Goal: Contribute content: Contribute content

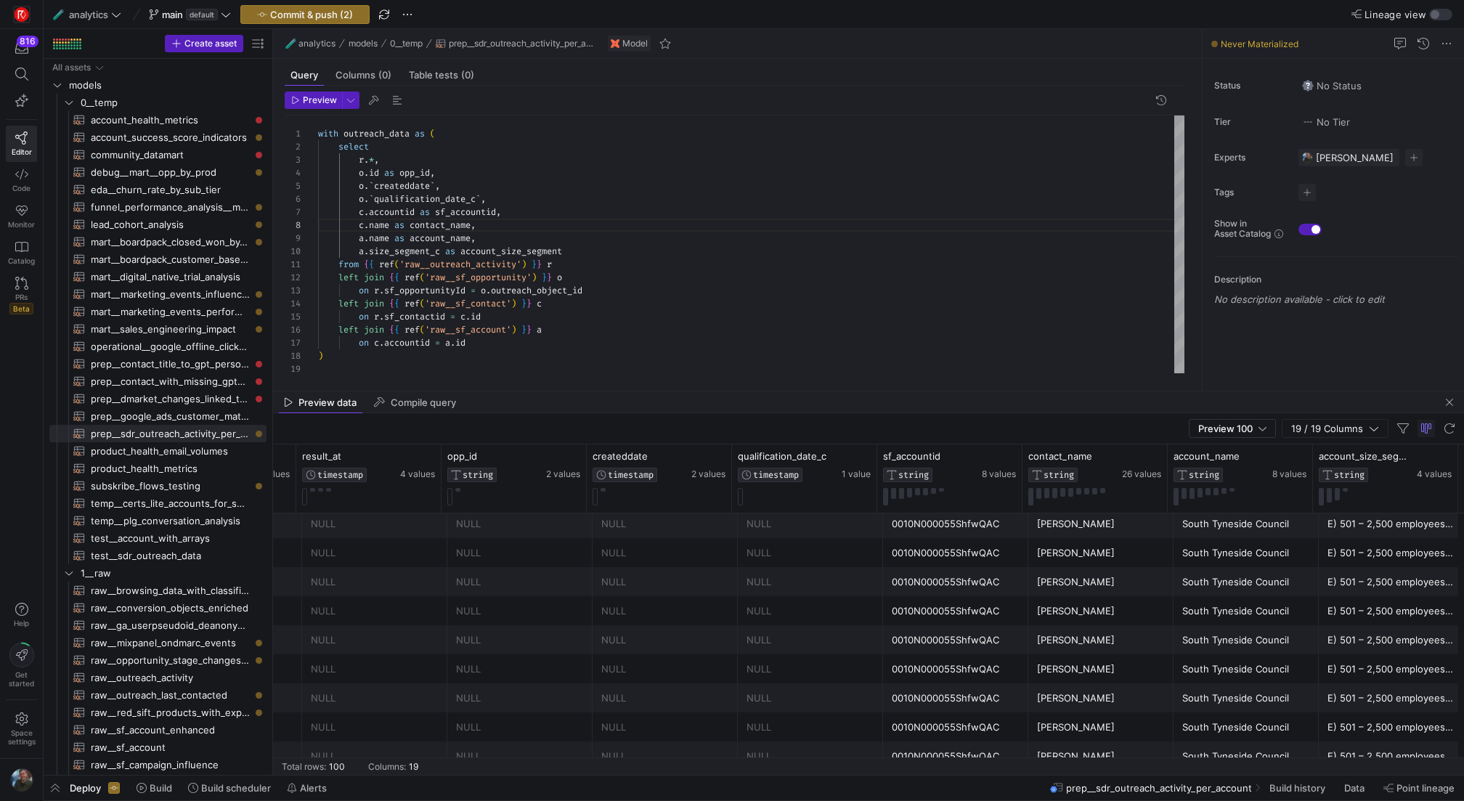
scroll to position [1648, 0]
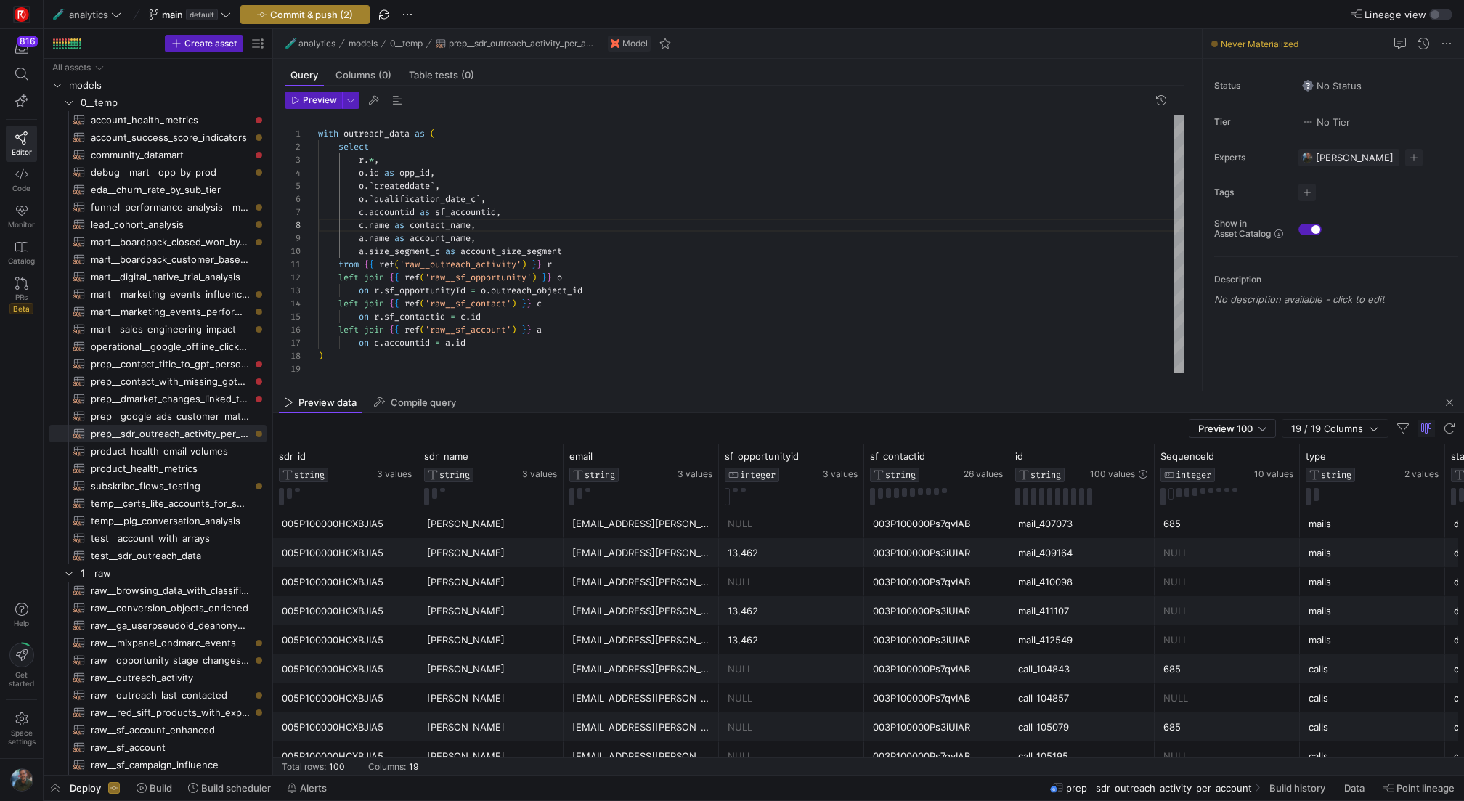
click at [325, 20] on span "button" at bounding box center [305, 14] width 128 height 17
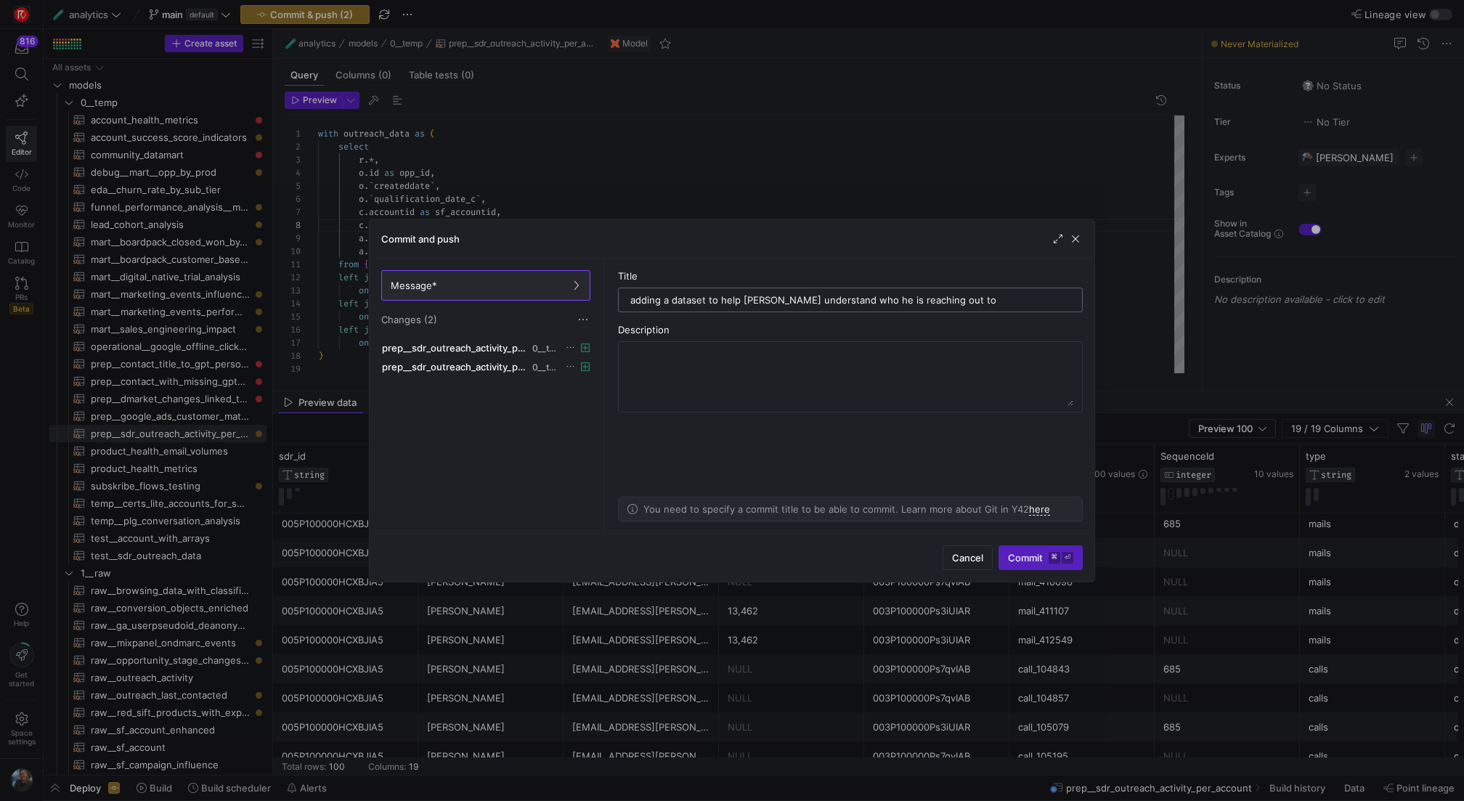
click at [854, 298] on input "adding a dataset to help fergal understand who he is reaching out to" at bounding box center [850, 300] width 440 height 12
type input "adding a dataset to help fergal understand who the team is reaching out to"
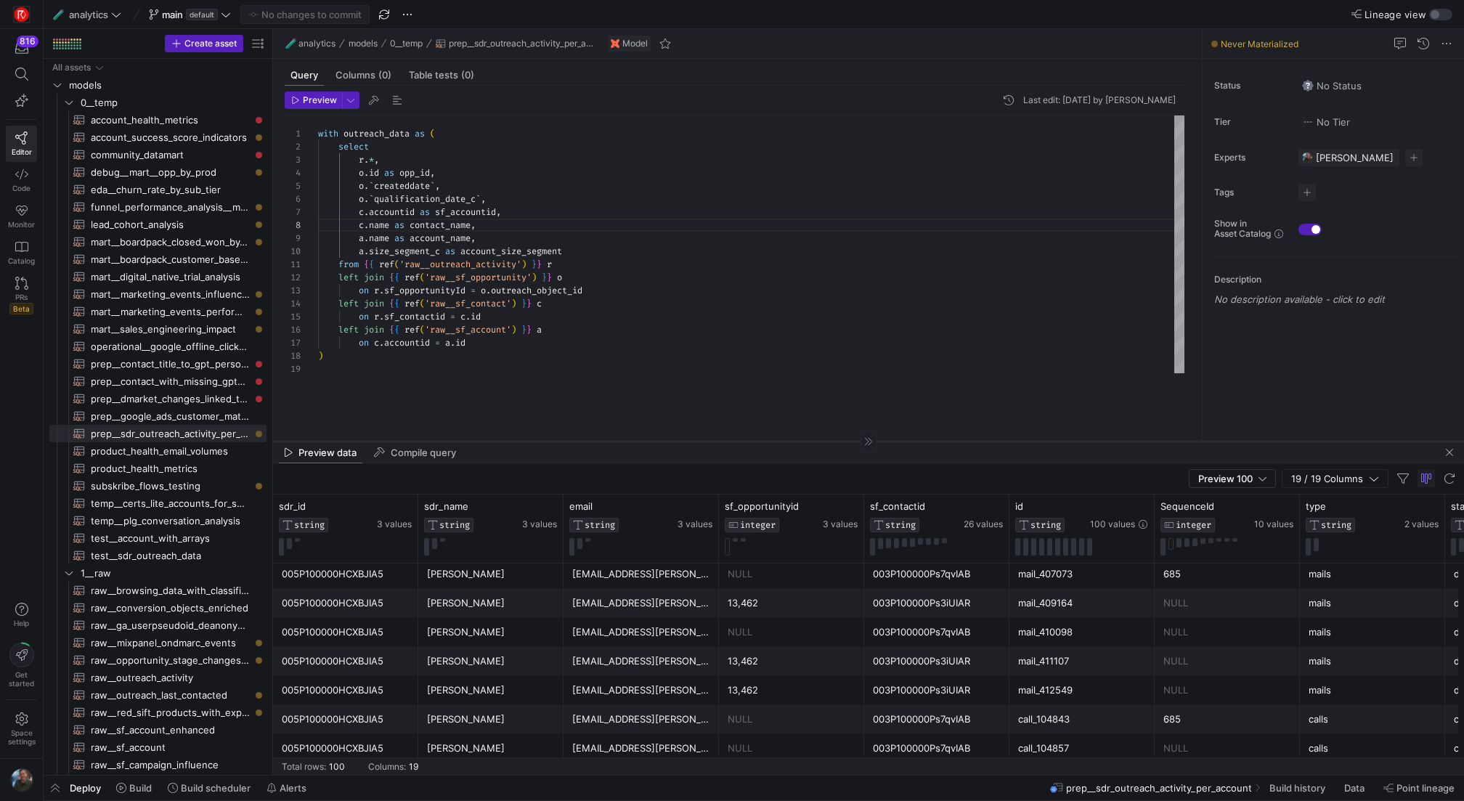
drag, startPoint x: 701, startPoint y: 391, endPoint x: 710, endPoint y: 441, distance: 50.9
click at [710, 441] on div at bounding box center [868, 441] width 1191 height 1
click at [139, 784] on span "Build" at bounding box center [140, 788] width 23 height 12
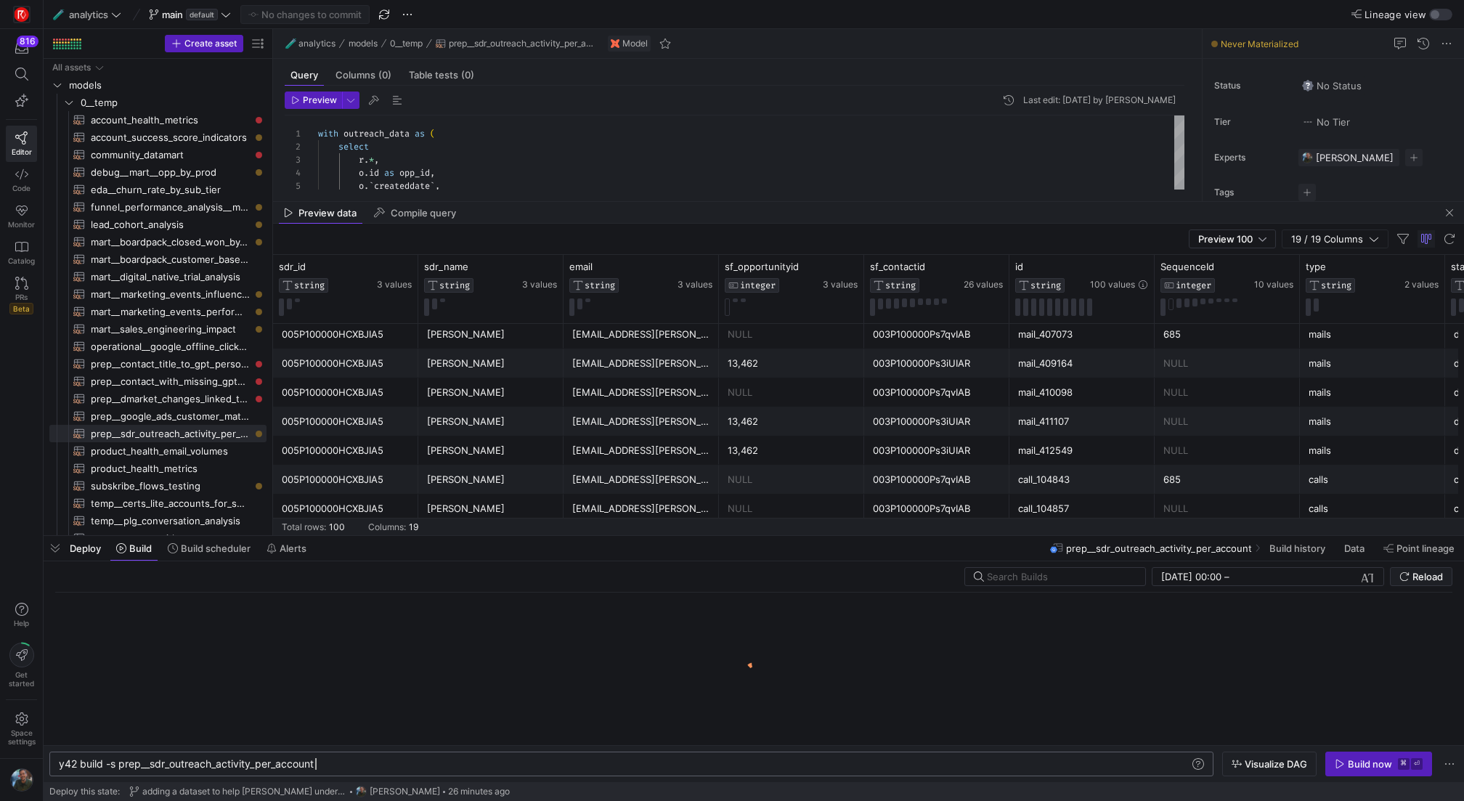
click at [349, 763] on div "y42 build -s prep__sdr_outreach_activity_per_accou nt" at bounding box center [625, 764] width 1132 height 12
click at [56, 545] on span "button" at bounding box center [55, 548] width 23 height 25
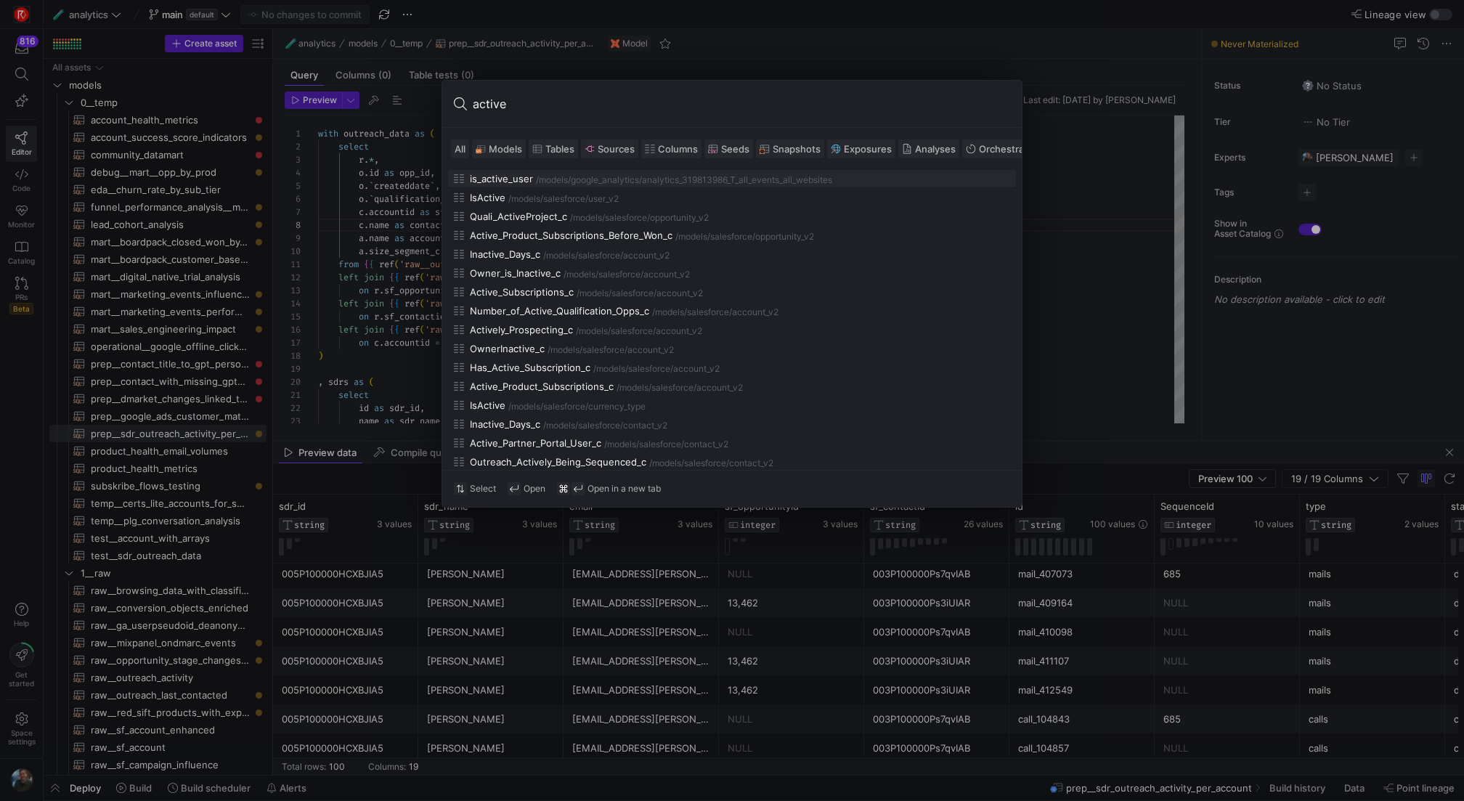
type input "active"
click at [502, 144] on span "Models" at bounding box center [505, 149] width 33 height 12
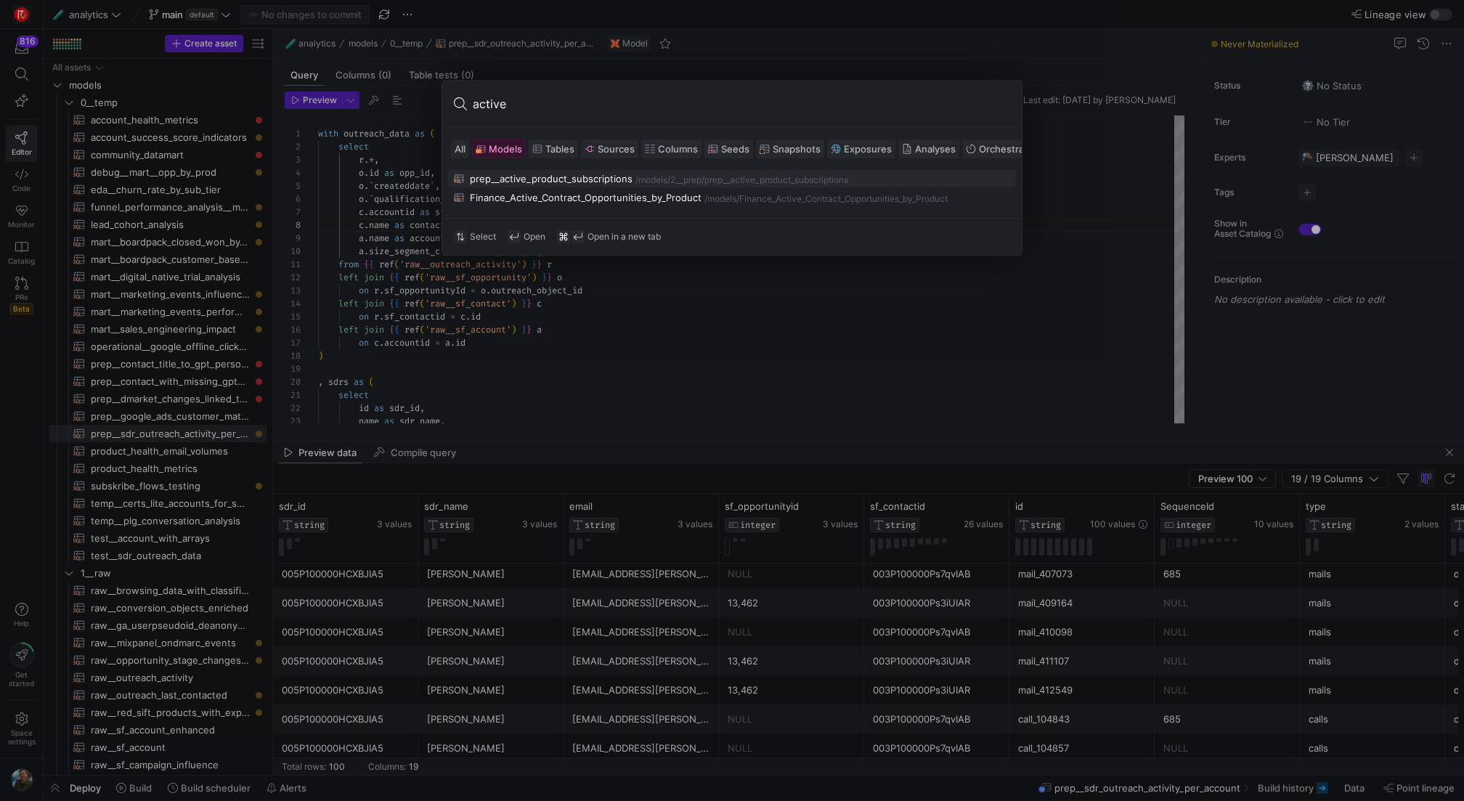
click at [539, 182] on div "prep__active_product_subscriptions" at bounding box center [551, 179] width 163 height 12
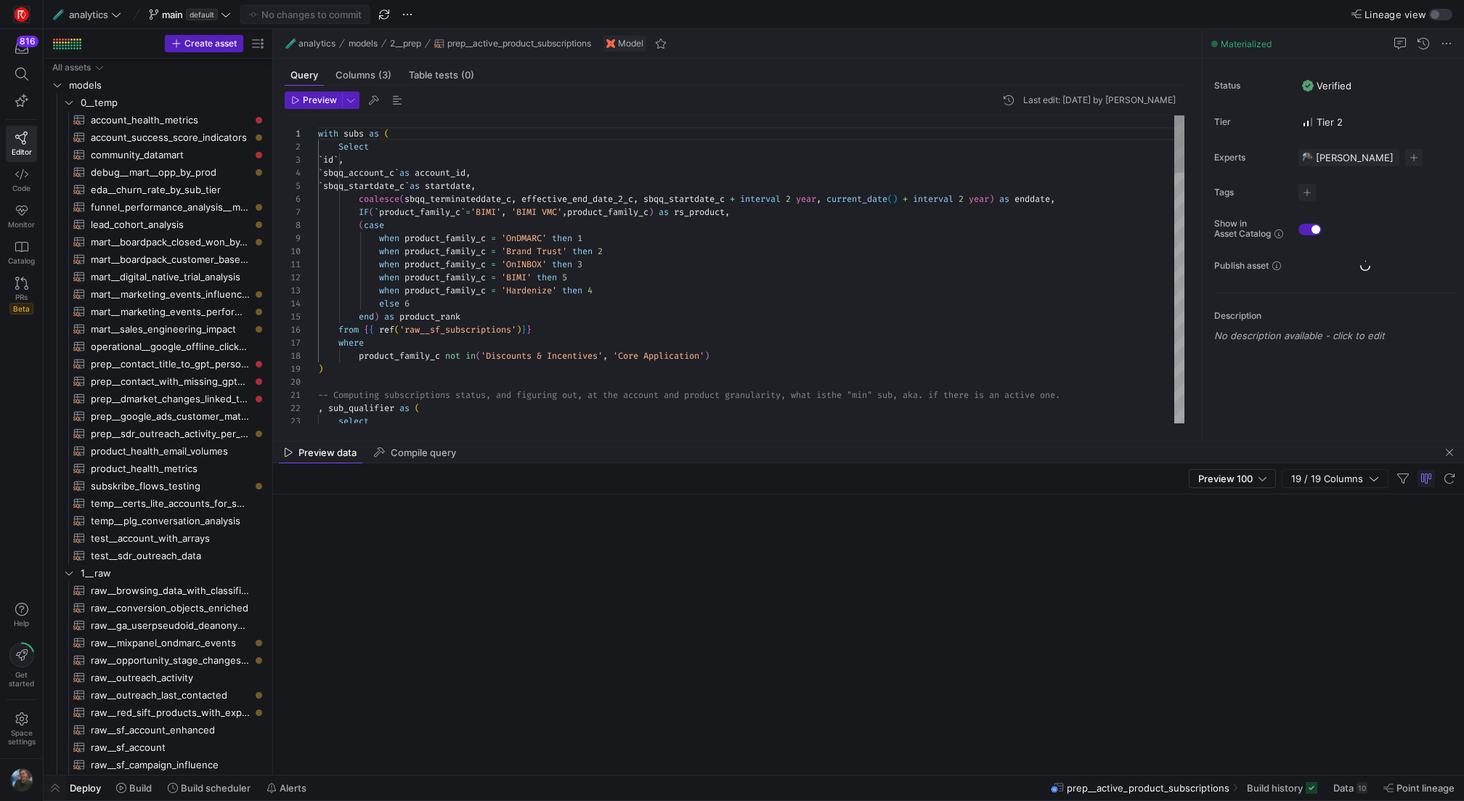
scroll to position [643, 0]
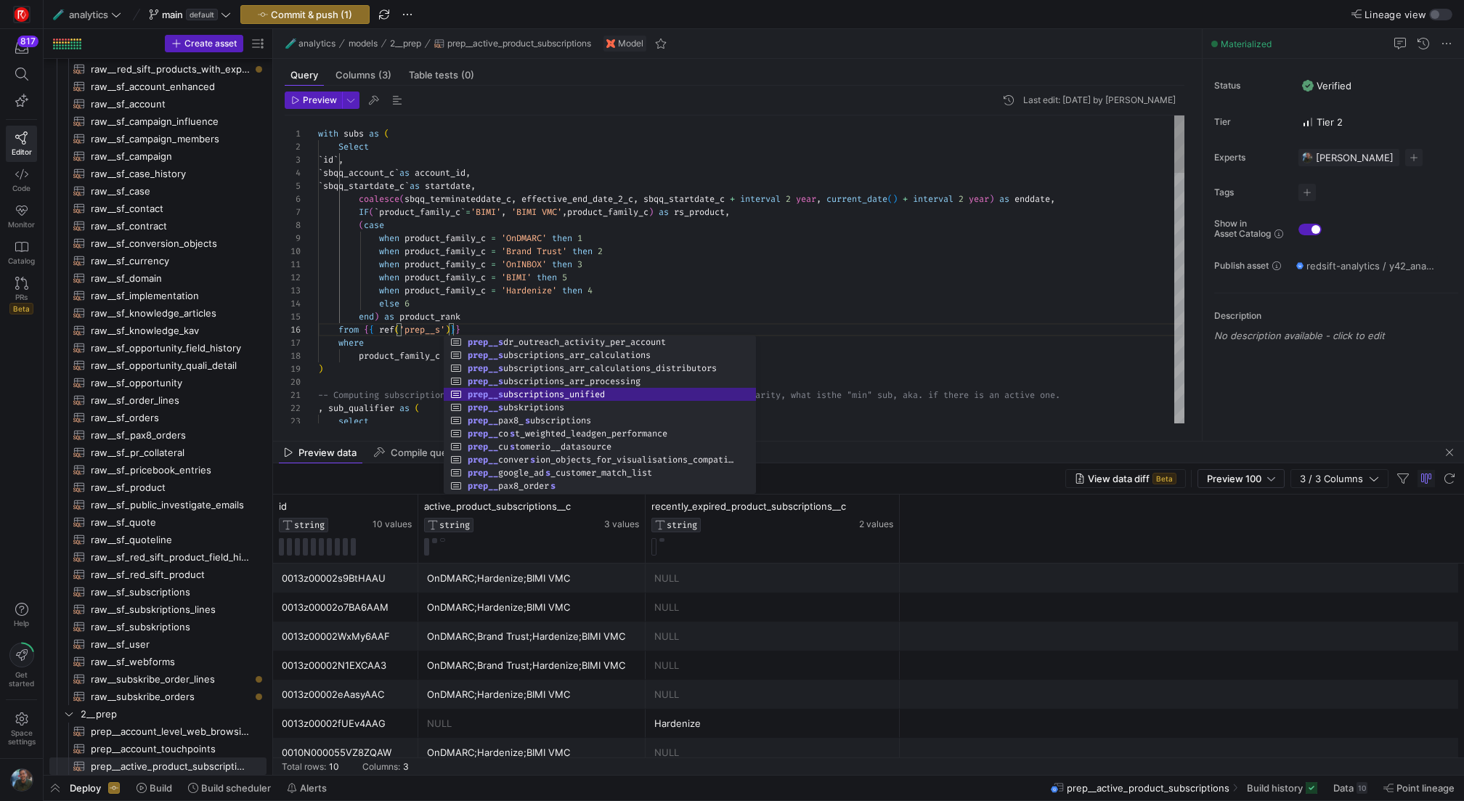
scroll to position [65, 230]
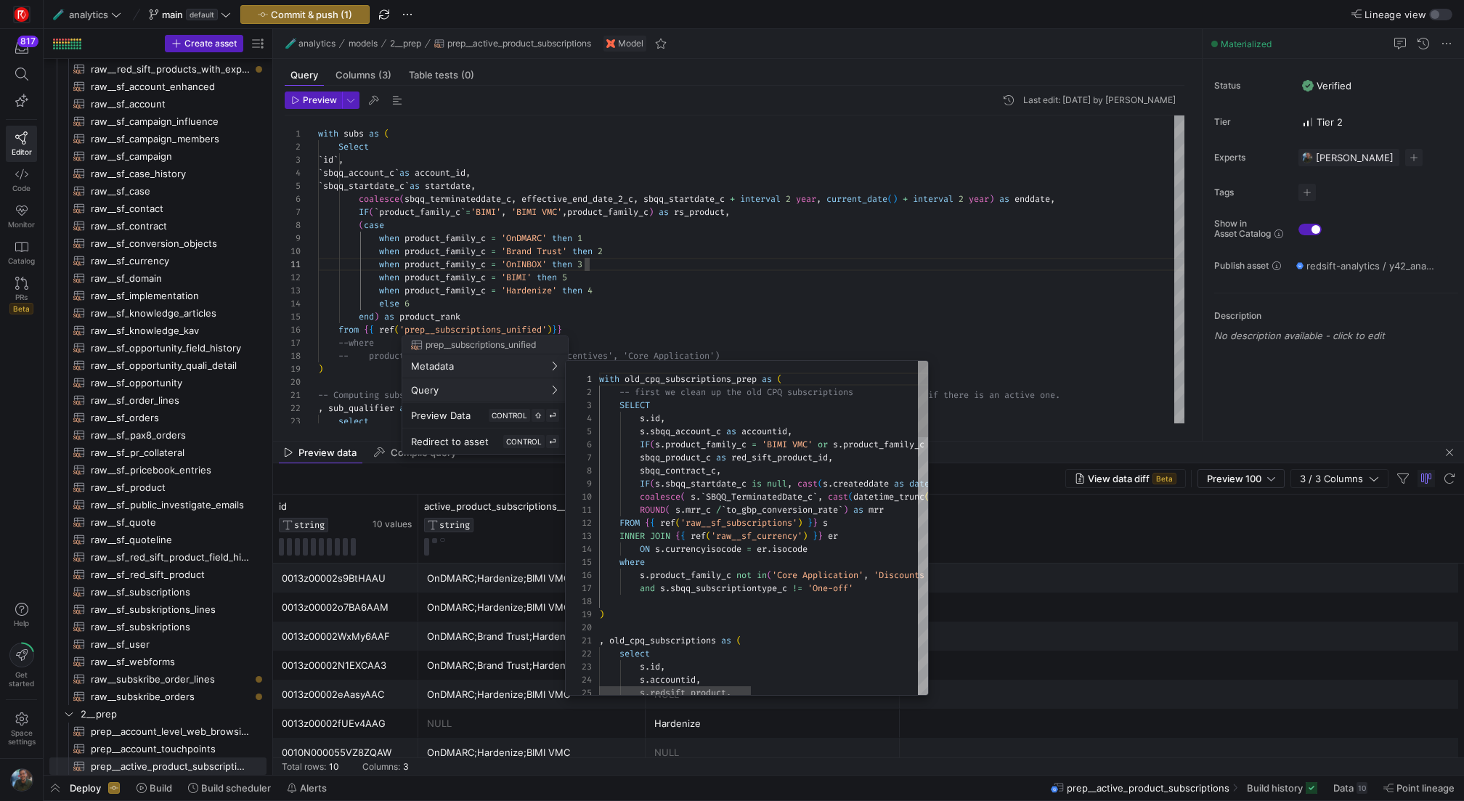
scroll to position [118, 0]
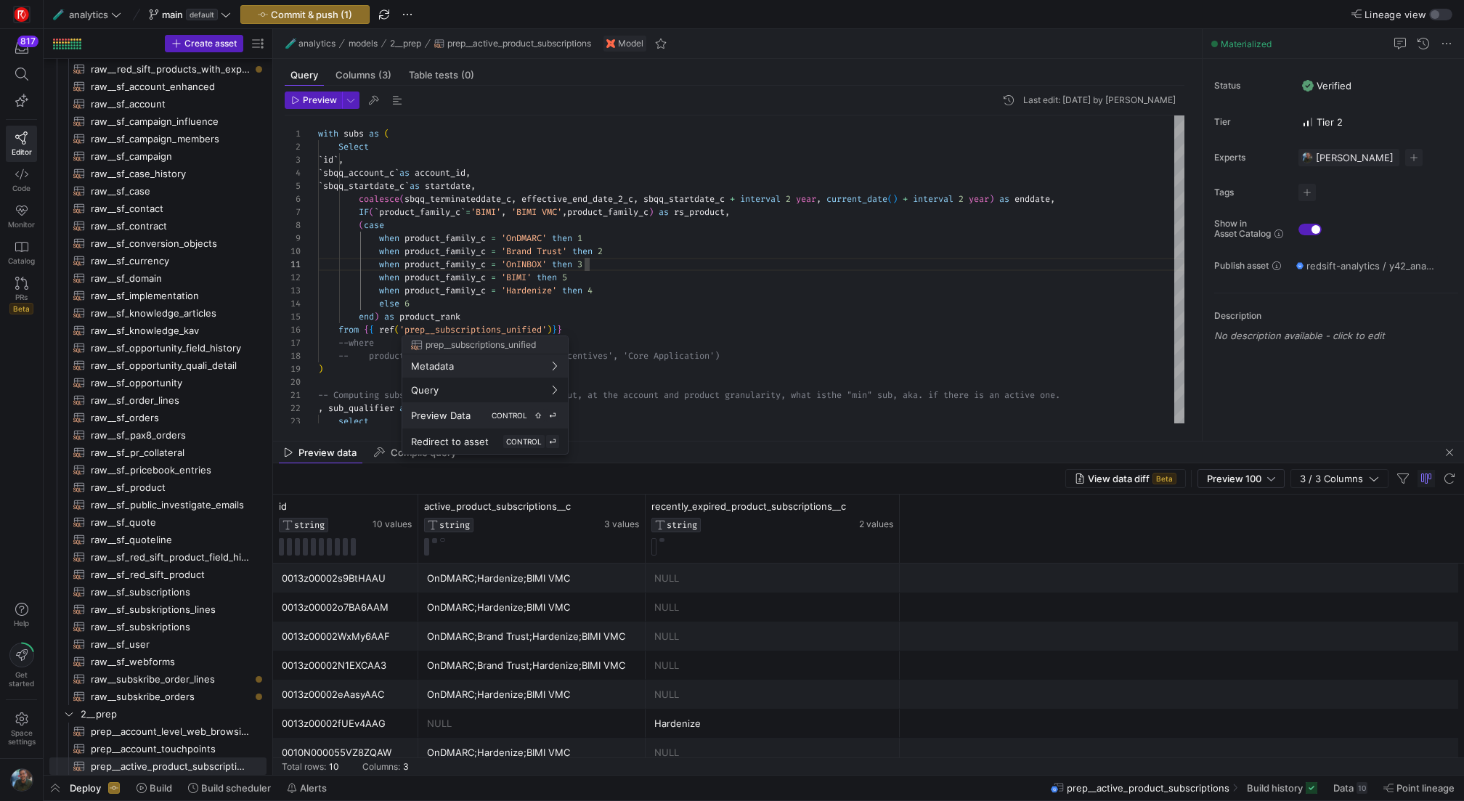
click at [449, 416] on span "Preview Data" at bounding box center [441, 416] width 60 height 12
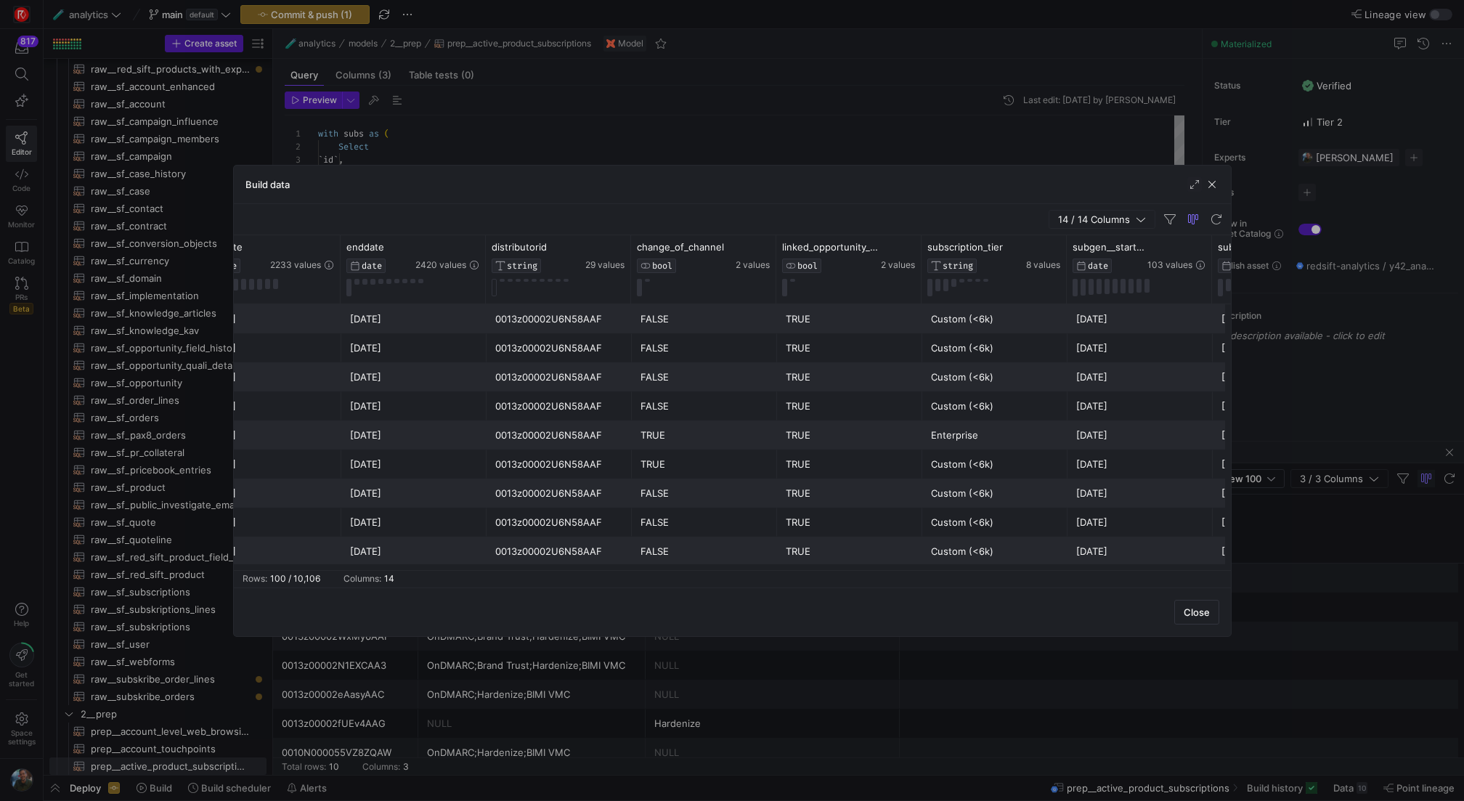
scroll to position [0, 1046]
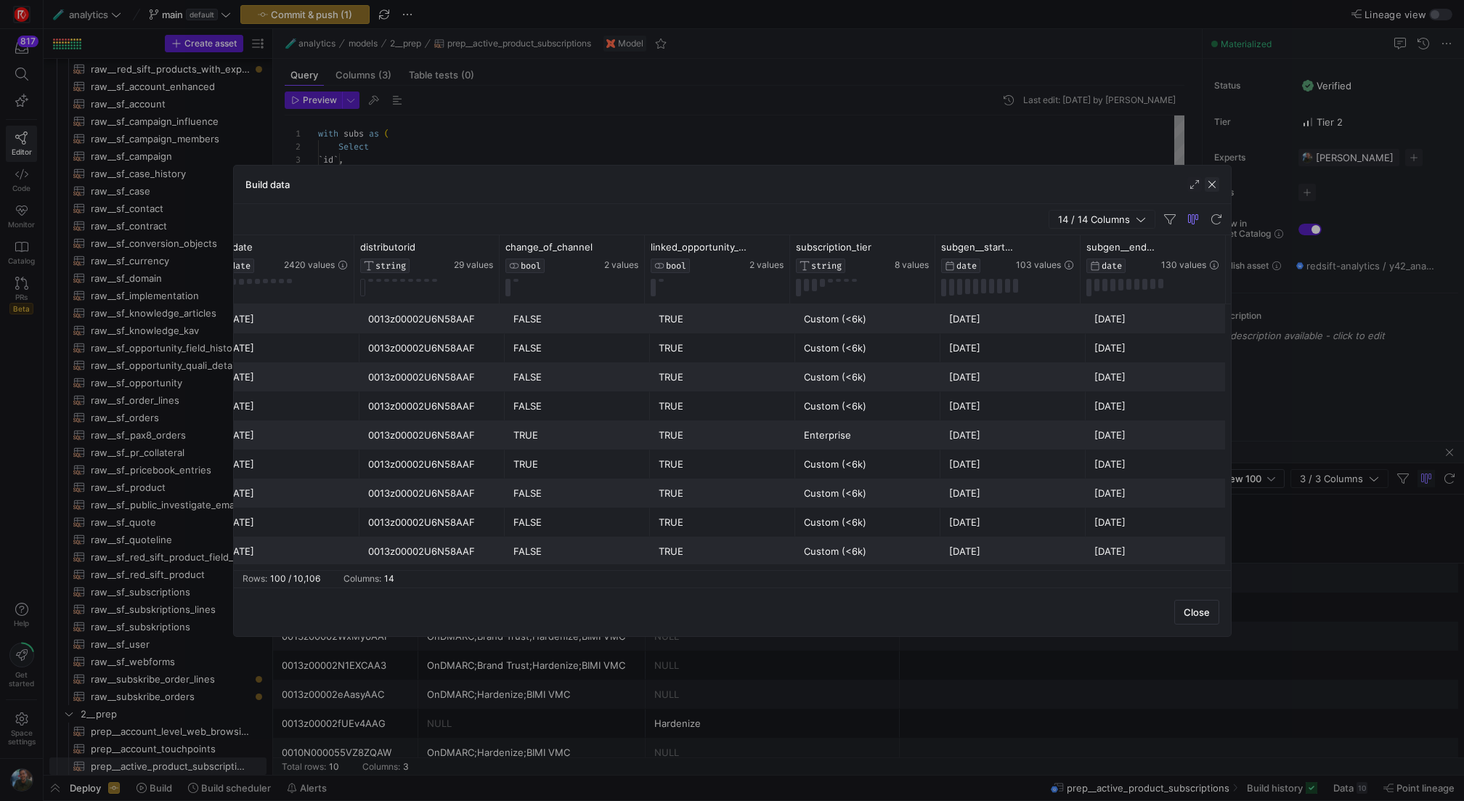
click at [1213, 185] on span "button" at bounding box center [1212, 184] width 15 height 15
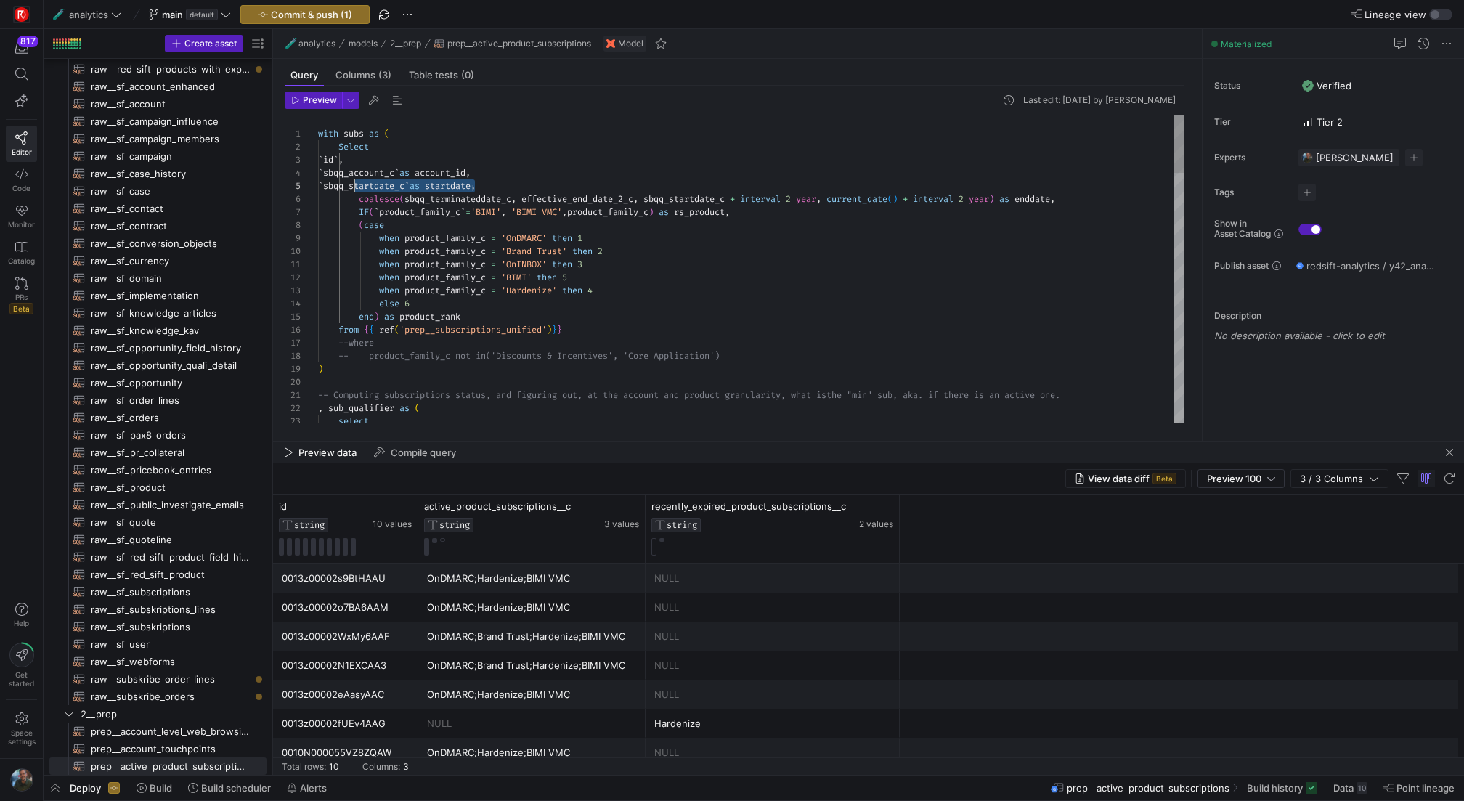
scroll to position [52, 42]
drag, startPoint x: 477, startPoint y: 182, endPoint x: 362, endPoint y: 183, distance: 115.4
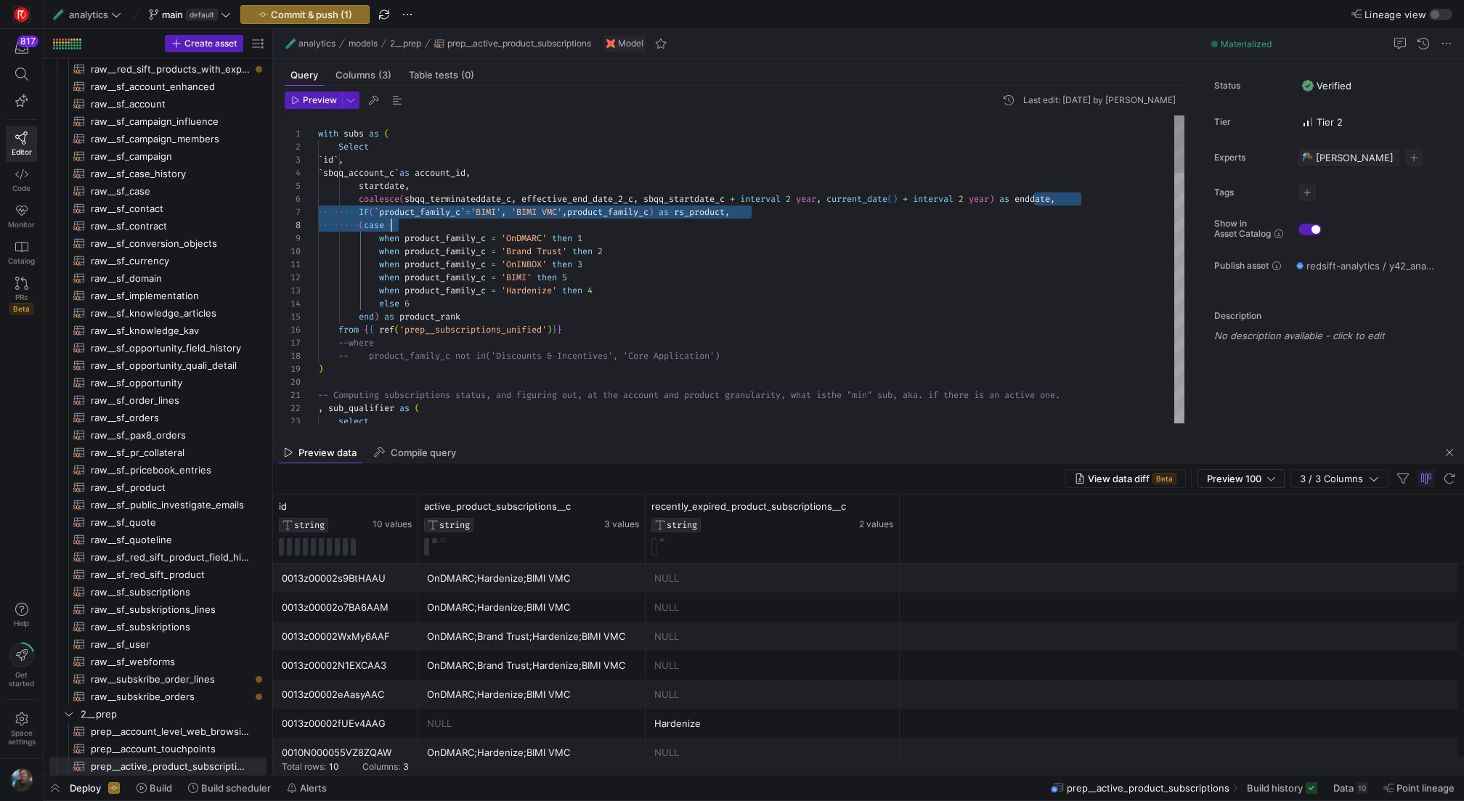
scroll to position [65, 42]
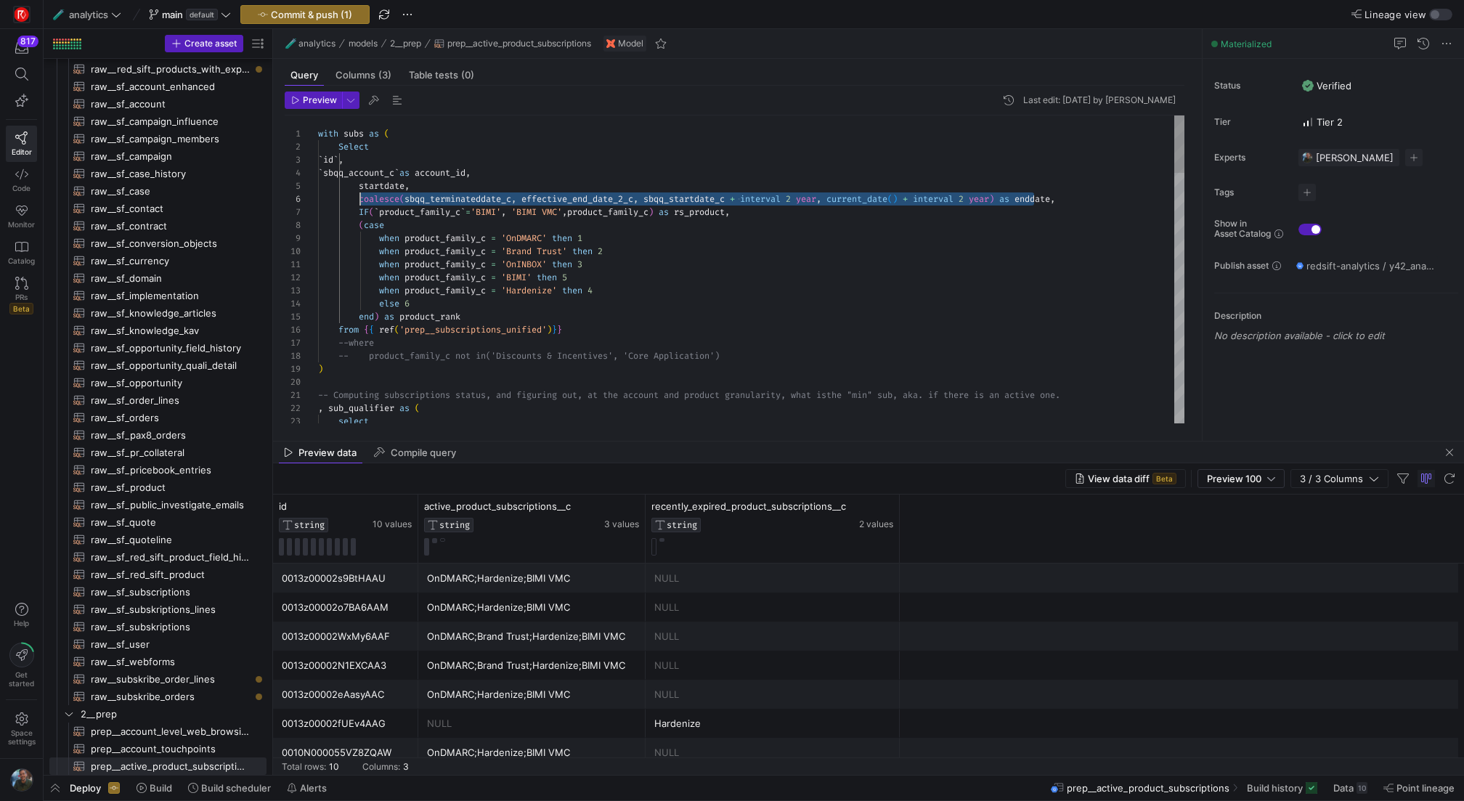
drag, startPoint x: 1034, startPoint y: 197, endPoint x: 362, endPoint y: 195, distance: 672.4
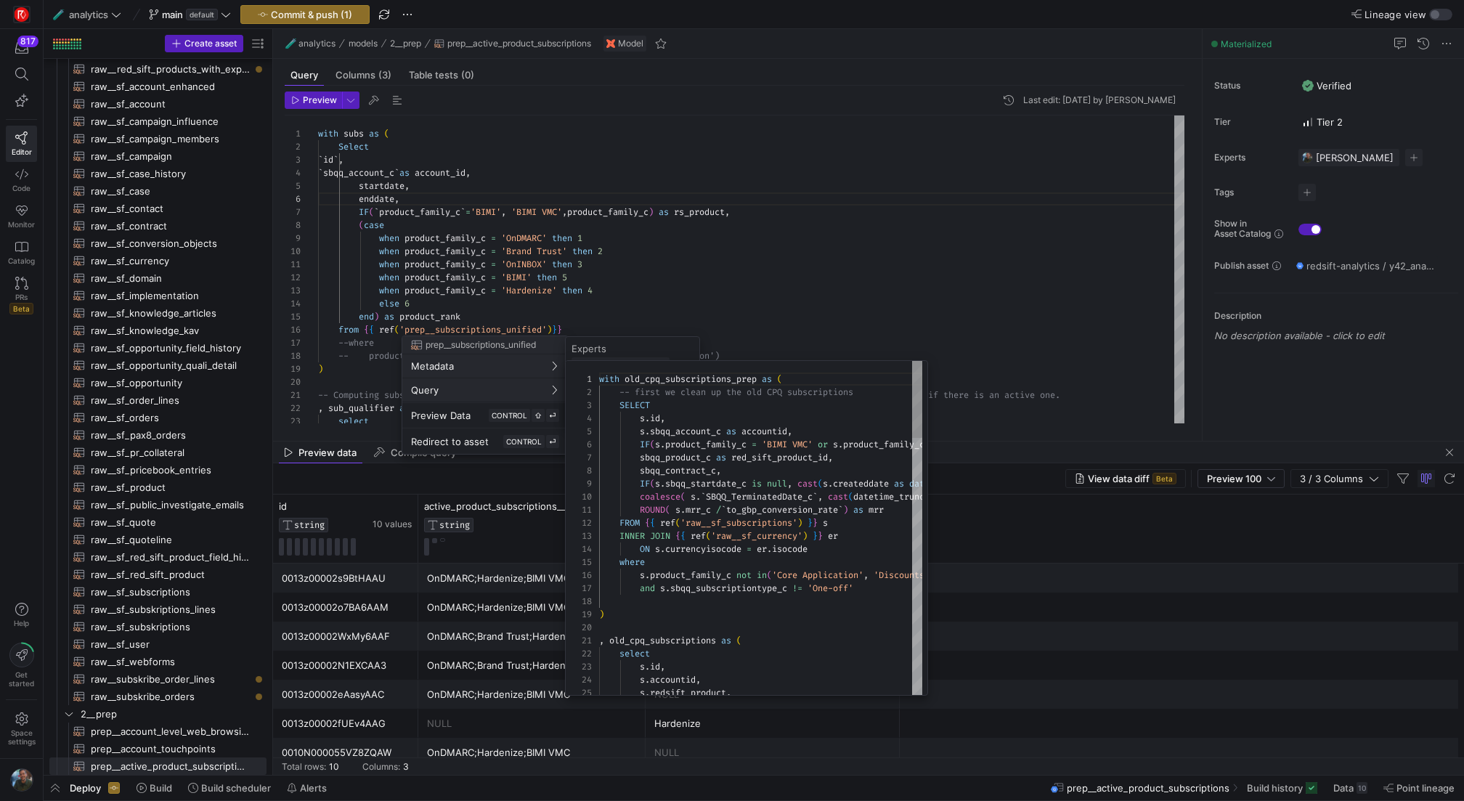
scroll to position [118, 0]
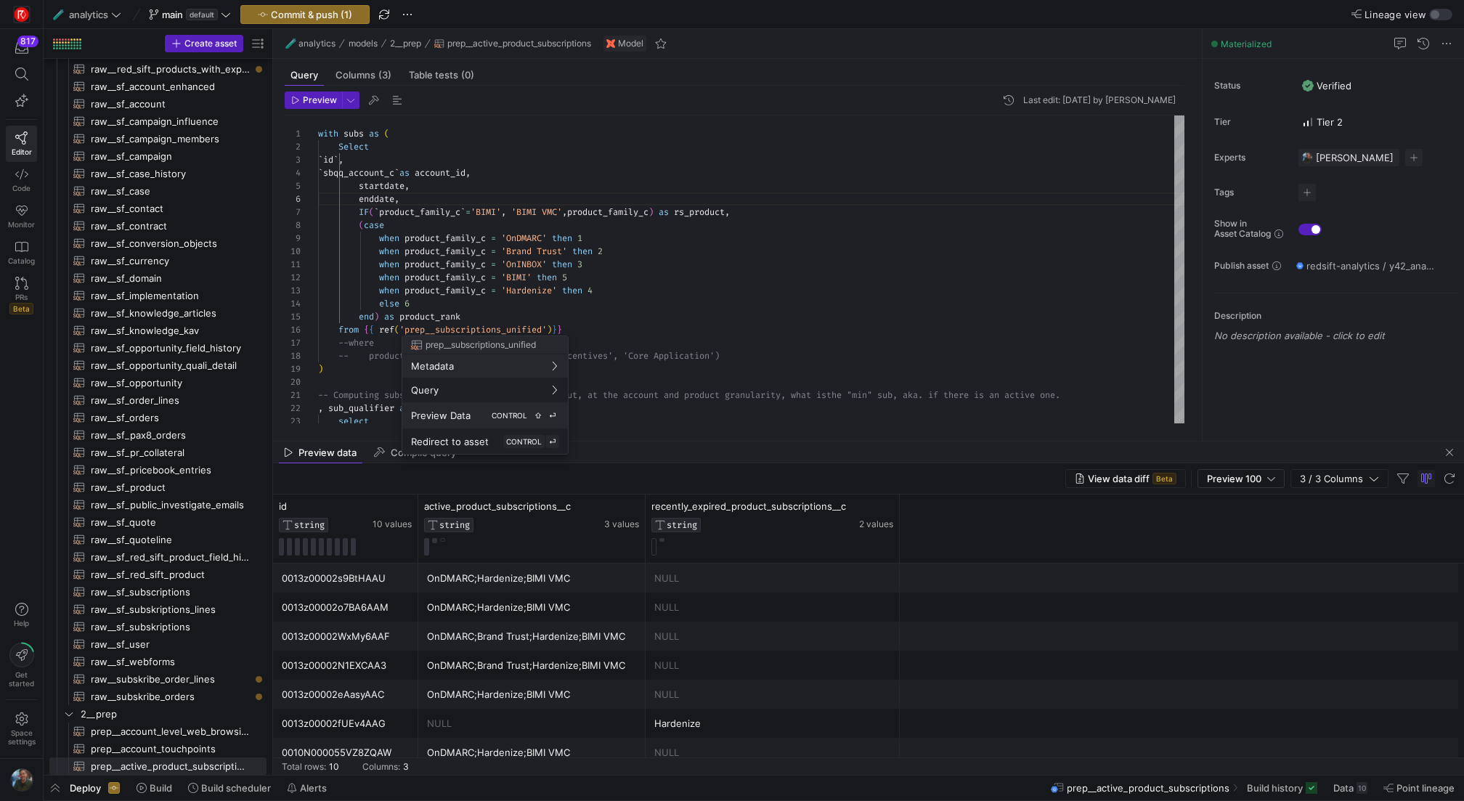
click at [518, 416] on span "CONTROL" at bounding box center [510, 415] width 36 height 9
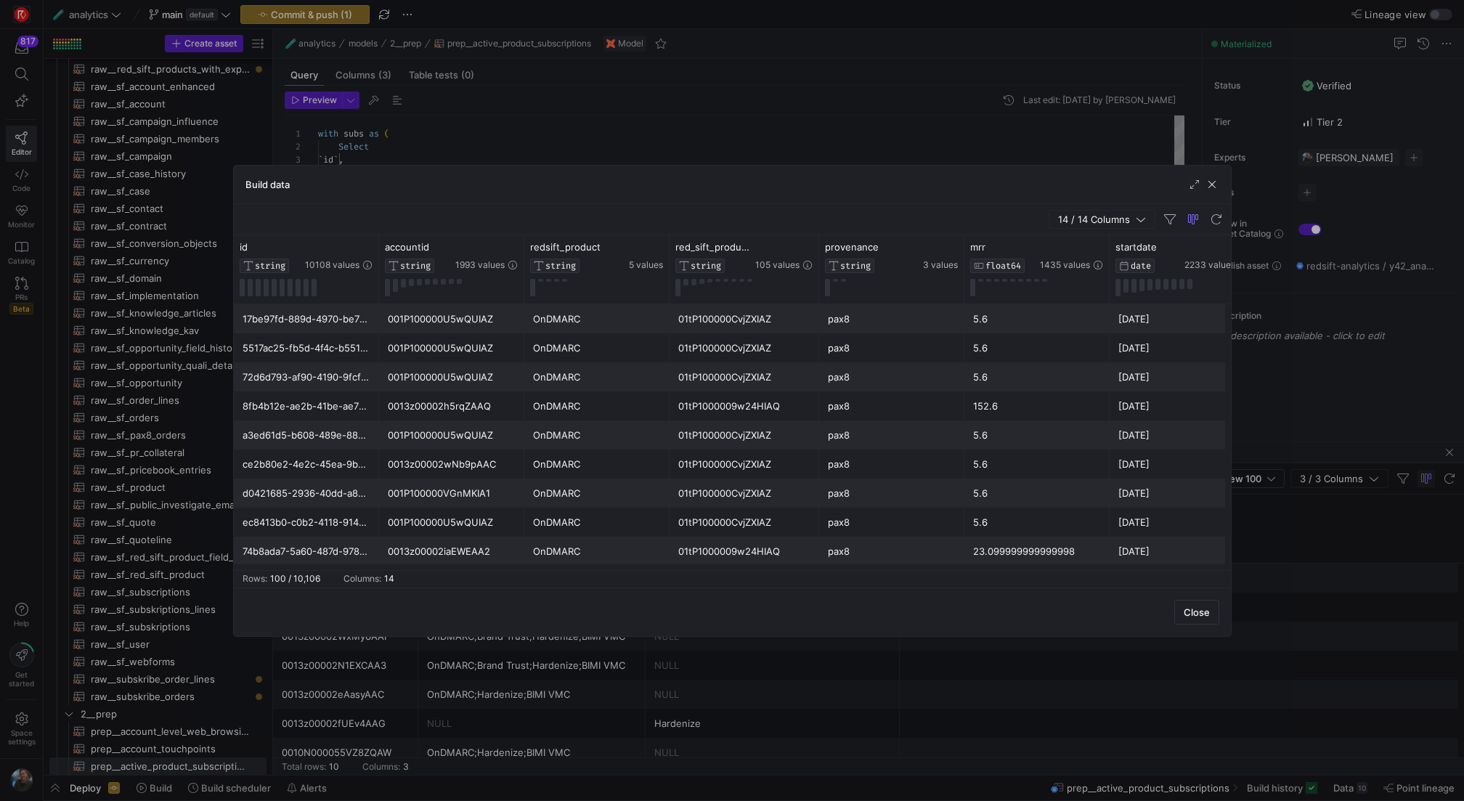
click at [1221, 185] on div "Build data" at bounding box center [732, 185] width 997 height 38
click at [1207, 187] on span "button" at bounding box center [1212, 184] width 15 height 15
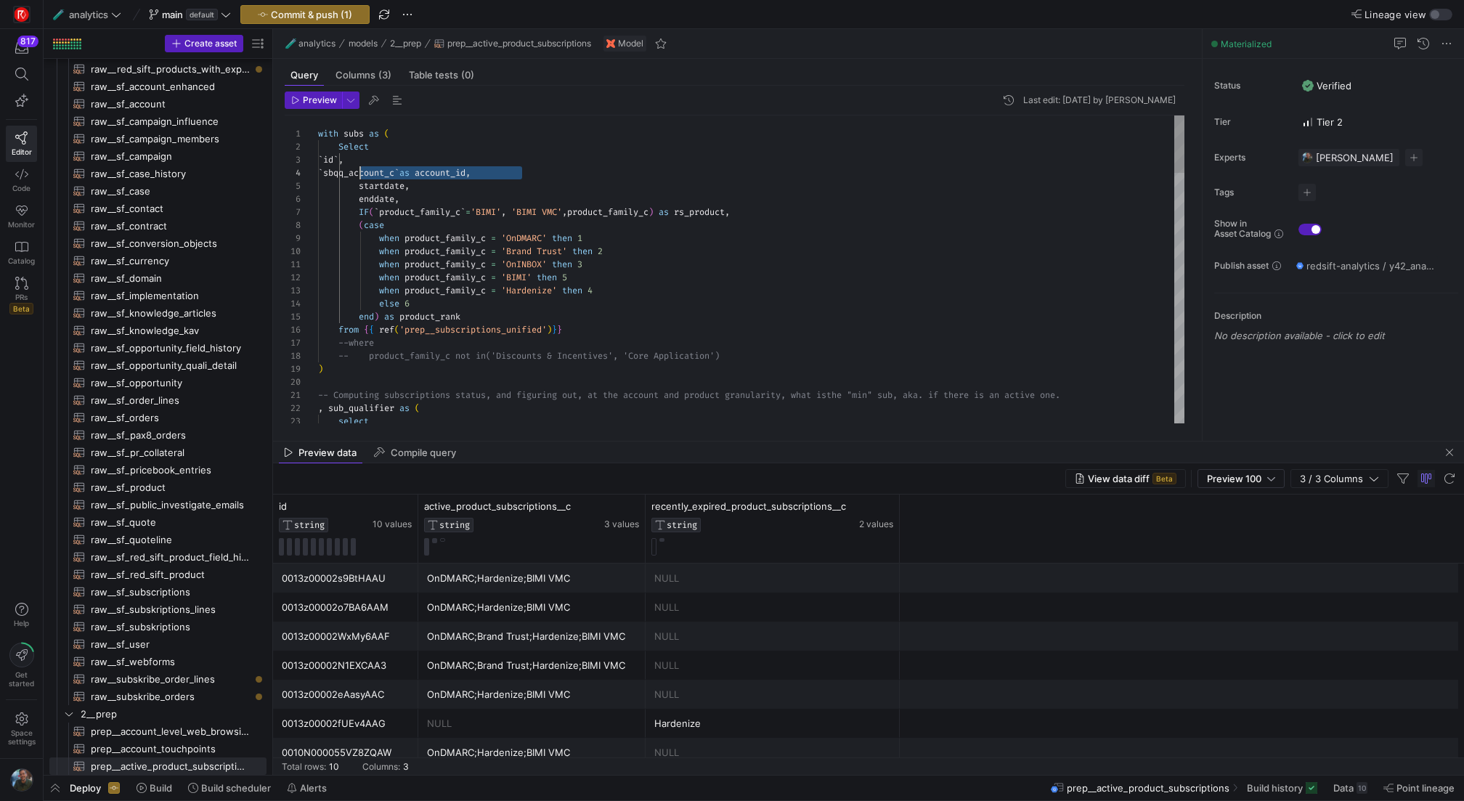
drag, startPoint x: 529, startPoint y: 171, endPoint x: 793, endPoint y: 164, distance: 264.4
click at [363, 170] on div "` sbqq_account_c ` as account_id ," at bounding box center [751, 172] width 866 height 13
type textarea "with subs as ( Select `id`, `cco startdate, enddate, IF(`product_family_c` ='BI…"
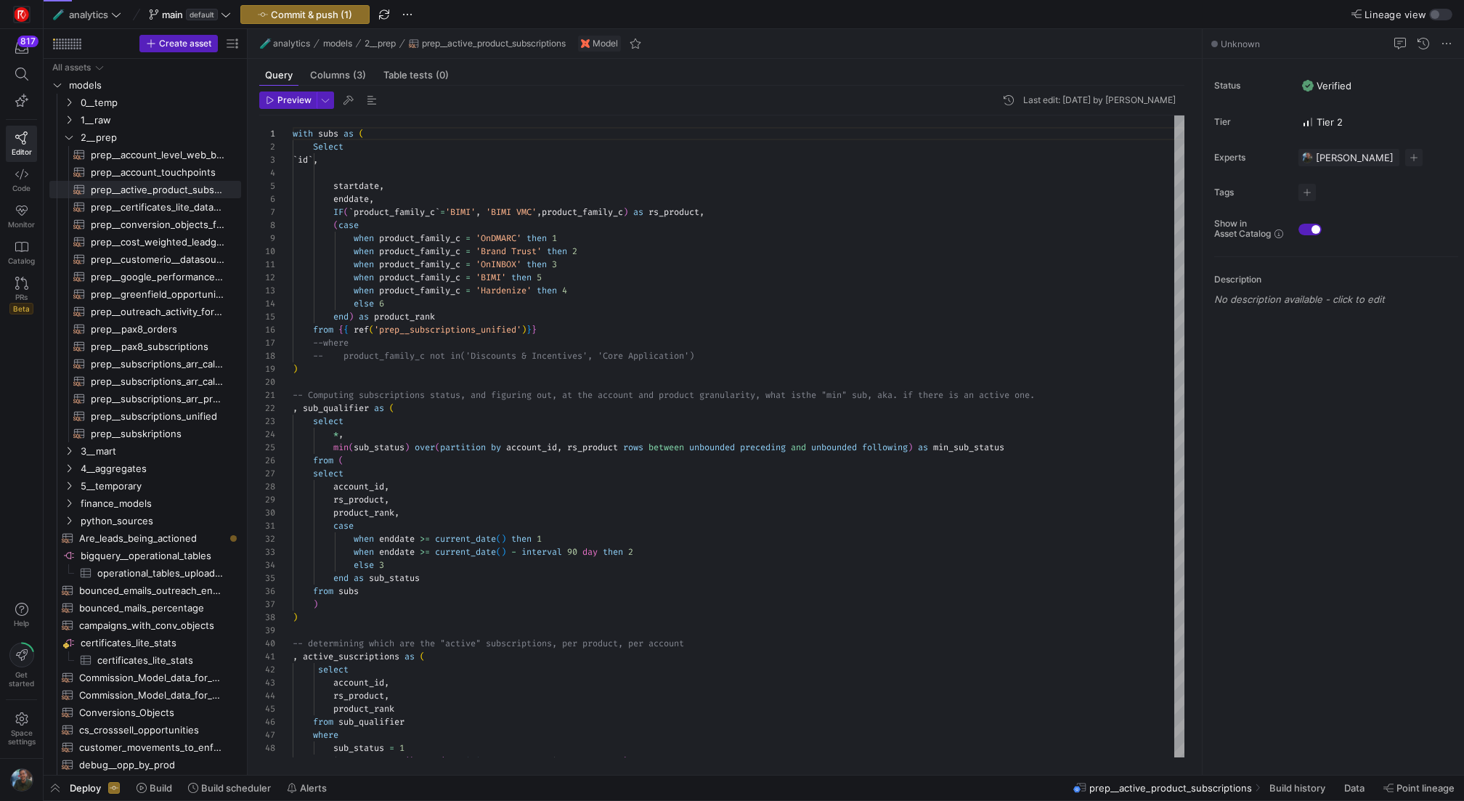
scroll to position [131, 0]
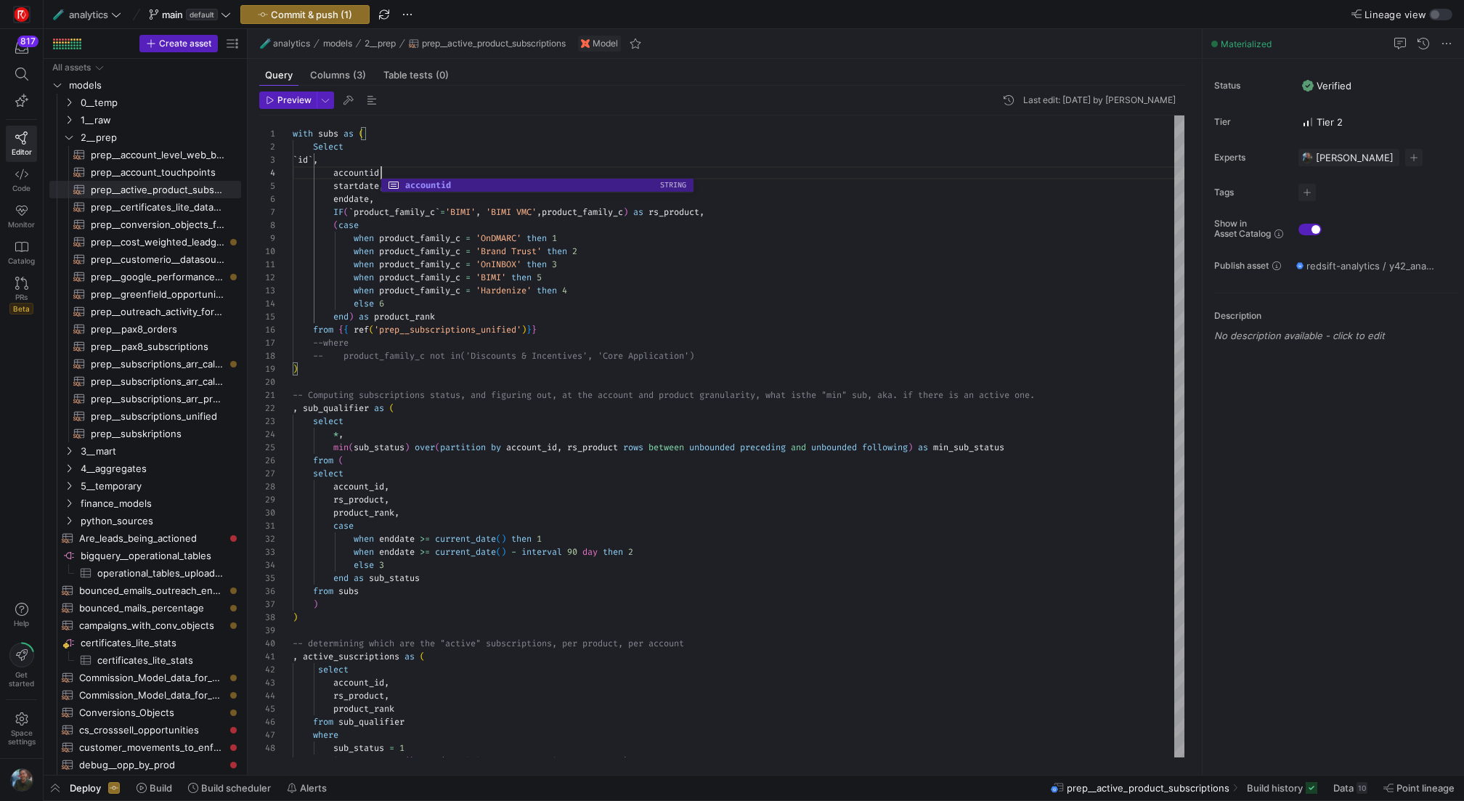
scroll to position [39, 94]
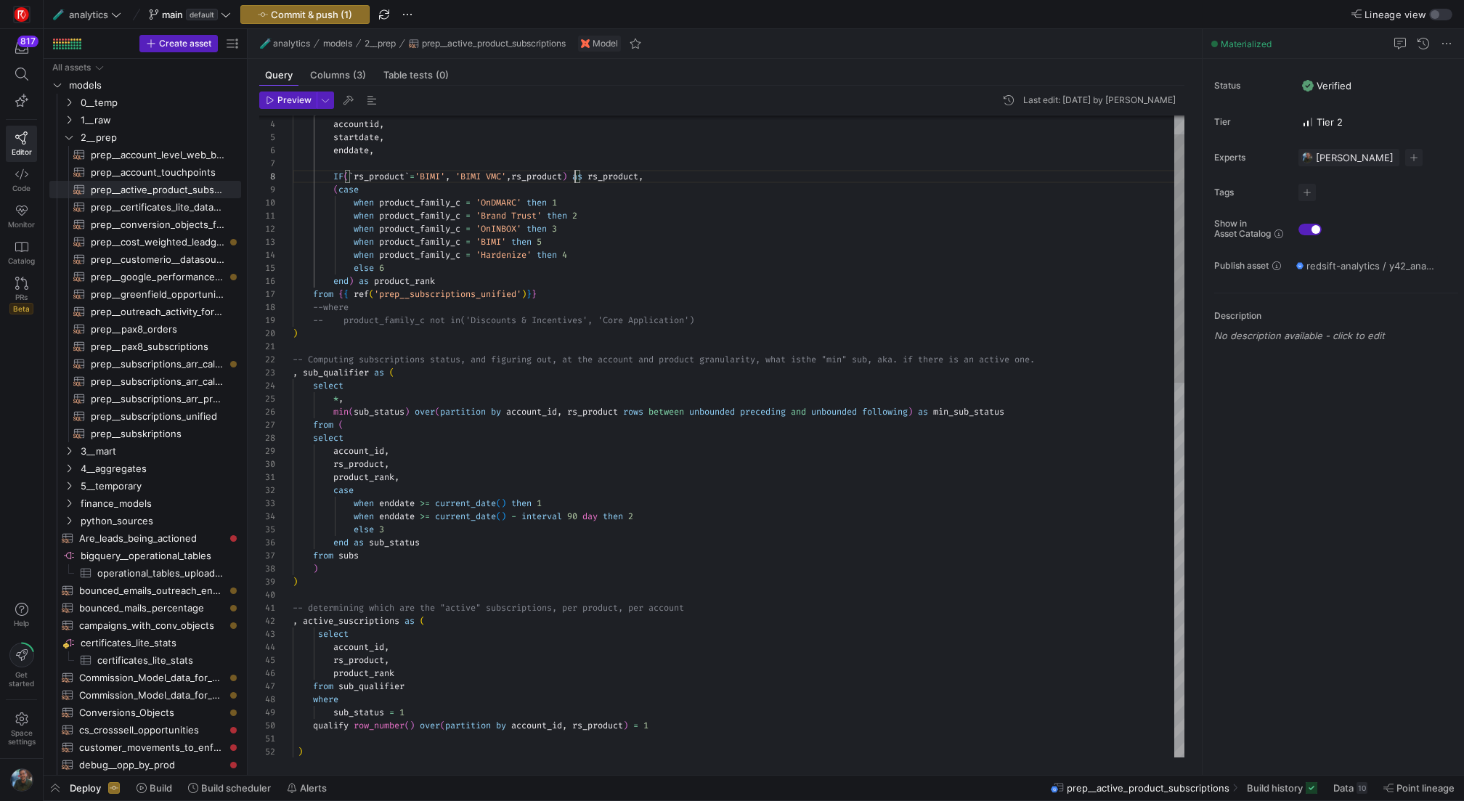
scroll to position [78, 0]
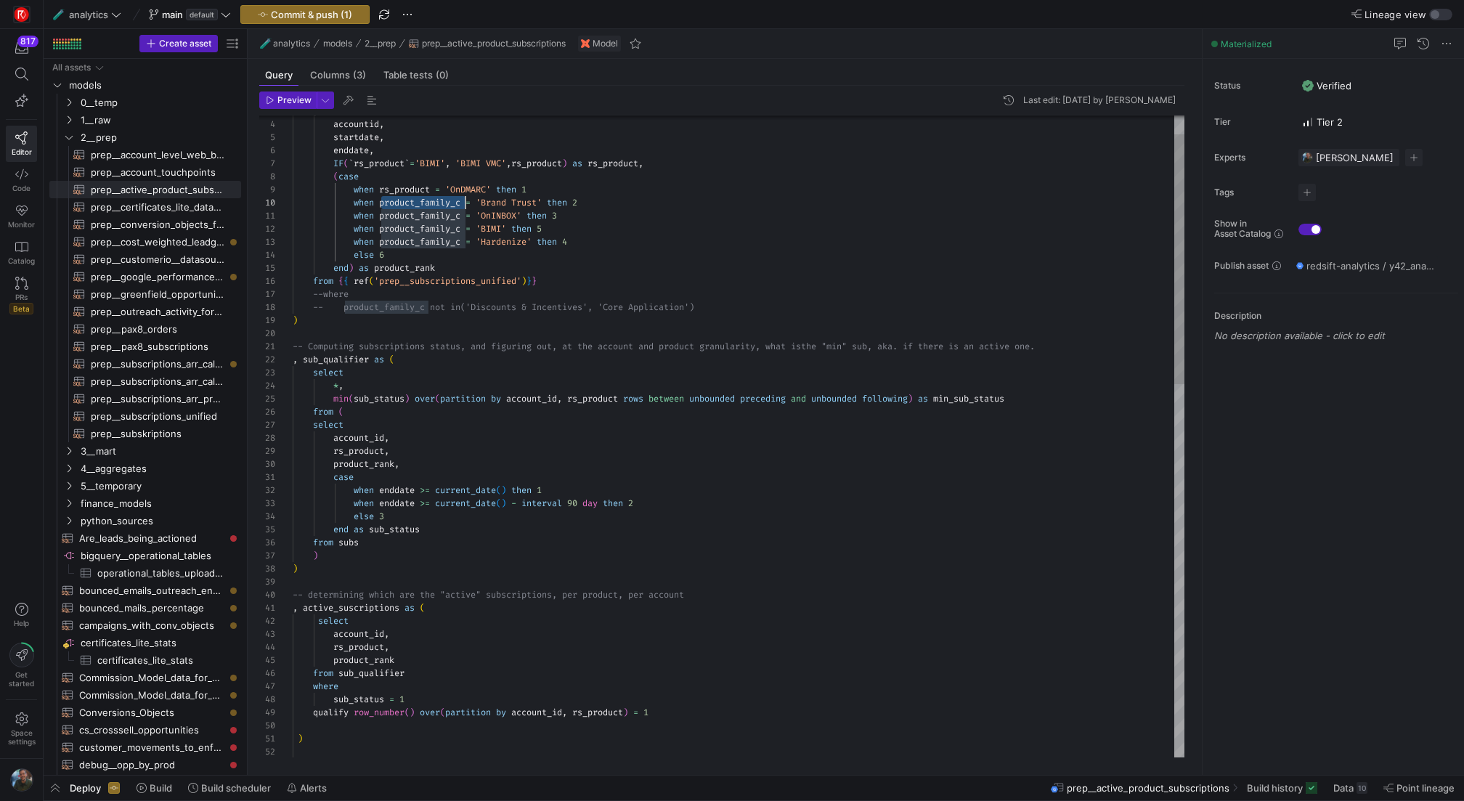
scroll to position [118, 141]
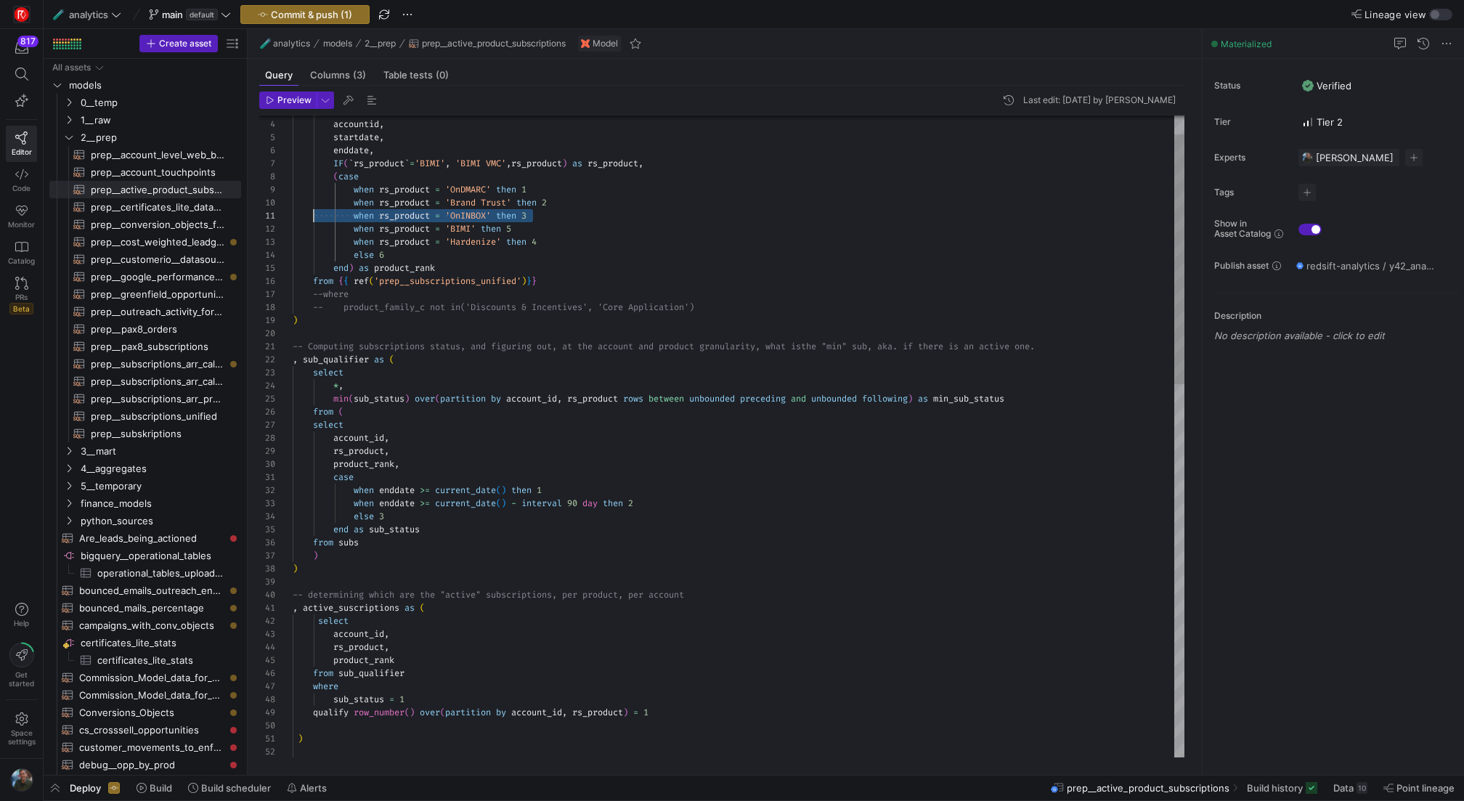
scroll to position [0, 16]
drag, startPoint x: 555, startPoint y: 216, endPoint x: 306, endPoint y: 206, distance: 249.2
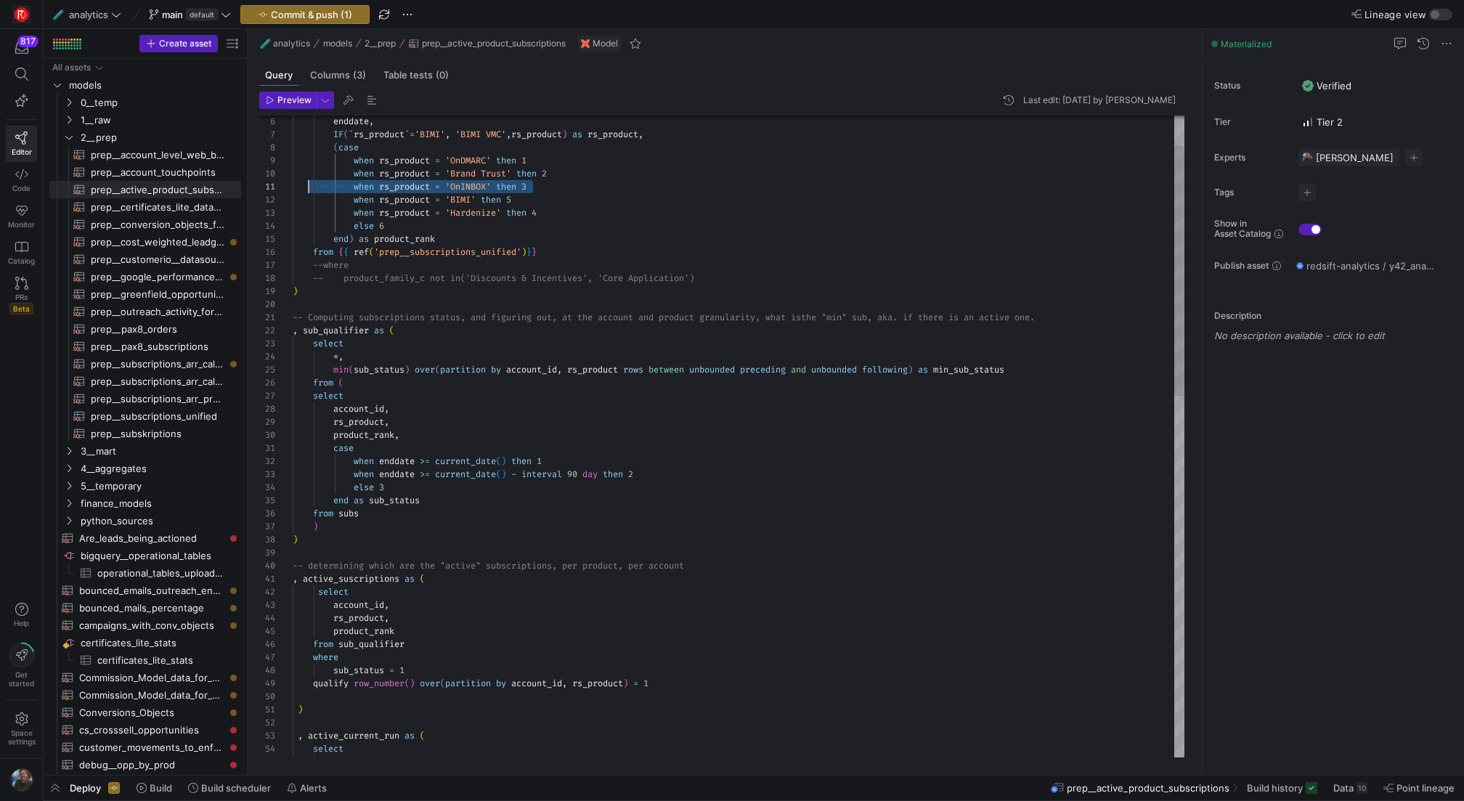
scroll to position [13, 89]
drag, startPoint x: 517, startPoint y: 460, endPoint x: 440, endPoint y: 455, distance: 77.1
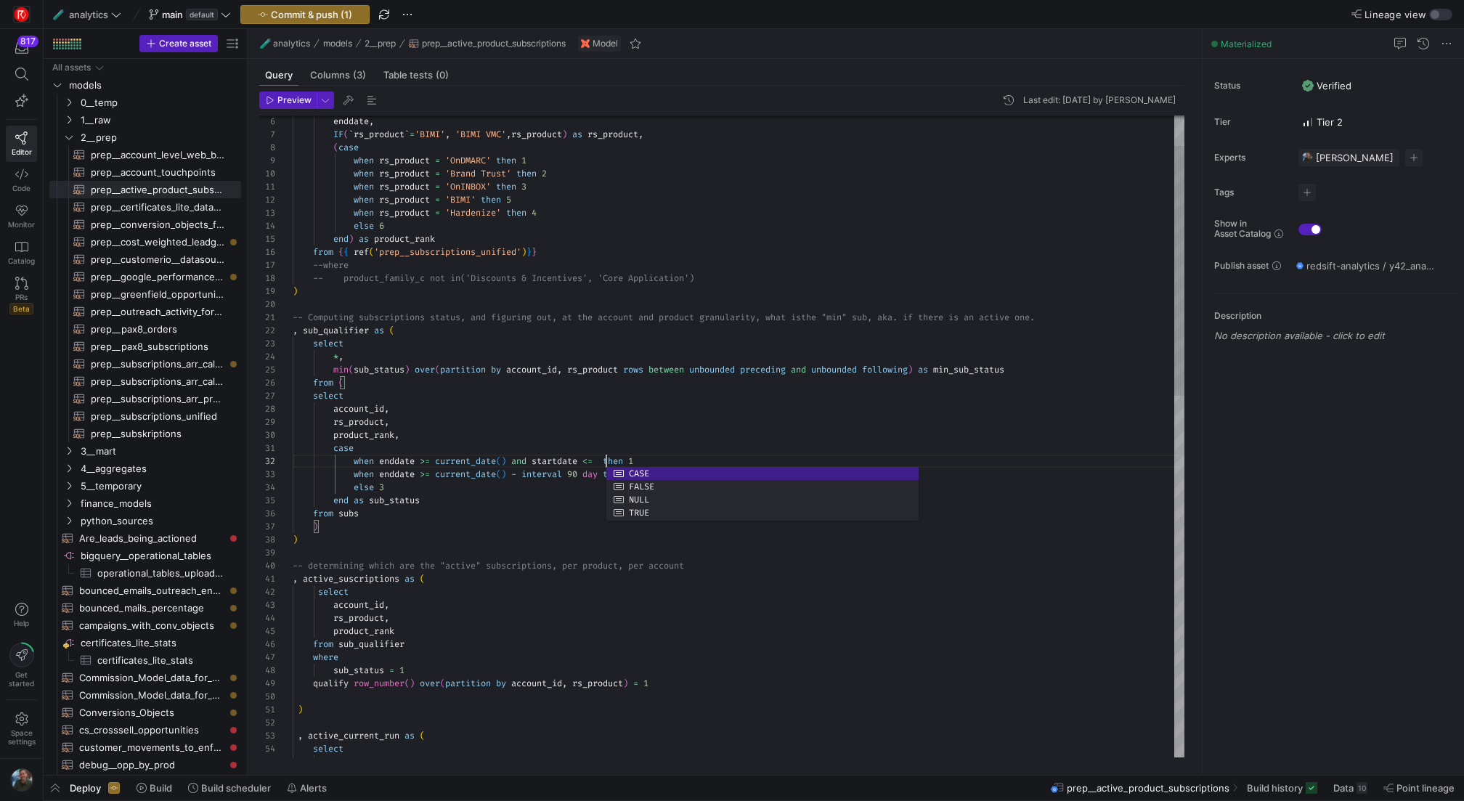
scroll to position [13, 392]
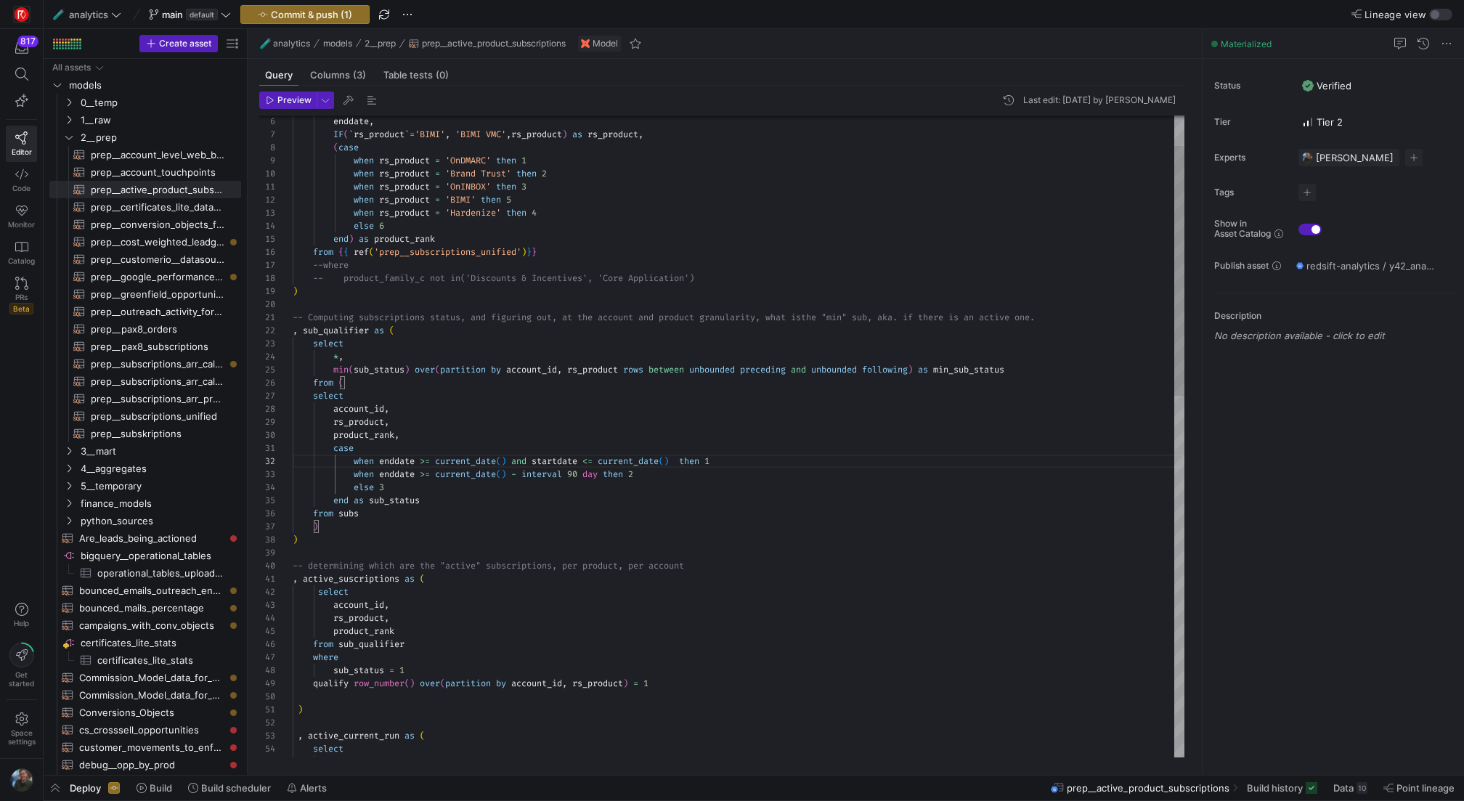
drag, startPoint x: 685, startPoint y: 458, endPoint x: 539, endPoint y: 457, distance: 145.9
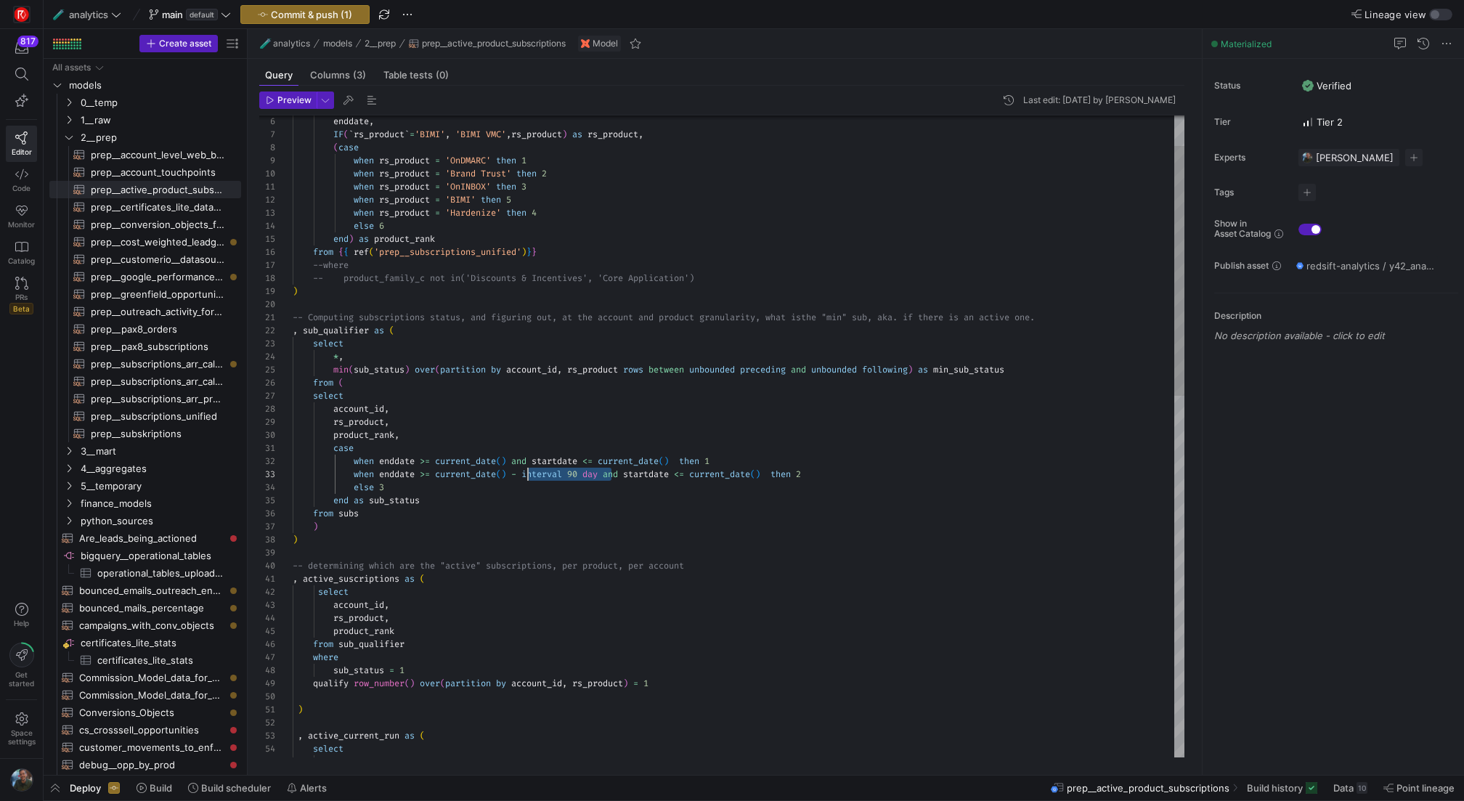
scroll to position [26, 235]
drag, startPoint x: 611, startPoint y: 475, endPoint x: 527, endPoint y: 474, distance: 83.5
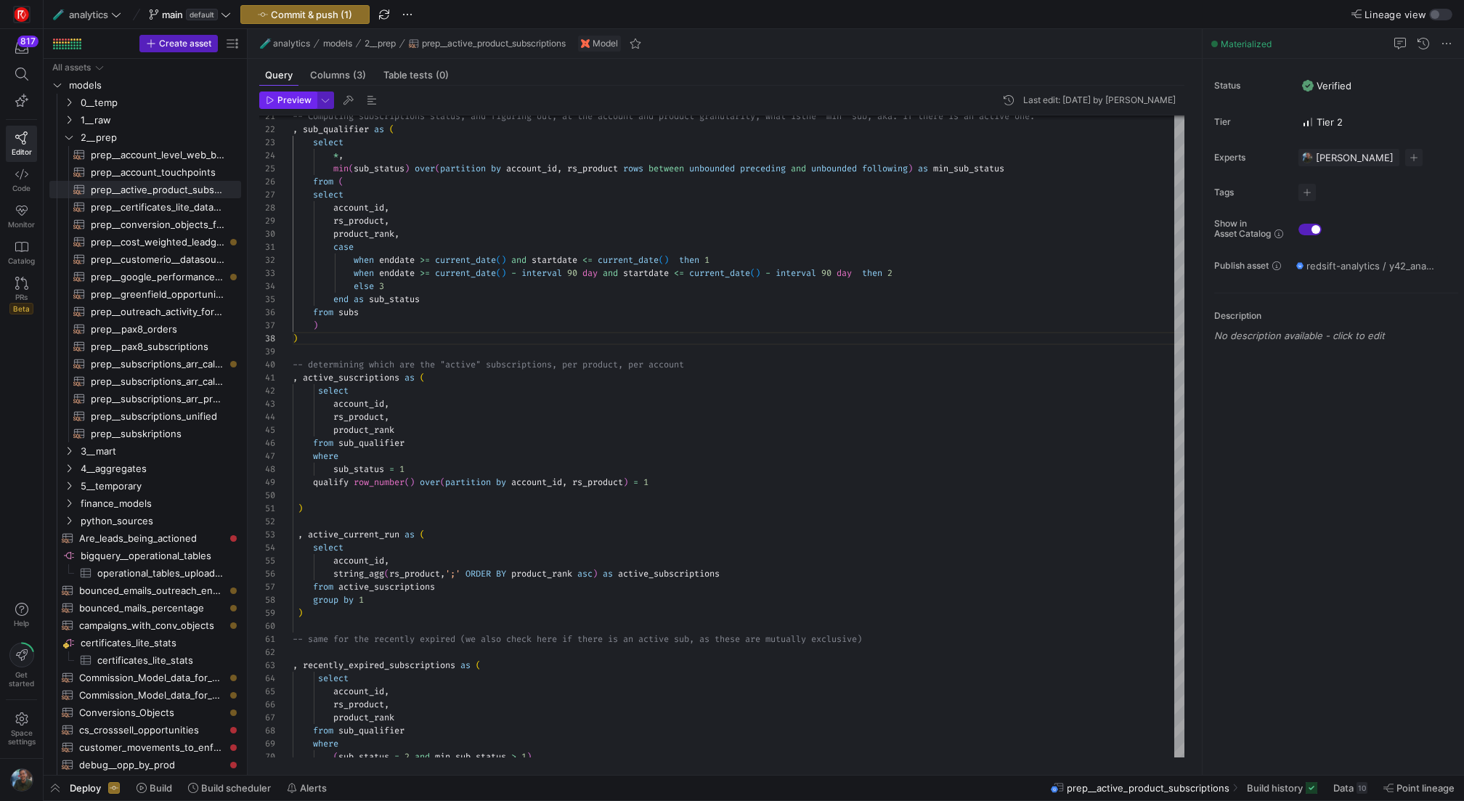
click at [288, 102] on span "Preview" at bounding box center [294, 100] width 34 height 10
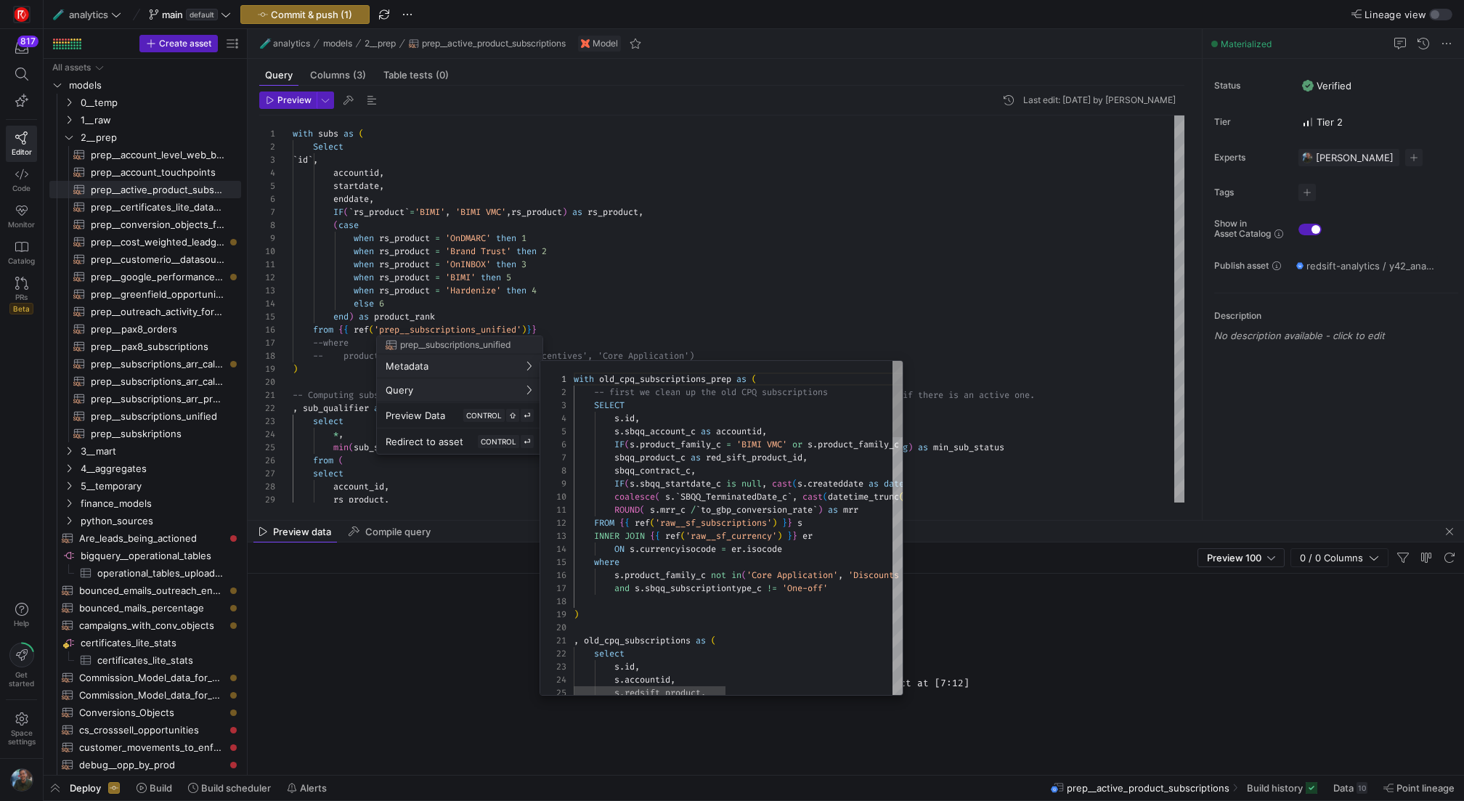
scroll to position [118, 0]
click at [506, 387] on span "Query" at bounding box center [460, 390] width 148 height 12
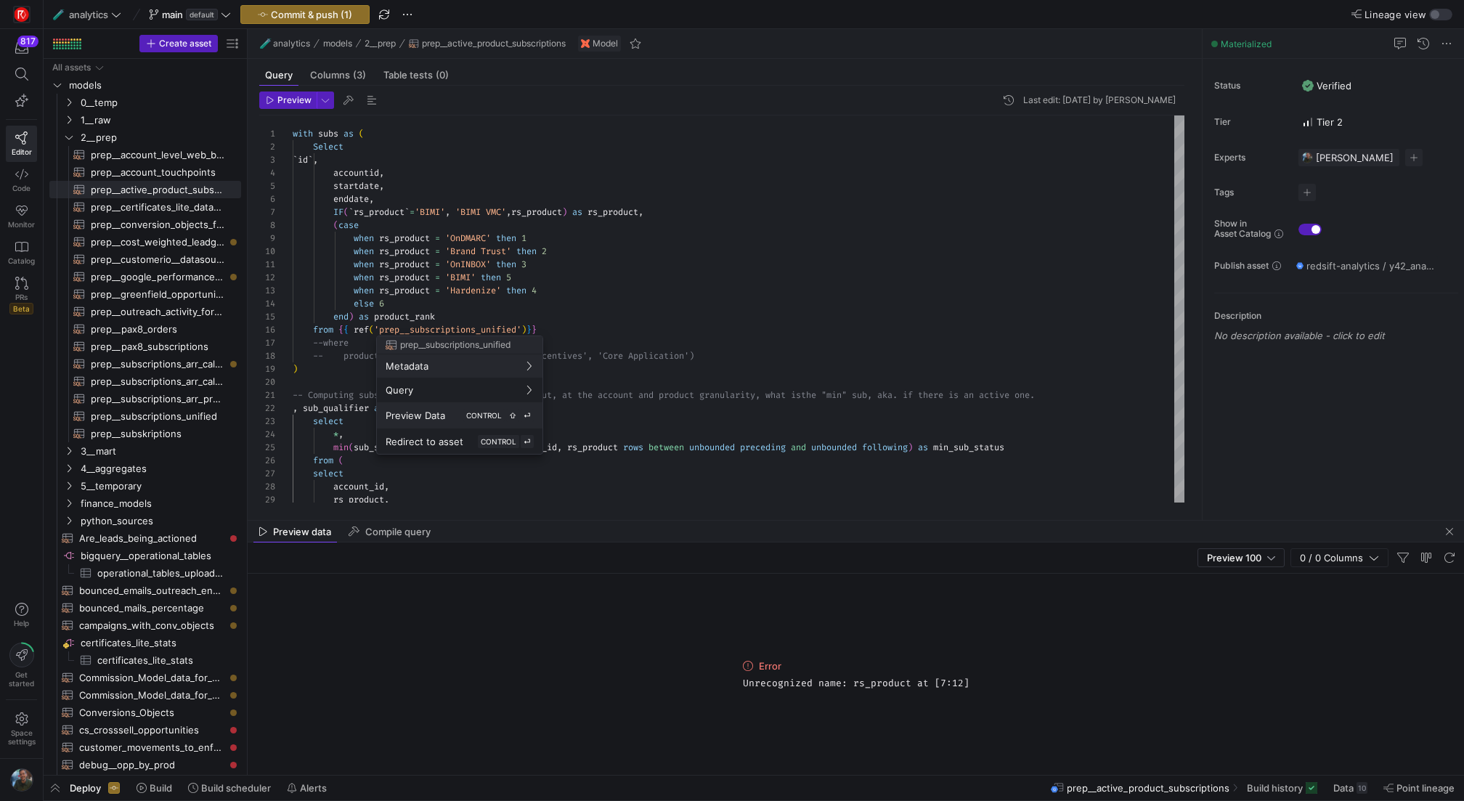
click at [473, 409] on kbd "CONTROL" at bounding box center [483, 415] width 41 height 13
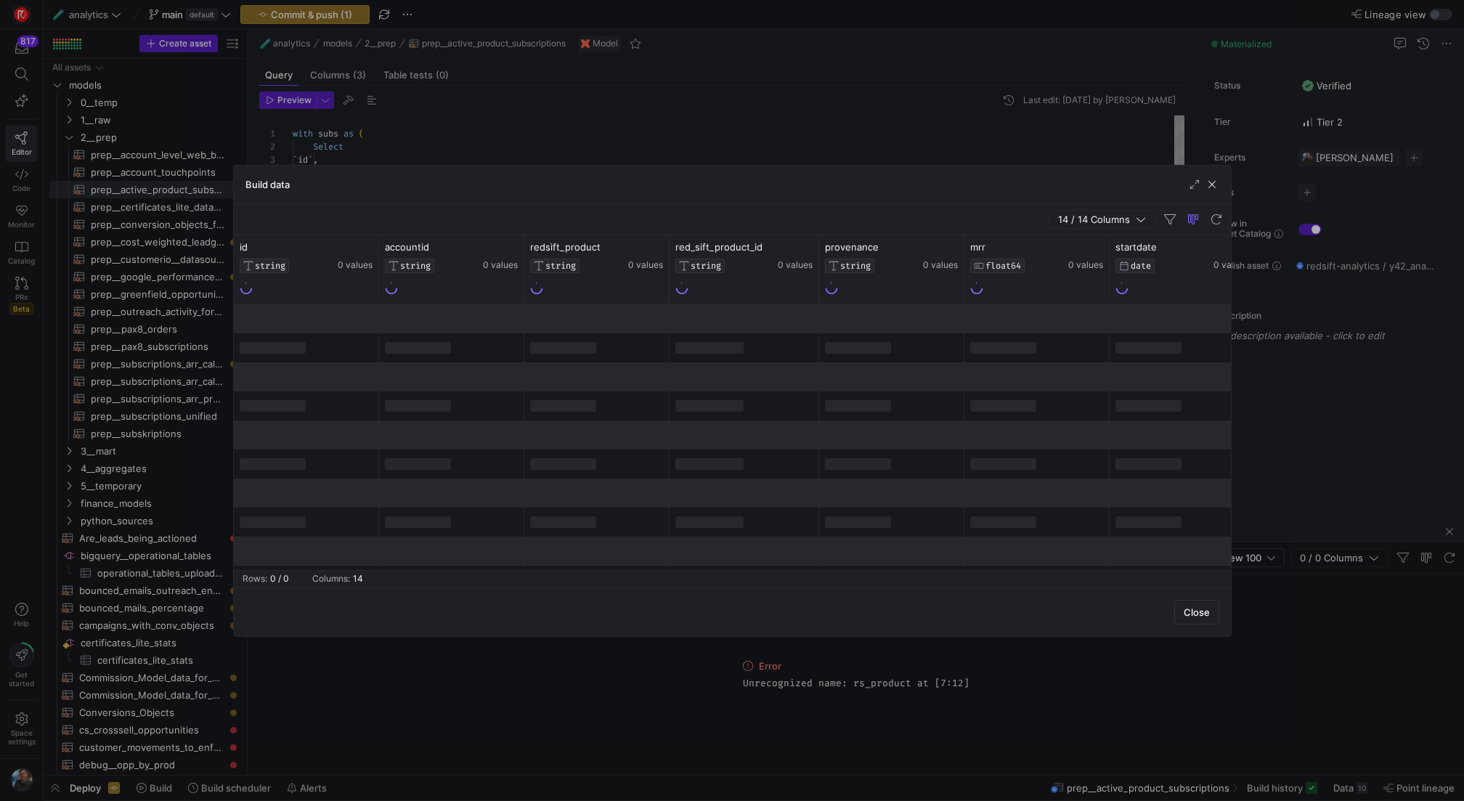
click at [1215, 171] on div "Build data" at bounding box center [732, 185] width 997 height 38
click at [1213, 179] on span "button" at bounding box center [1212, 184] width 15 height 15
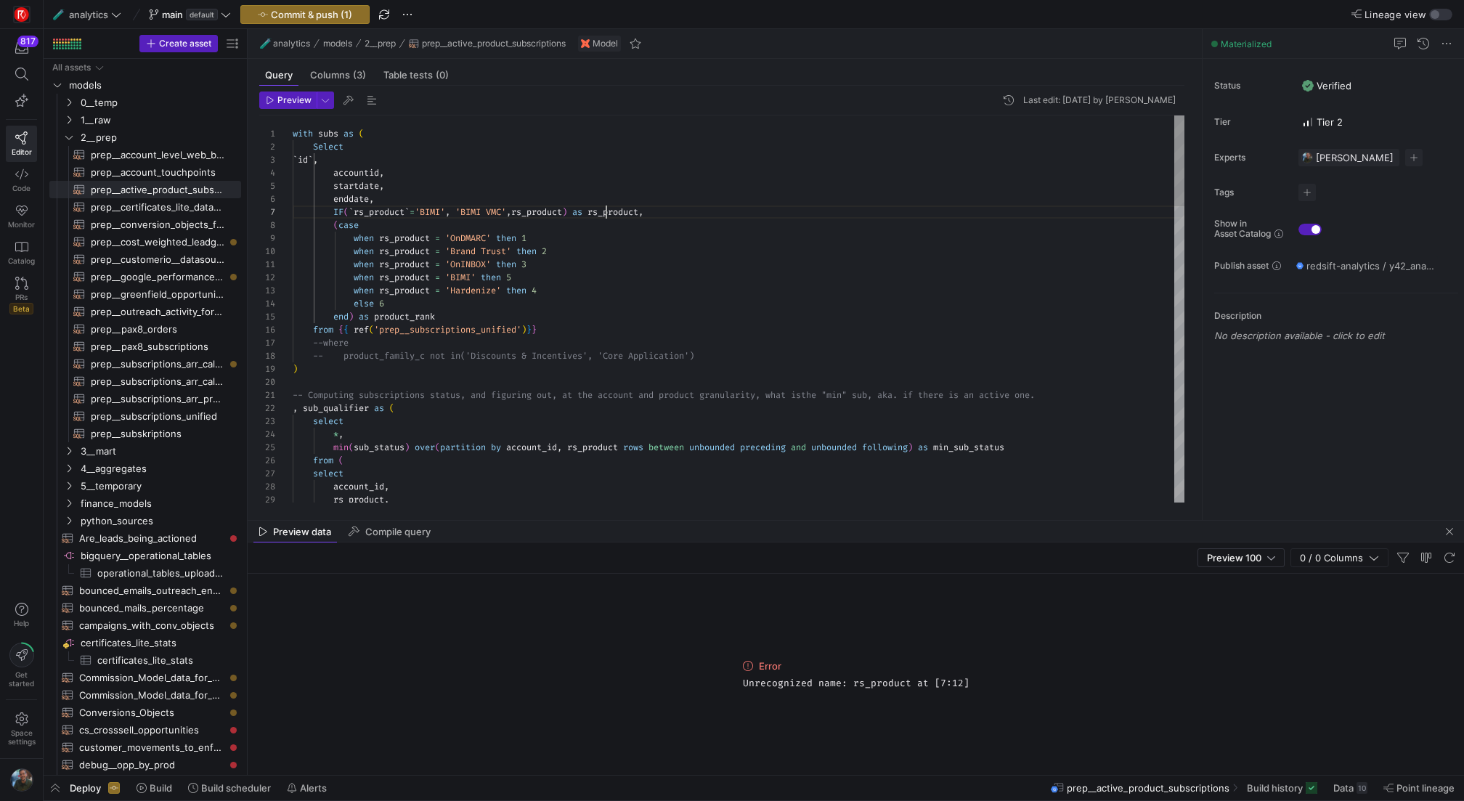
scroll to position [78, 314]
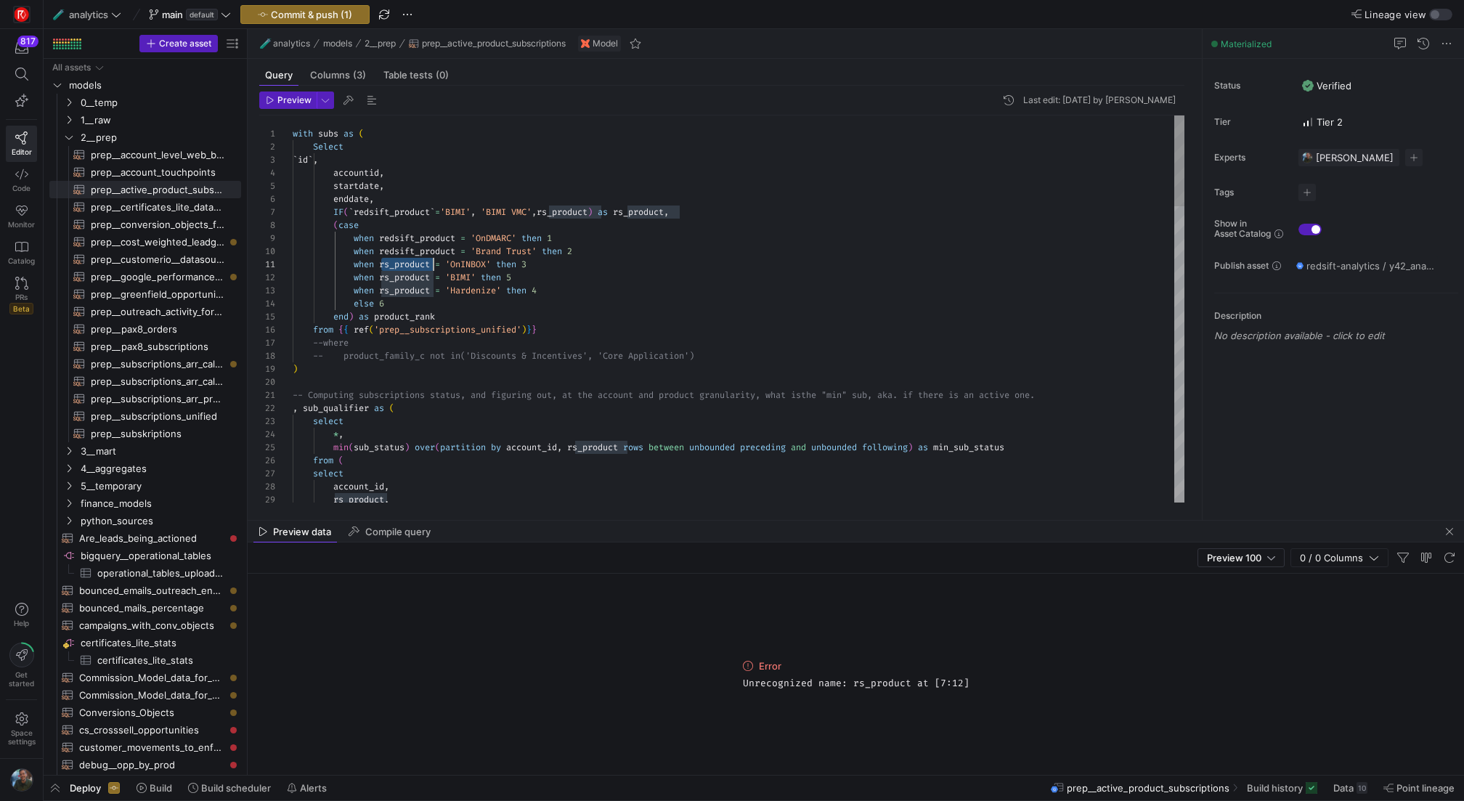
scroll to position [0, 167]
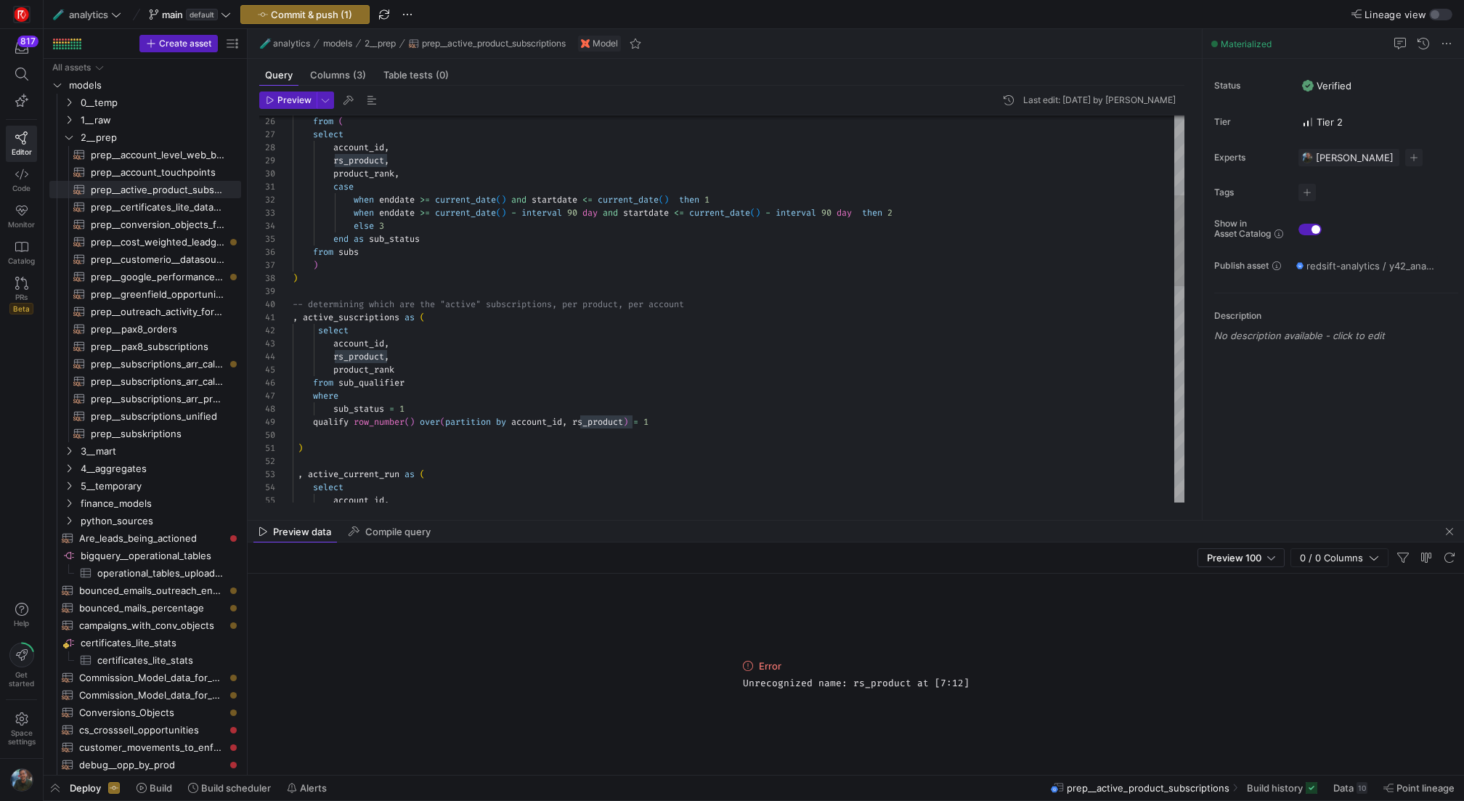
type textarea "with subs as ( Select `id`, accountid, startdate, enddate, IF(`redsift_product`…"
click at [865, 129] on div "Toggle Replace" at bounding box center [868, 127] width 13 height 24
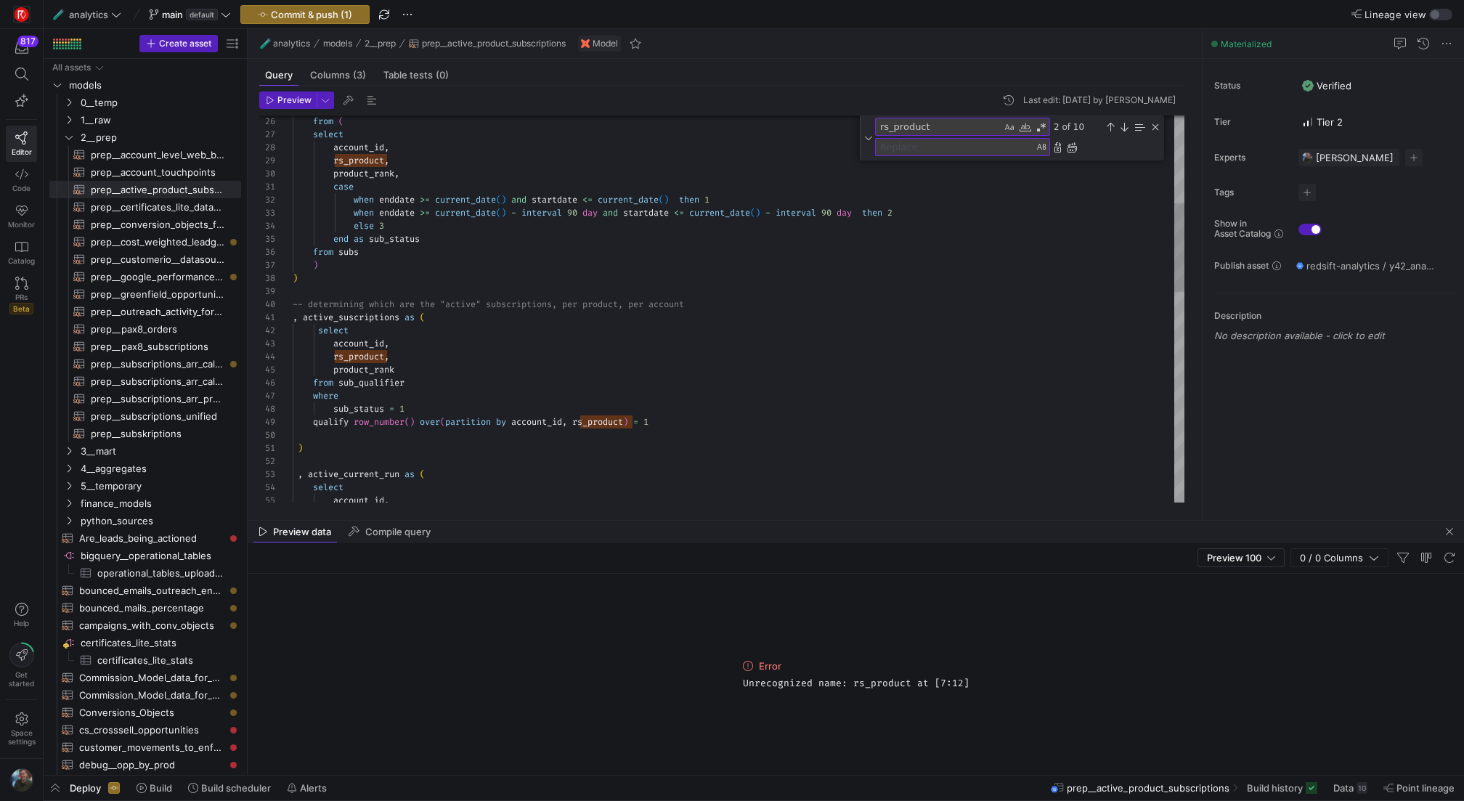
click at [898, 144] on textarea "Replace" at bounding box center [955, 147] width 158 height 17
type textarea "redsift_product"
click at [1072, 147] on div "Replace All (⌘Enter)" at bounding box center [1072, 148] width 12 height 12
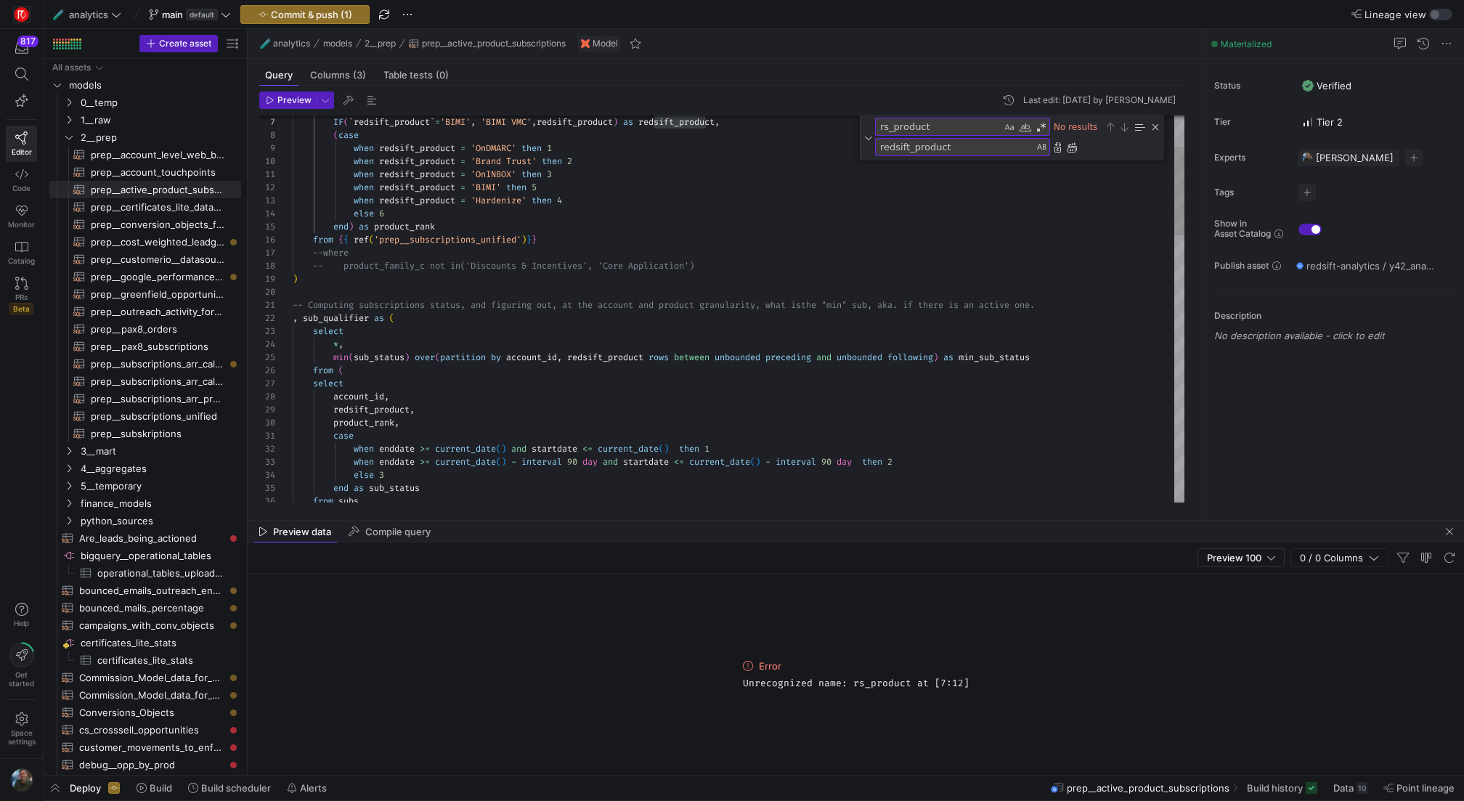
scroll to position [26, 57]
click at [1152, 126] on div "Close (Escape)" at bounding box center [1155, 127] width 12 height 12
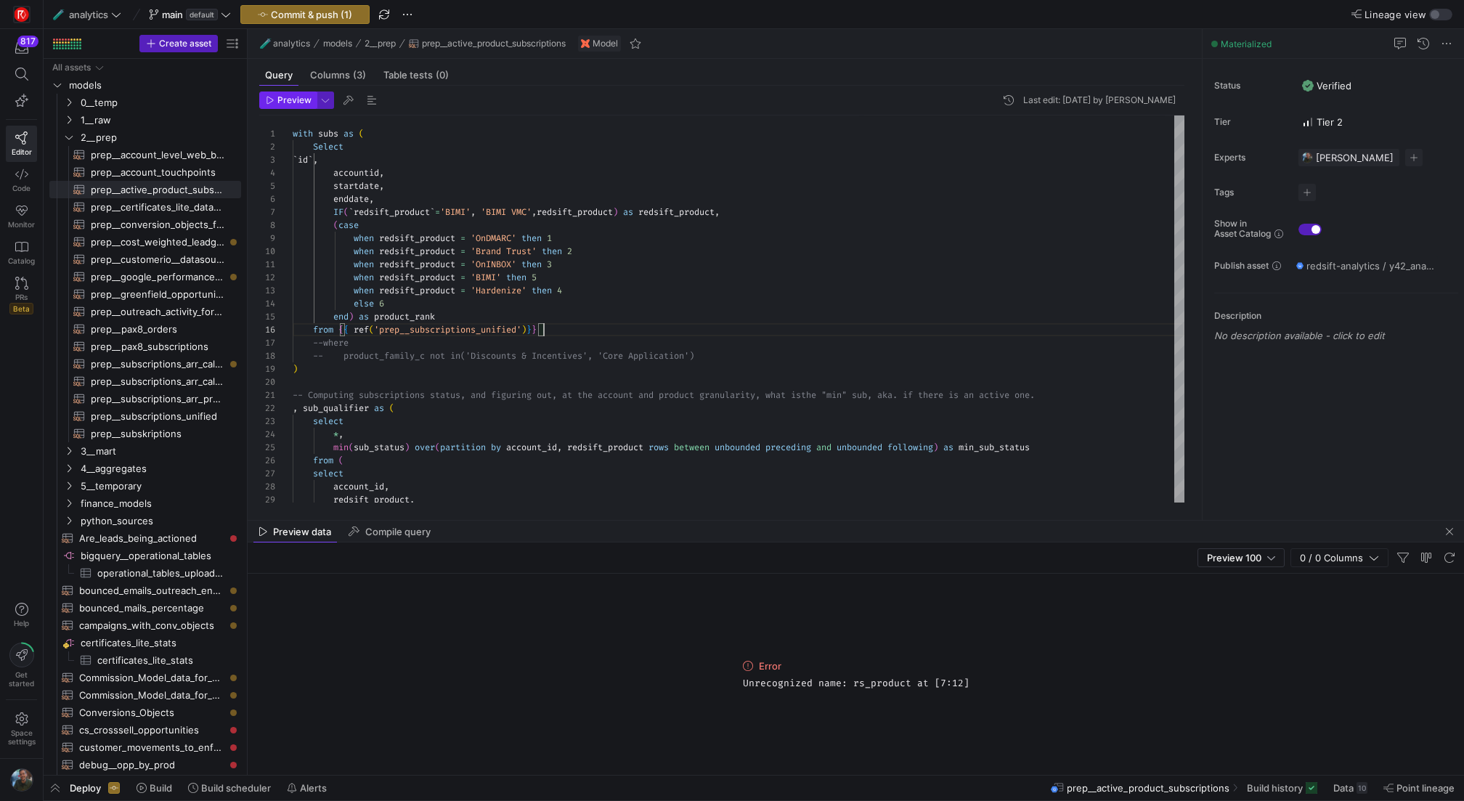
click at [293, 95] on span "Preview" at bounding box center [294, 100] width 34 height 10
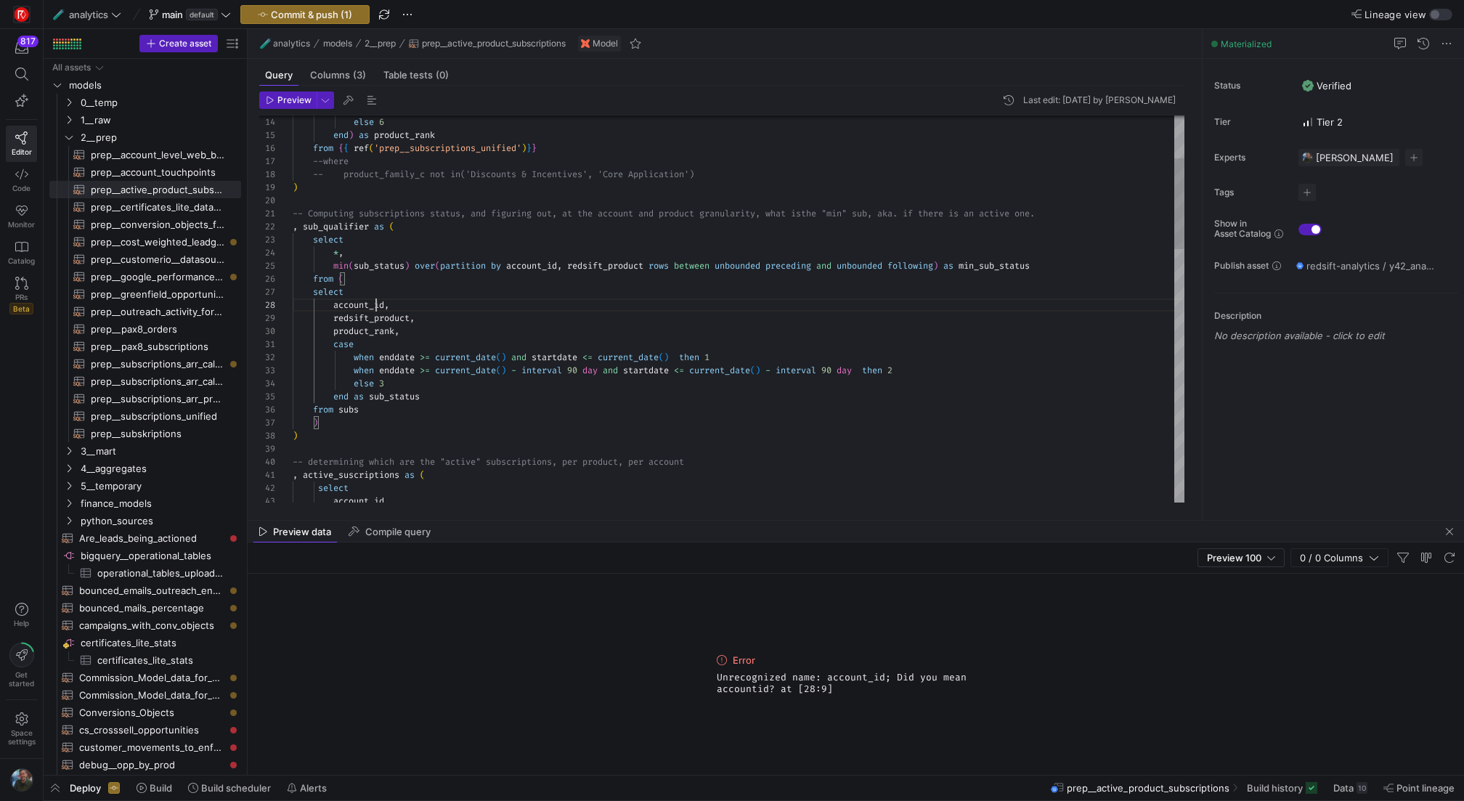
click at [375, 306] on div "redsift_product , account_id , select from ( -- Computing subscriptions status,…" at bounding box center [739, 756] width 892 height 1645
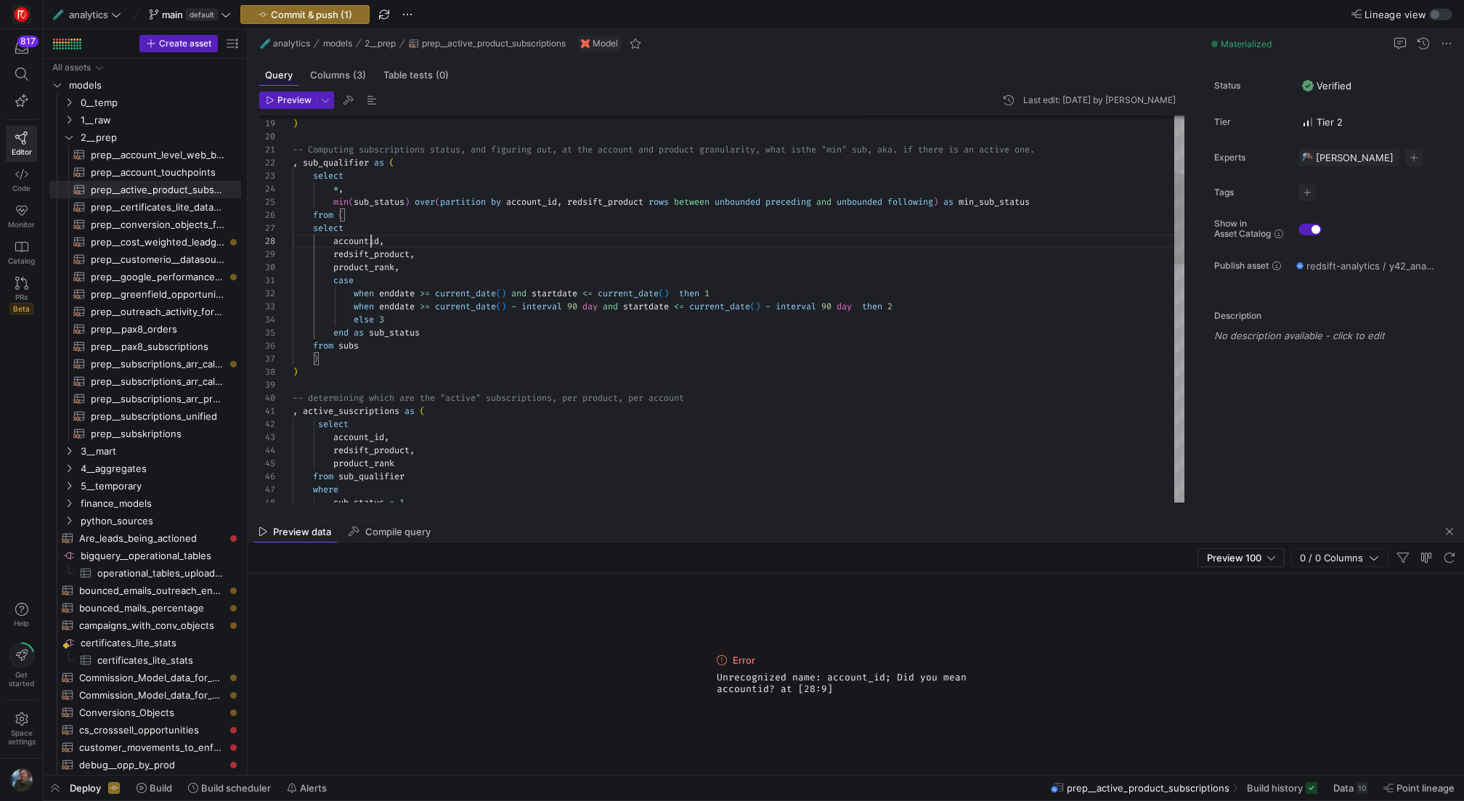
type textarea ", active_suscriptions as ( select account_id, redsift_product, product_rank fro…"
click at [377, 434] on div "redsift_product , accountid , select from ( -- Computing subscriptions status, …" at bounding box center [739, 692] width 892 height 1645
type textarea "account_id"
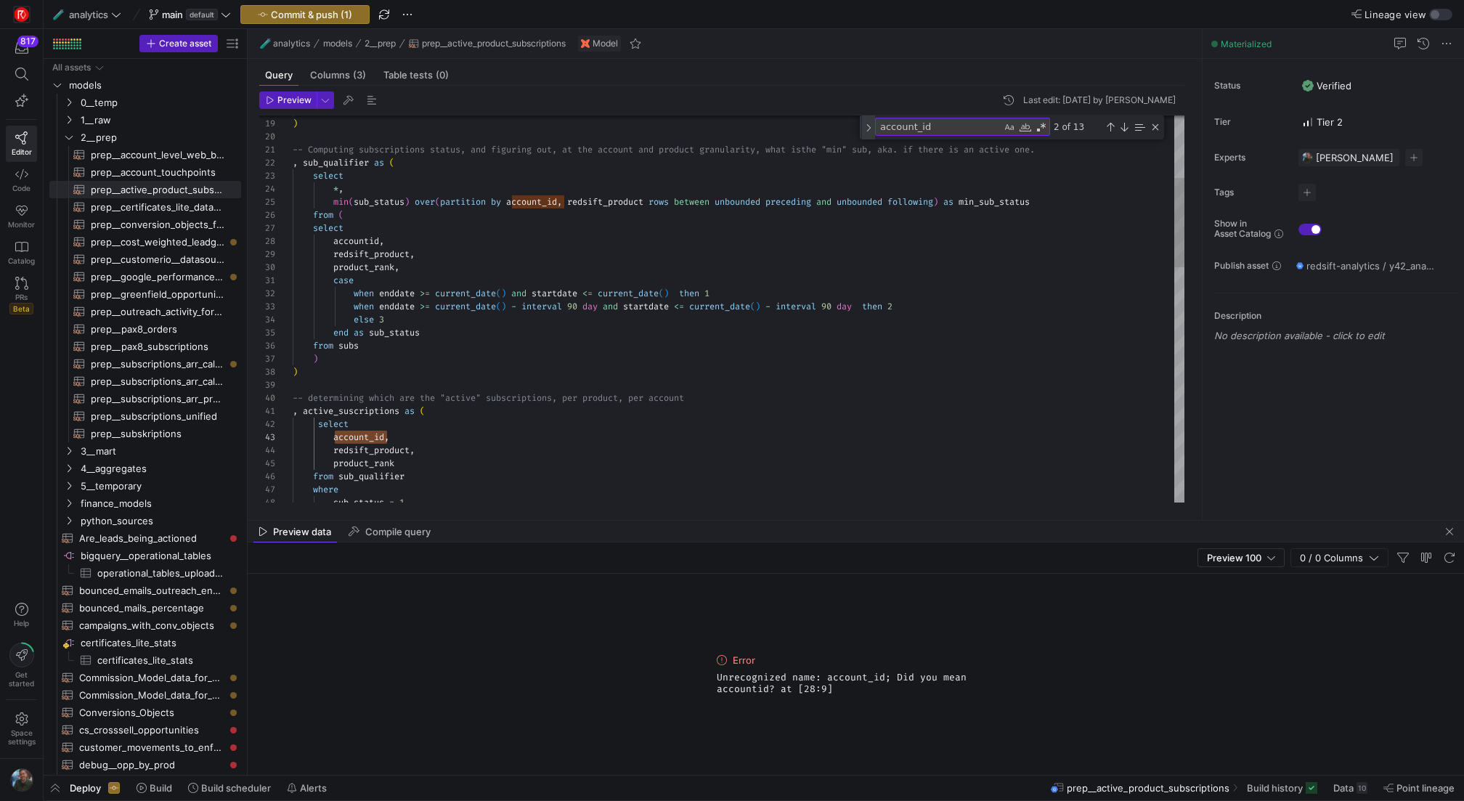
click at [870, 131] on div "Toggle Replace" at bounding box center [868, 127] width 13 height 24
click at [976, 150] on textarea "redsift_product" at bounding box center [955, 147] width 158 height 17
type textarea "accountid"
click at [1075, 147] on div "Replace All (⌘Enter)" at bounding box center [1072, 148] width 12 height 12
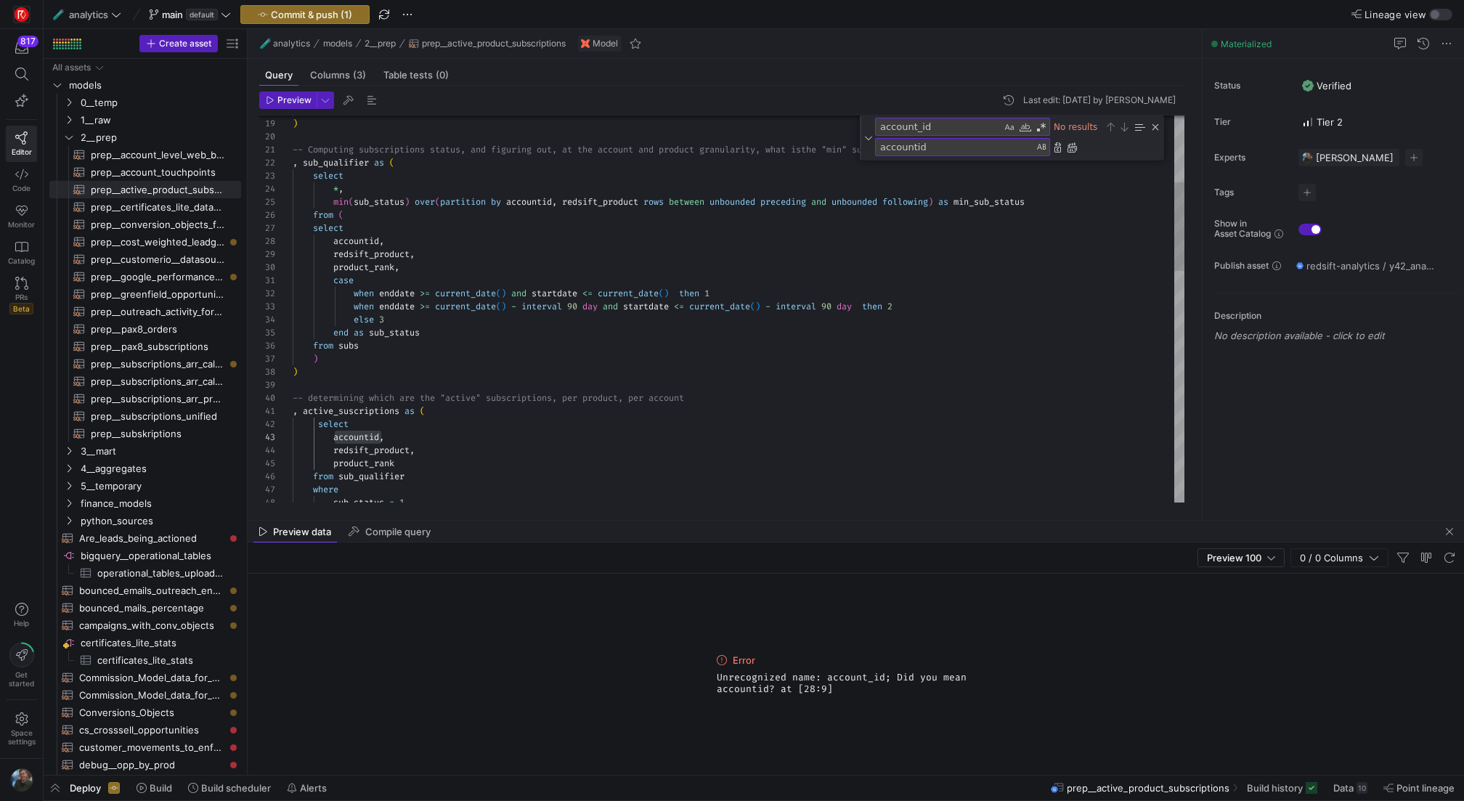
scroll to position [0, 136]
click at [762, 415] on div "redsift_product , accountid , select from ( -- Computing subscriptions status, …" at bounding box center [739, 670] width 892 height 1690
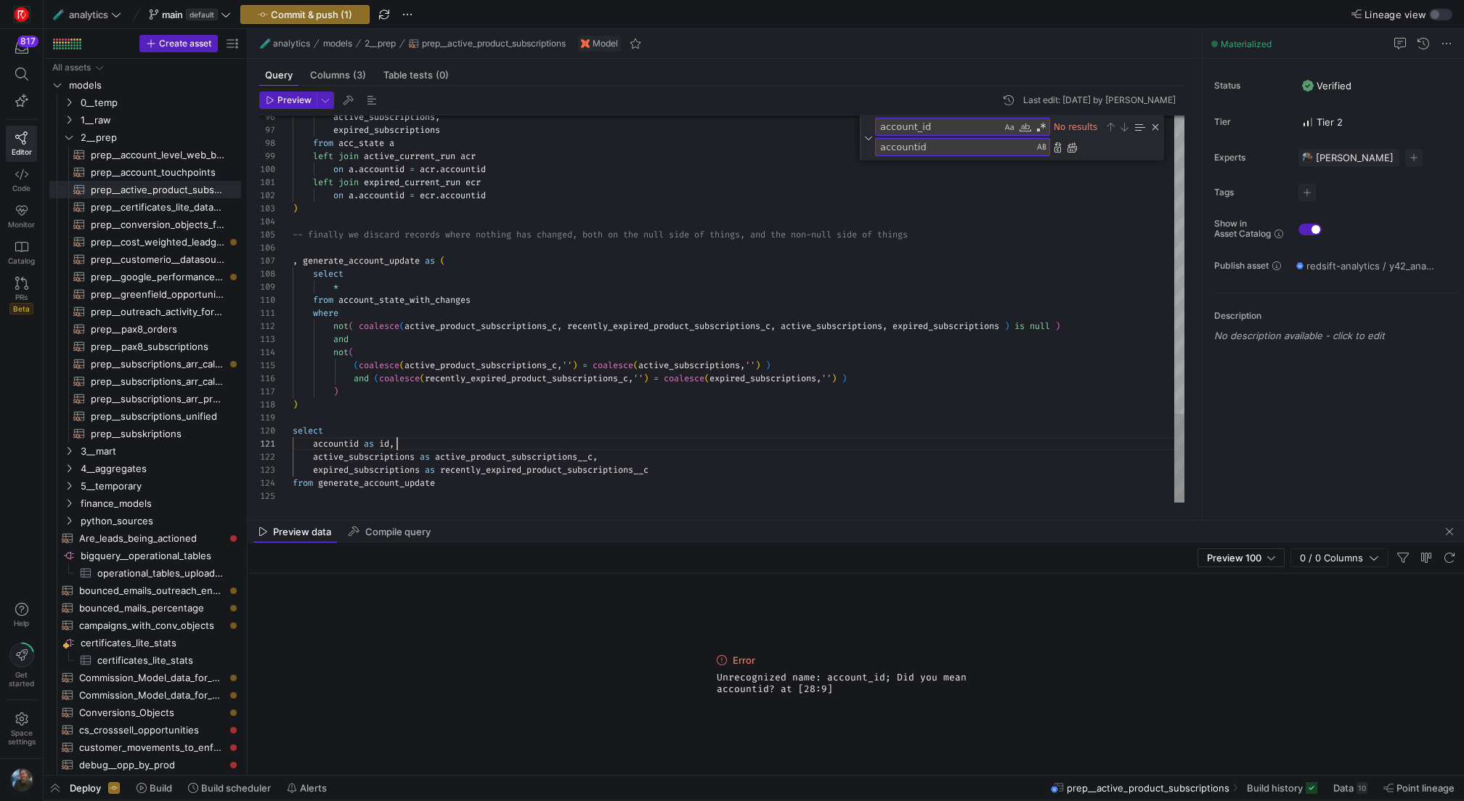
click at [291, 99] on span "Preview" at bounding box center [294, 100] width 34 height 10
click at [1154, 121] on div "Close (Escape)" at bounding box center [1155, 127] width 12 height 12
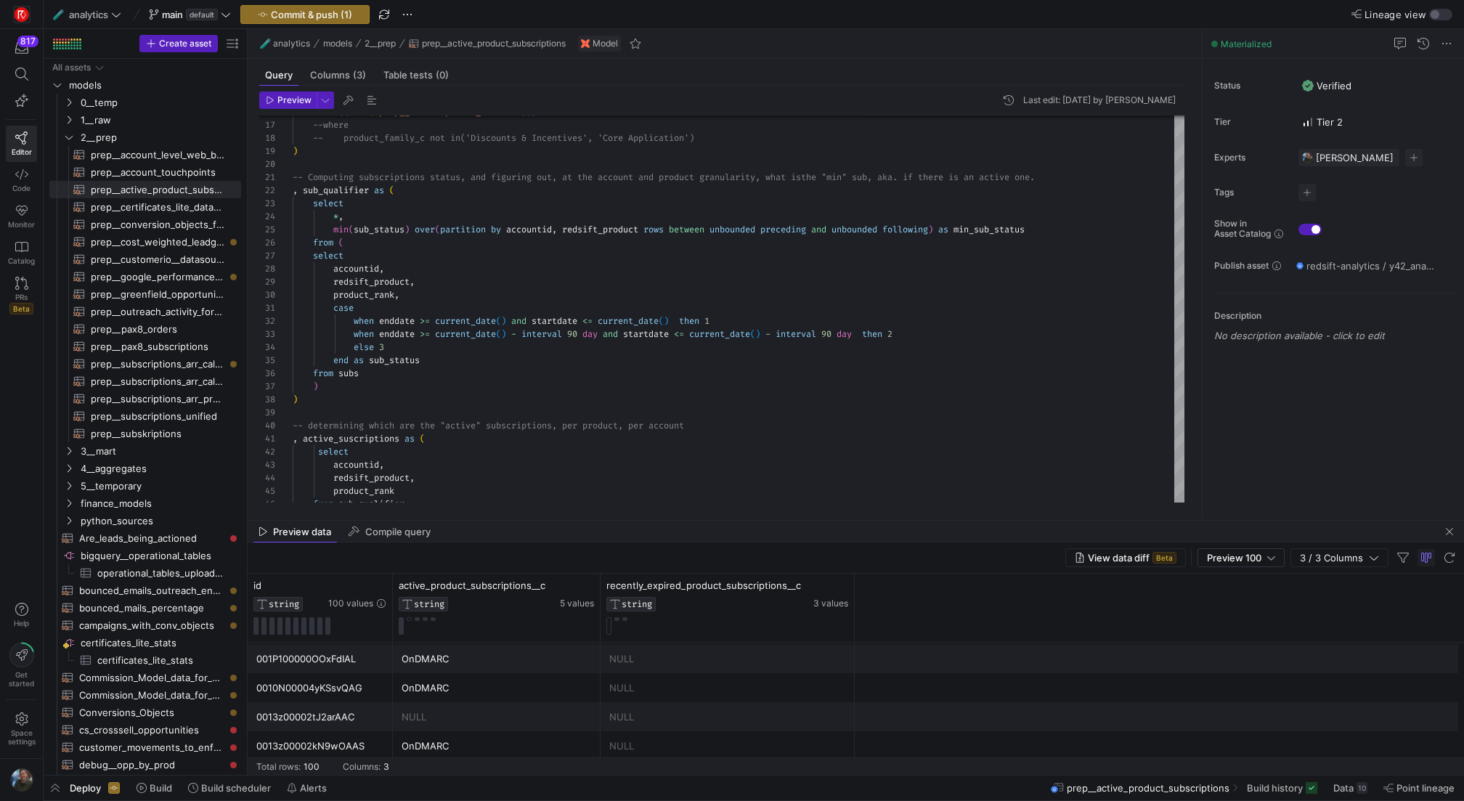
scroll to position [1160, 0]
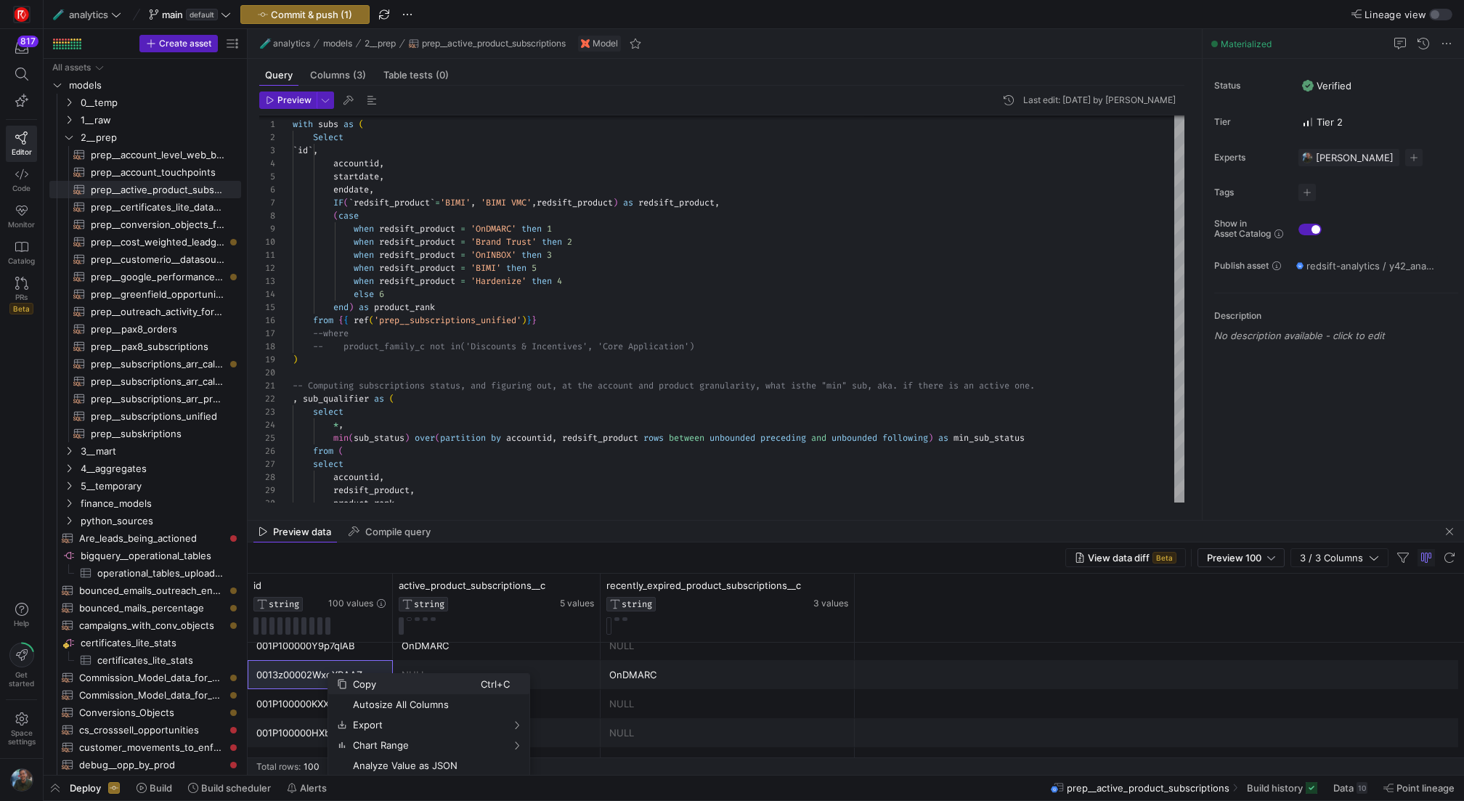
click at [379, 680] on span "Copy" at bounding box center [414, 684] width 134 height 20
click at [358, 667] on span "Copy" at bounding box center [402, 663] width 134 height 20
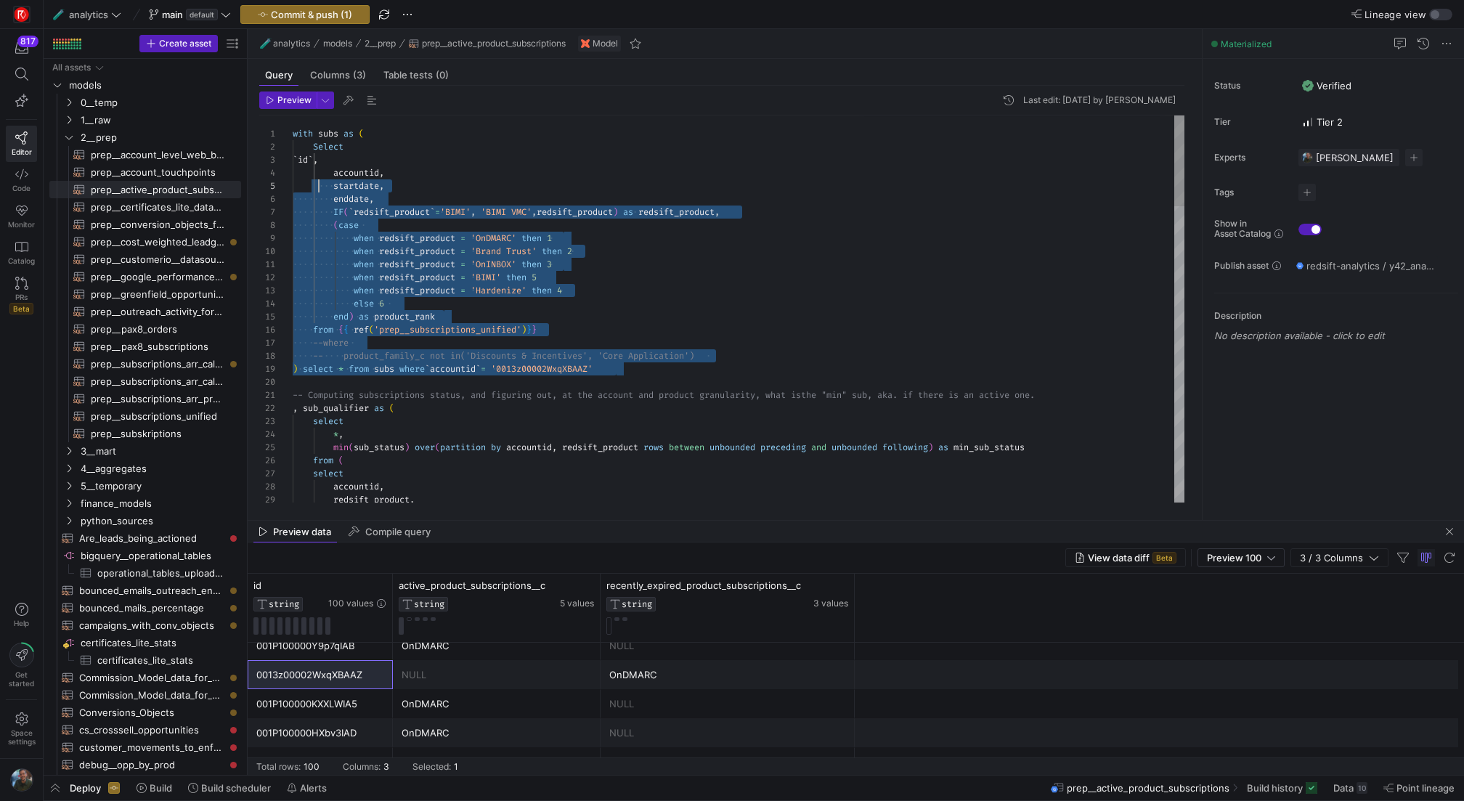
scroll to position [13, 0]
drag, startPoint x: 658, startPoint y: 376, endPoint x: 272, endPoint y: 131, distance: 457.6
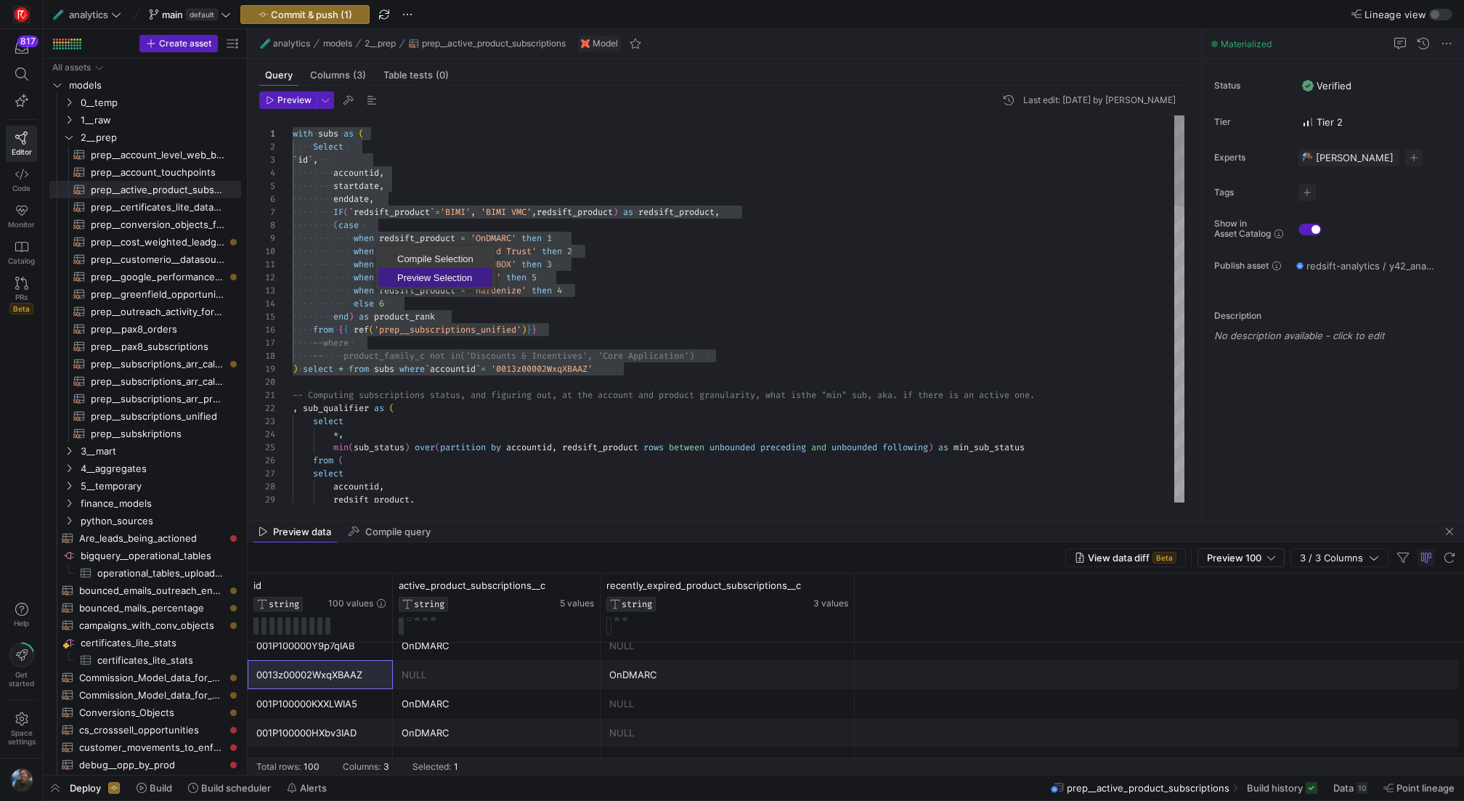
click at [442, 280] on span "Preview Selection" at bounding box center [435, 277] width 114 height 9
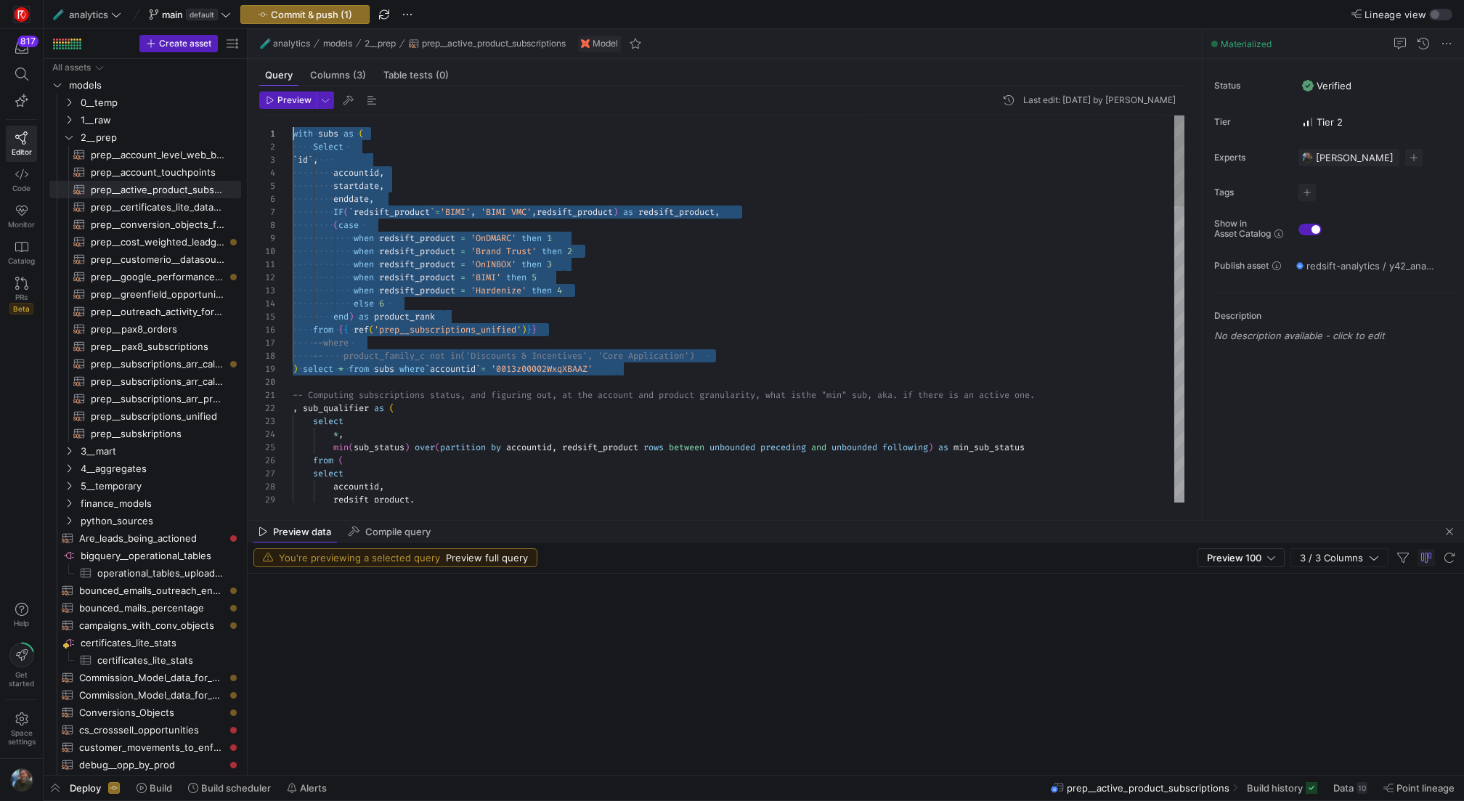
scroll to position [0, 0]
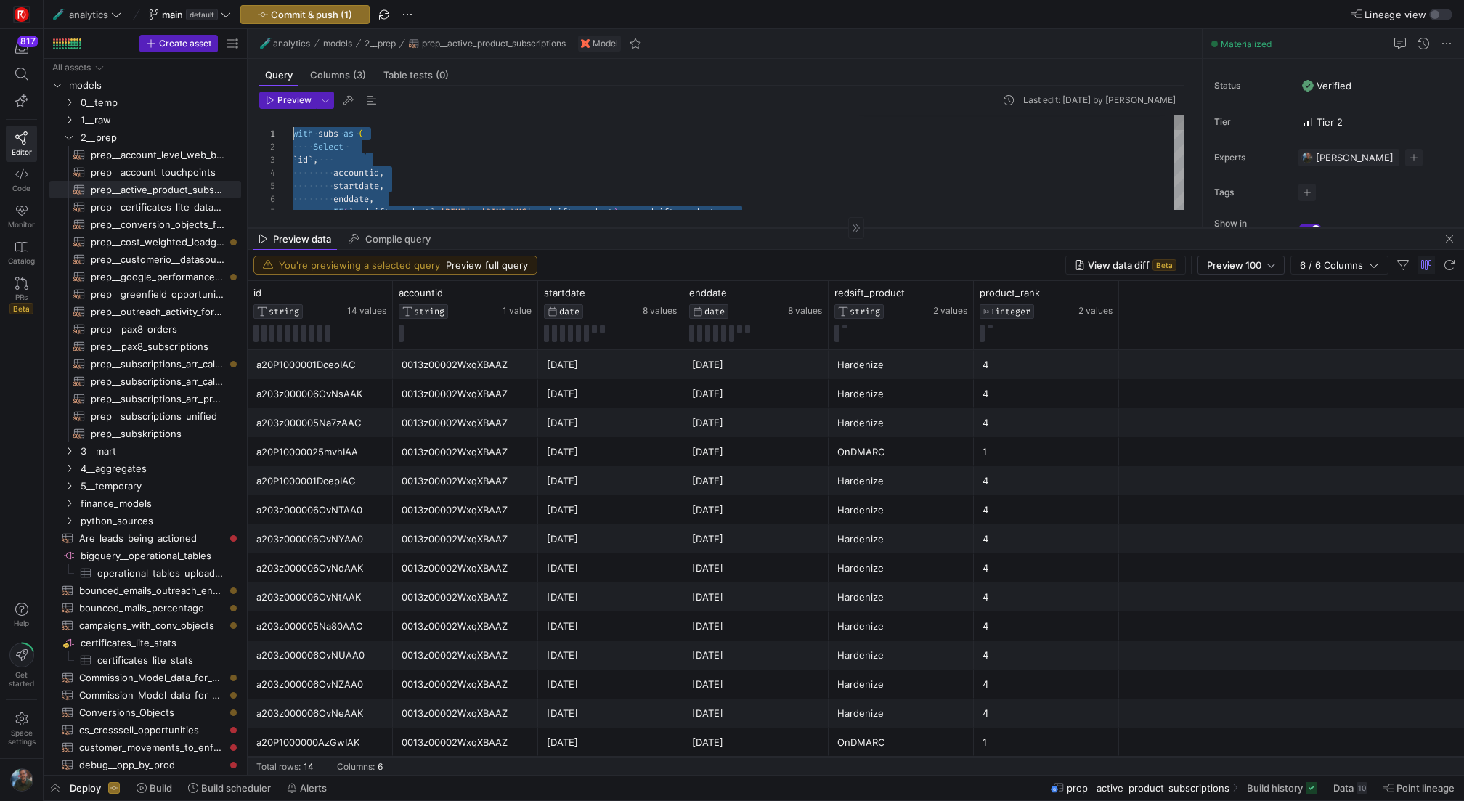
drag, startPoint x: 667, startPoint y: 519, endPoint x: 718, endPoint y: 227, distance: 297.1
click at [718, 227] on div at bounding box center [856, 227] width 1216 height 1
click at [136, 112] on span "1__raw" at bounding box center [142, 120] width 123 height 17
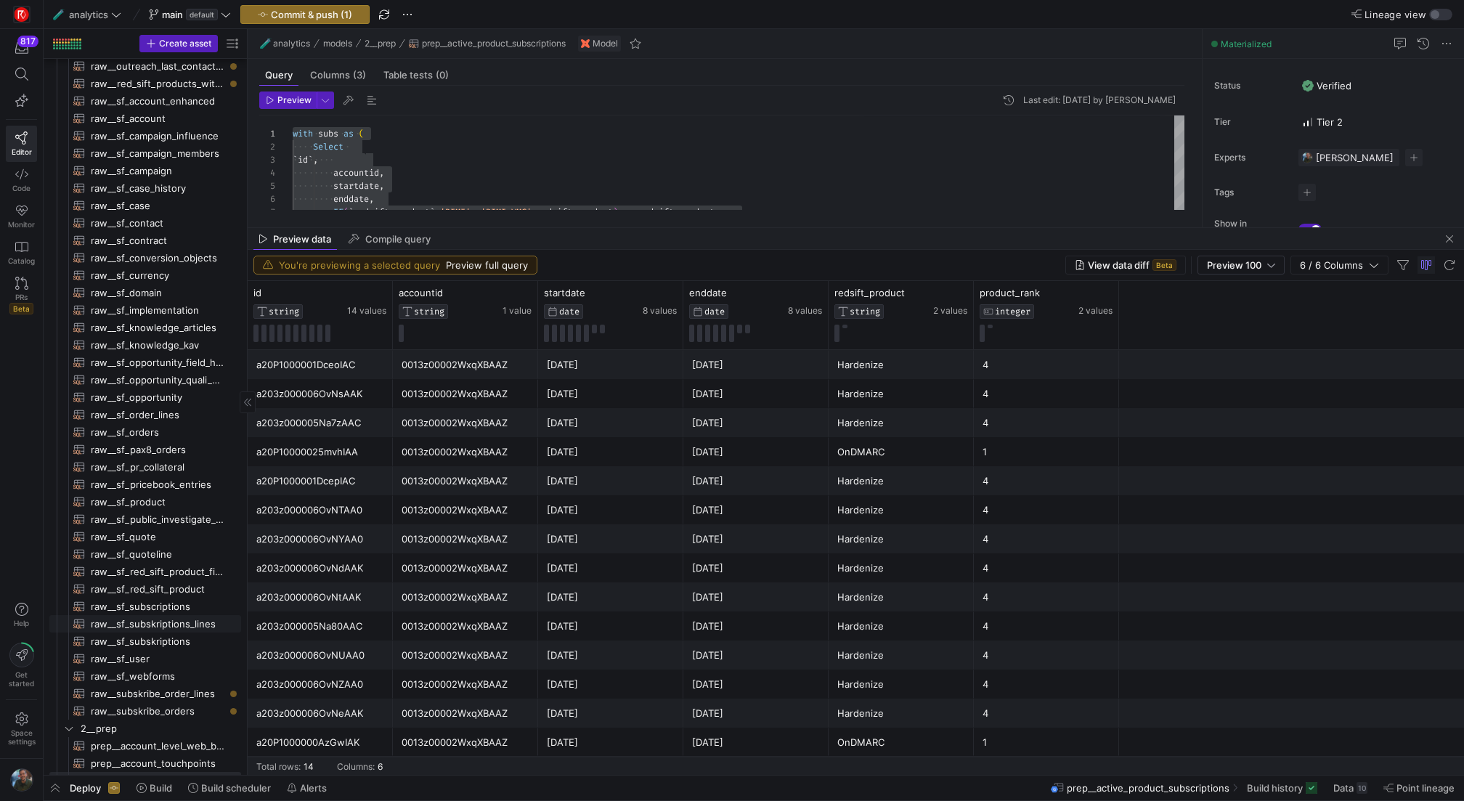
scroll to position [247, 0]
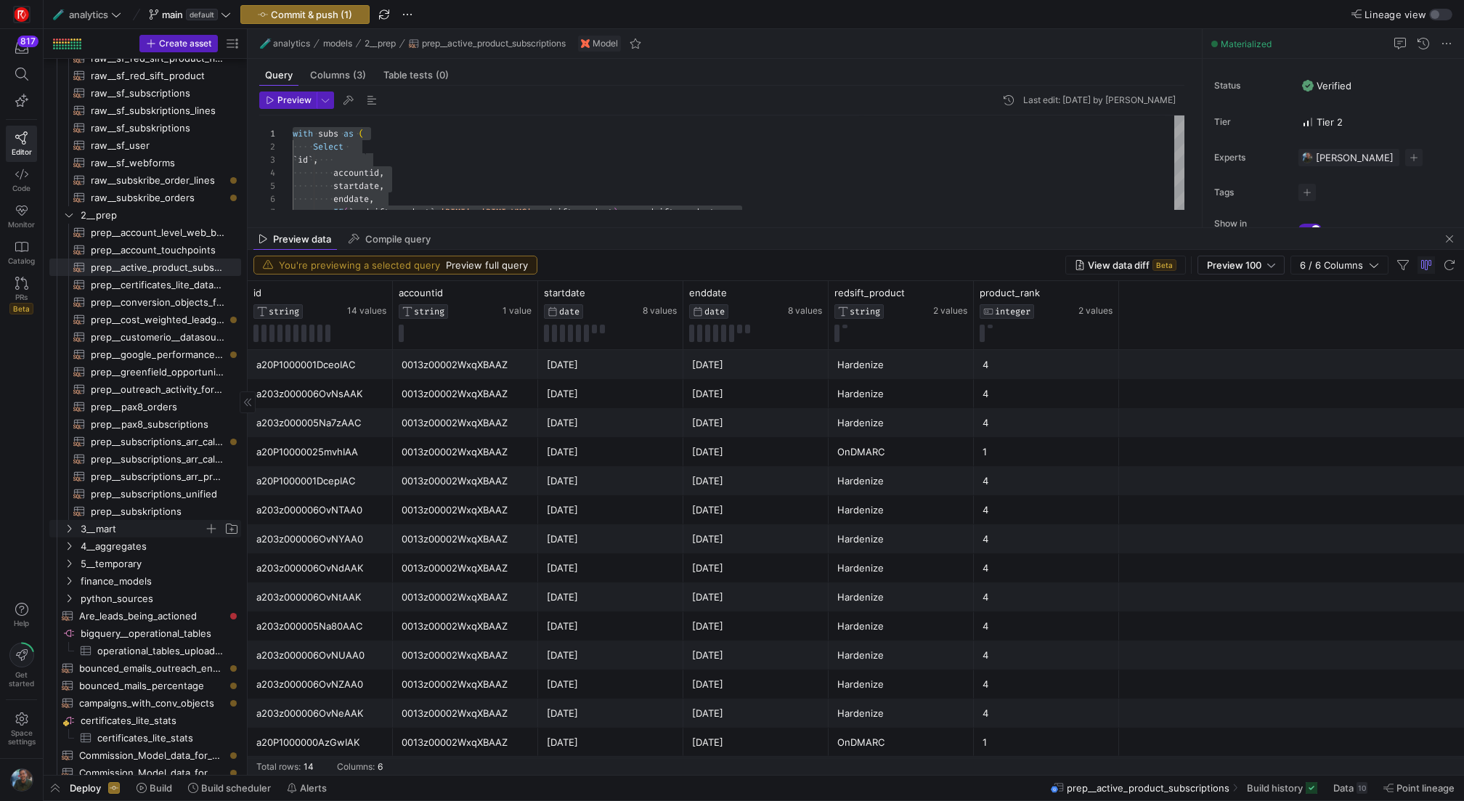
click at [150, 526] on span "3__mart" at bounding box center [142, 529] width 123 height 17
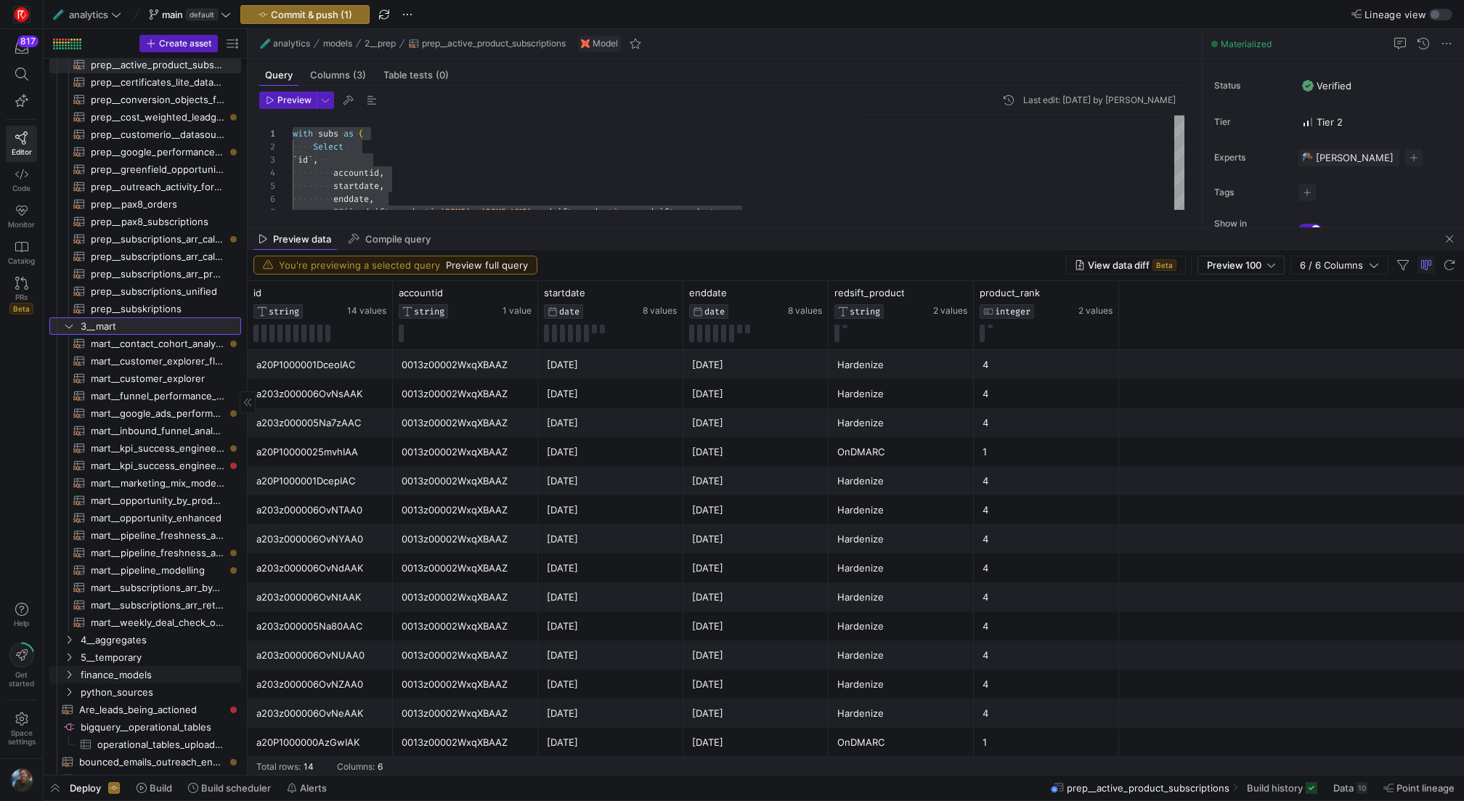
scroll to position [783, 0]
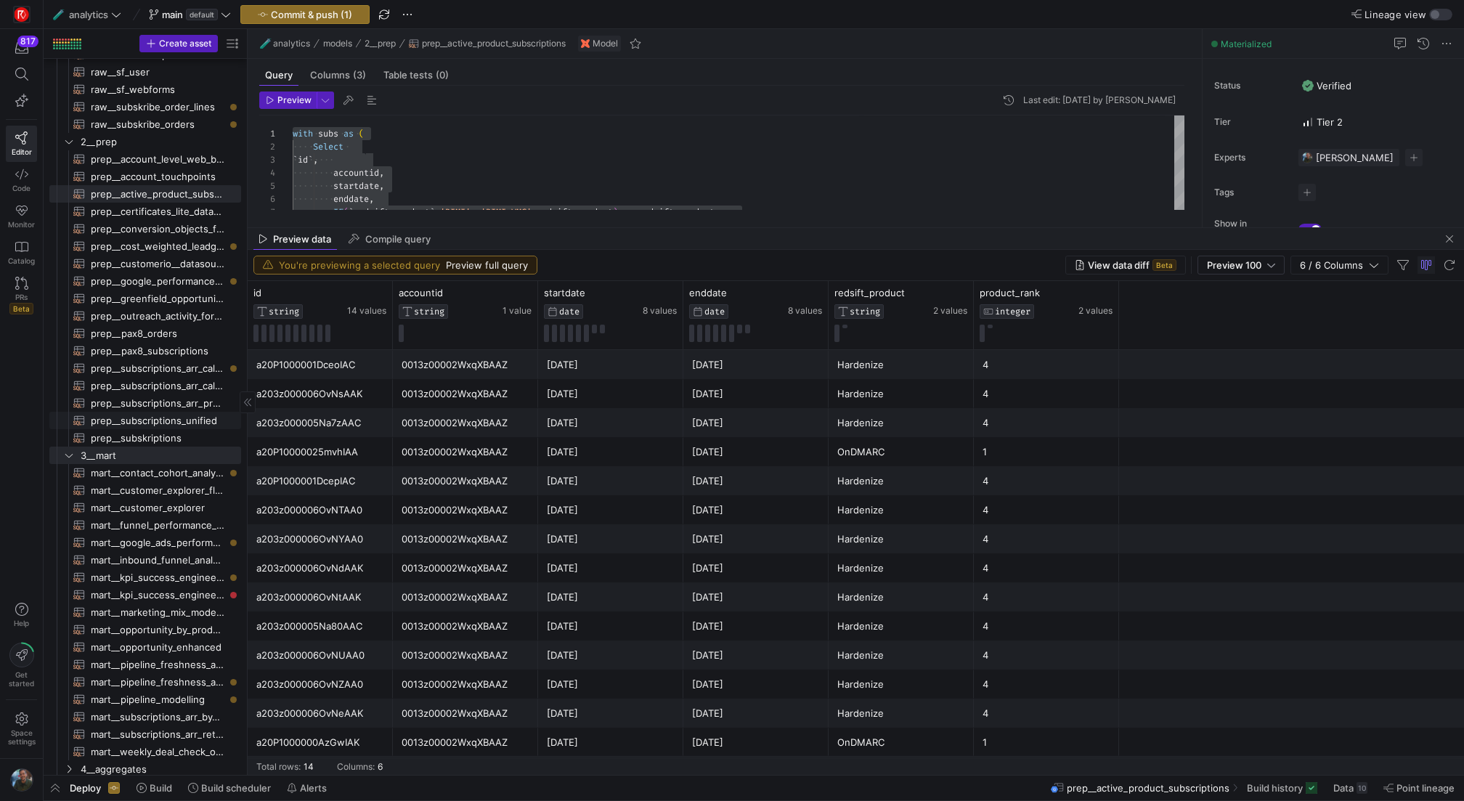
click at [189, 422] on span "prep__subscriptions_unified​​​​​​​​​​" at bounding box center [158, 420] width 134 height 17
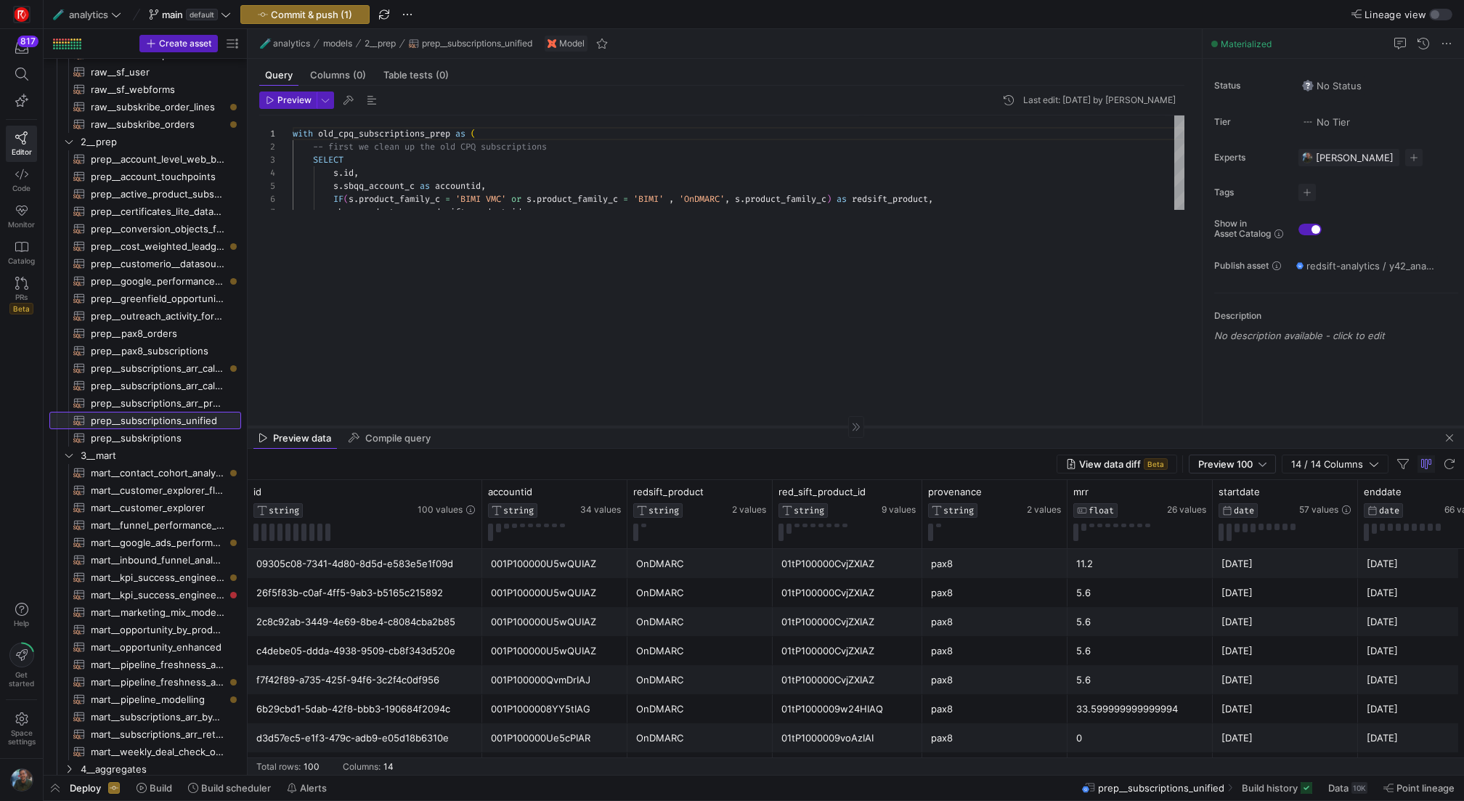
drag, startPoint x: 687, startPoint y: 226, endPoint x: 660, endPoint y: 460, distance: 236.1
click at [660, 427] on div at bounding box center [856, 426] width 1216 height 1
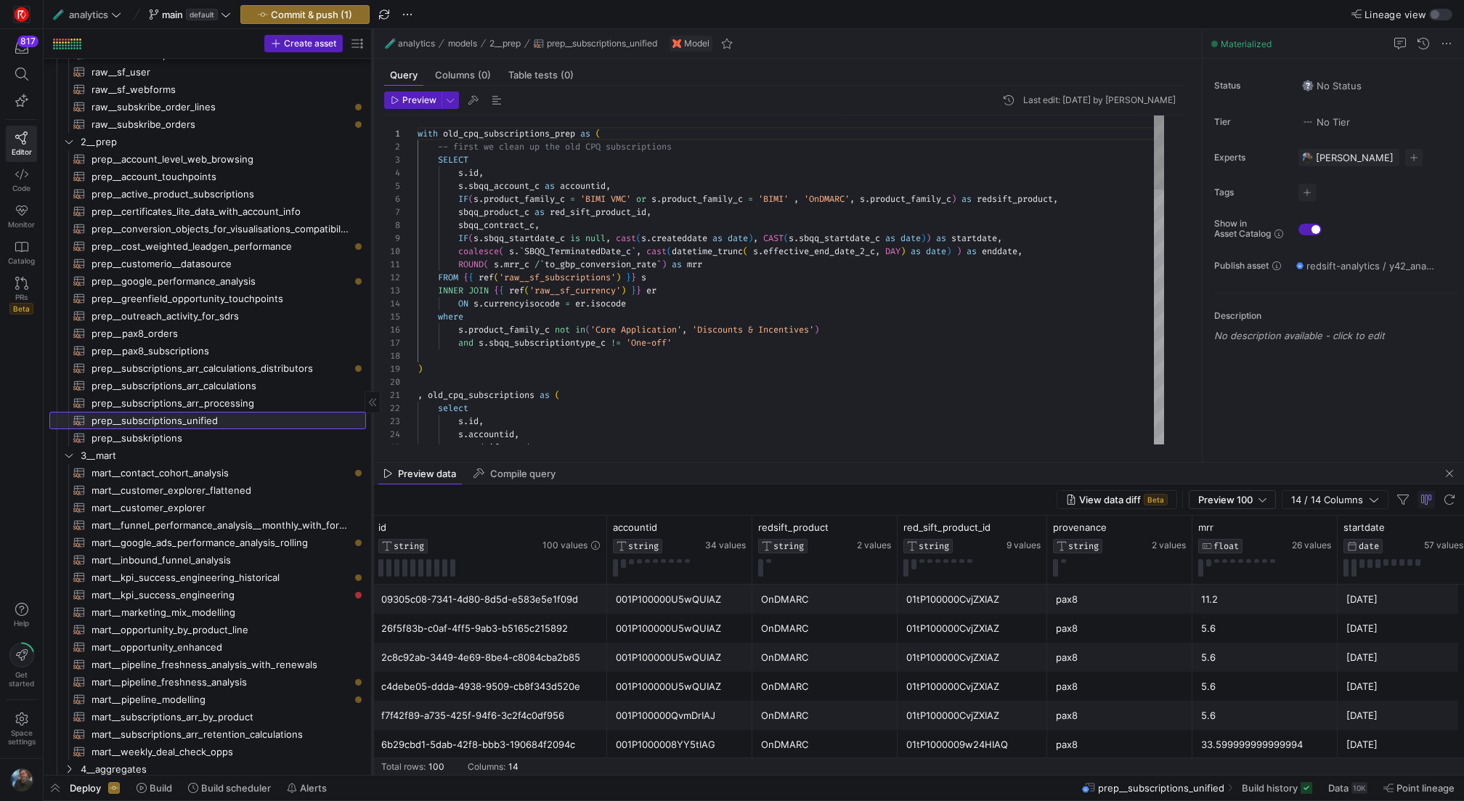
drag, startPoint x: 247, startPoint y: 371, endPoint x: 372, endPoint y: 358, distance: 125.6
click at [372, 358] on div at bounding box center [372, 402] width 1 height 746
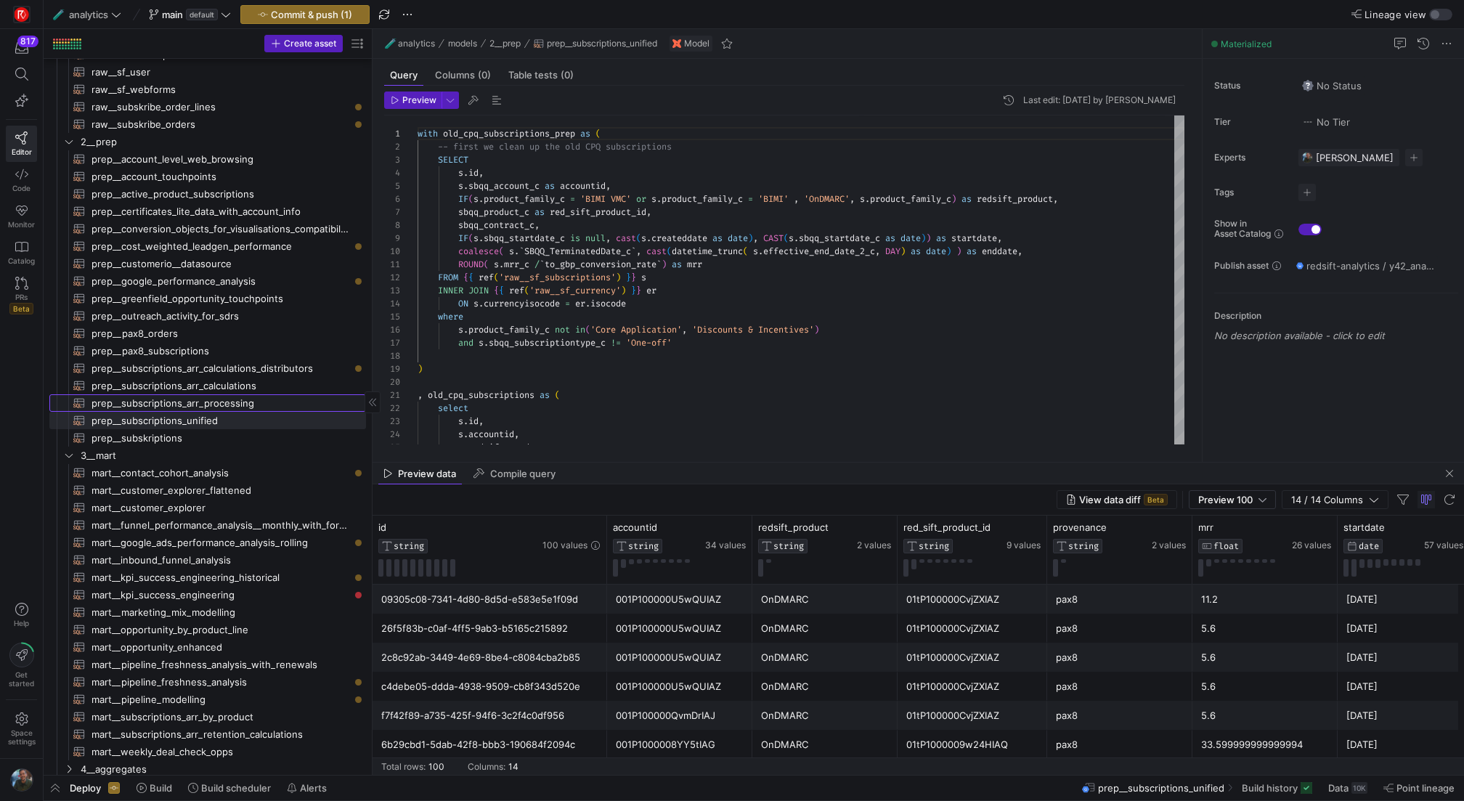
click at [251, 403] on span "prep__subscriptions_arr_processing​​​​​​​​​​" at bounding box center [220, 403] width 258 height 17
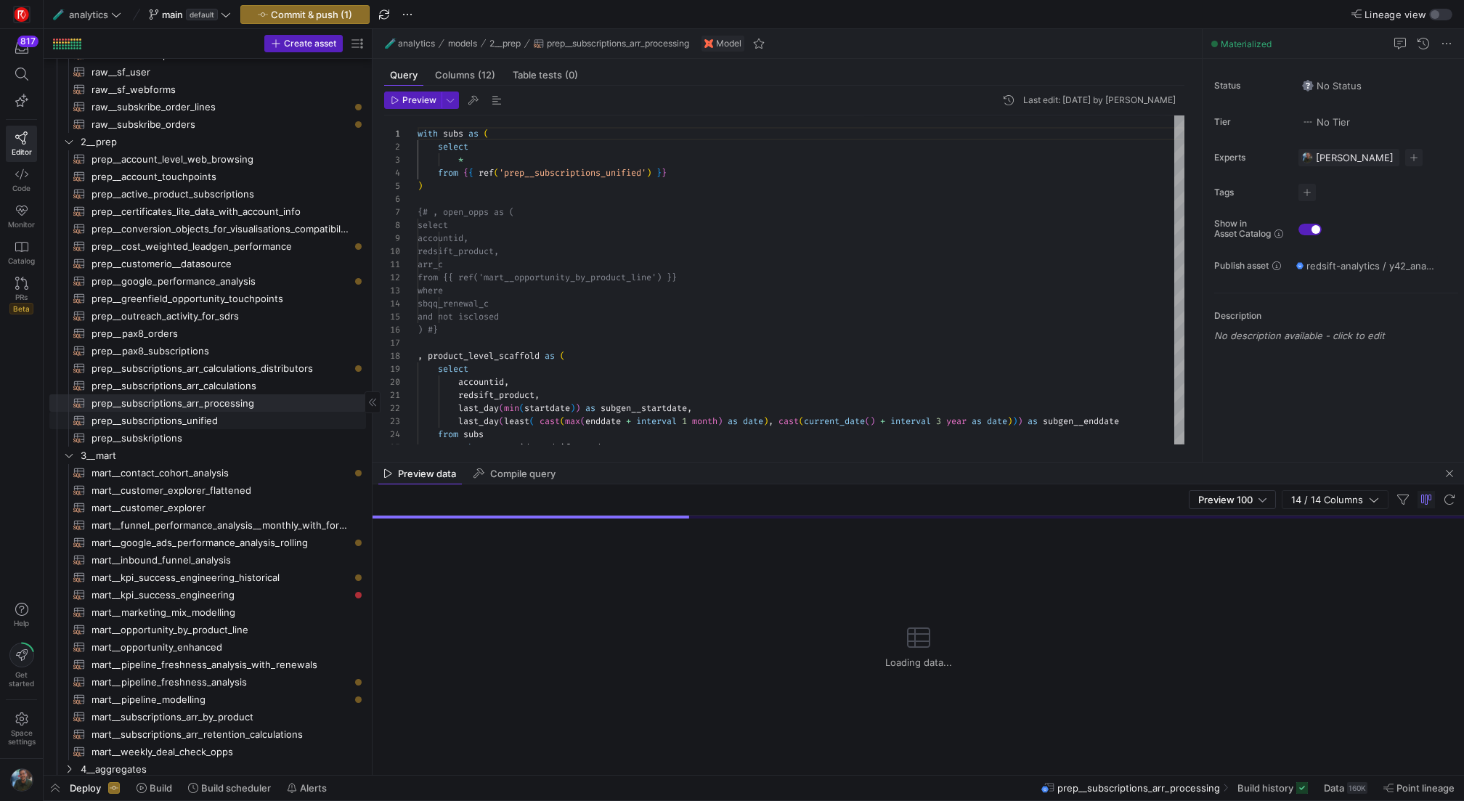
click at [240, 416] on span "prep__subscriptions_unified​​​​​​​​​​" at bounding box center [220, 420] width 258 height 17
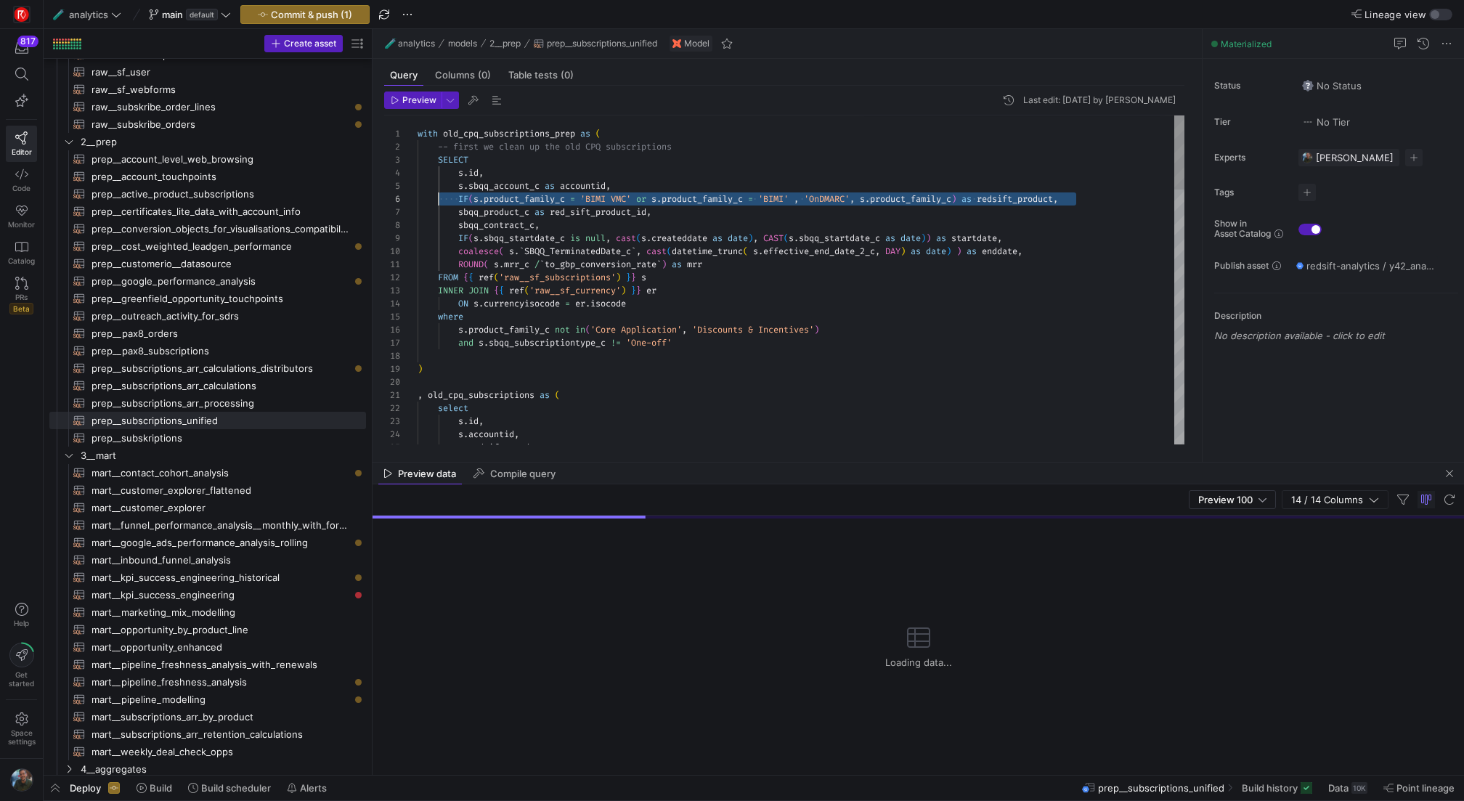
scroll to position [65, 0]
drag, startPoint x: 1083, startPoint y: 195, endPoint x: 410, endPoint y: 200, distance: 673.1
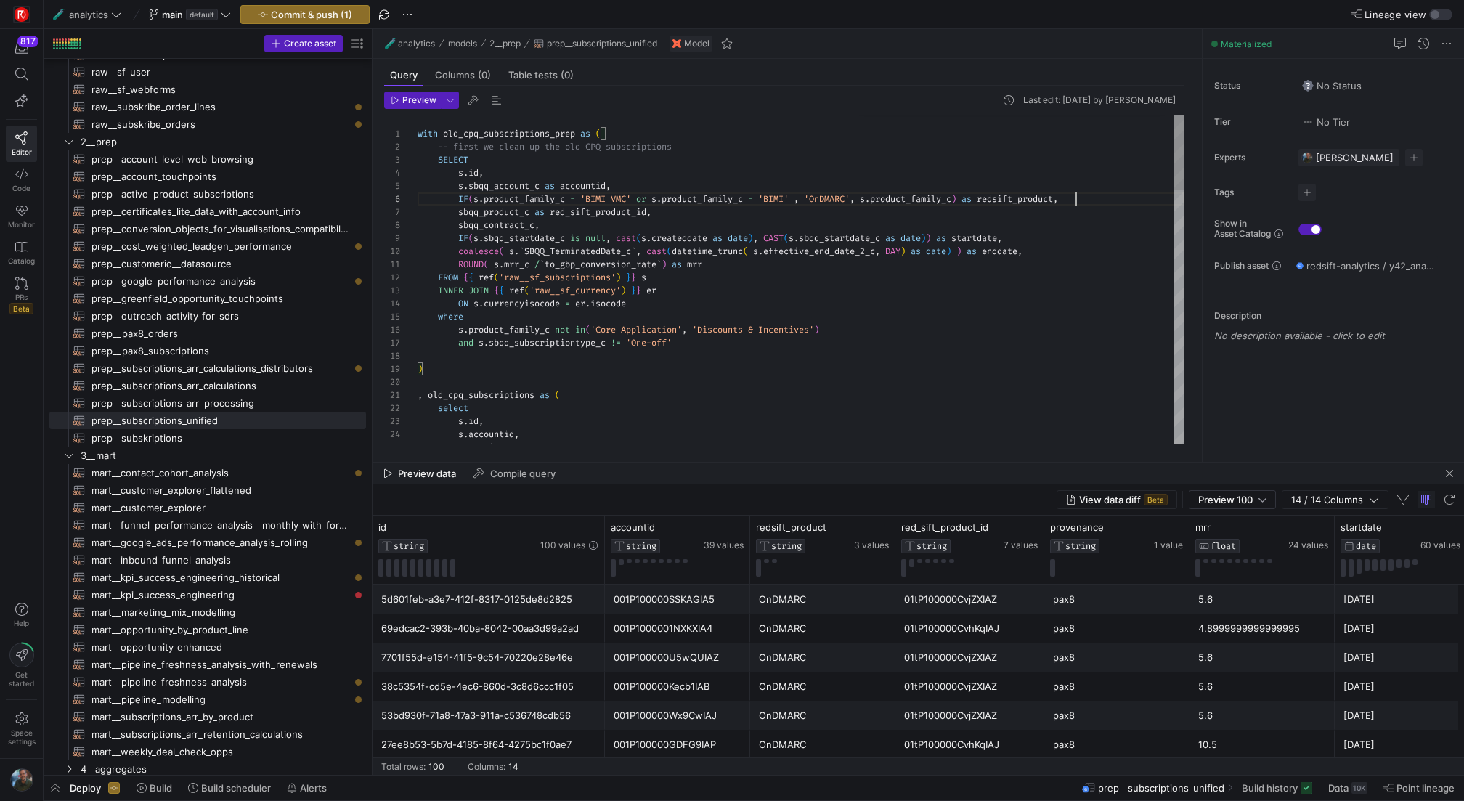
scroll to position [65, 658]
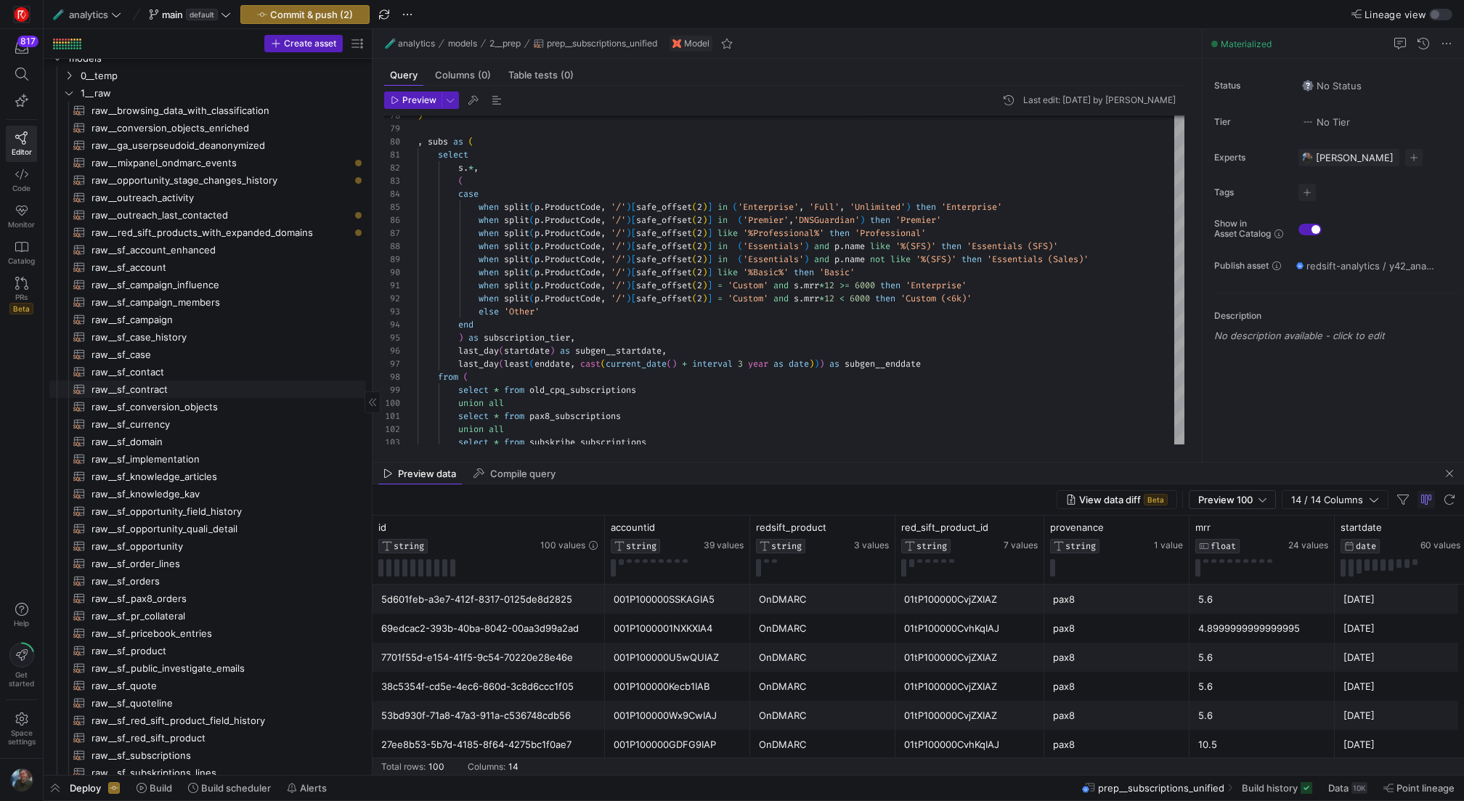
scroll to position [0, 0]
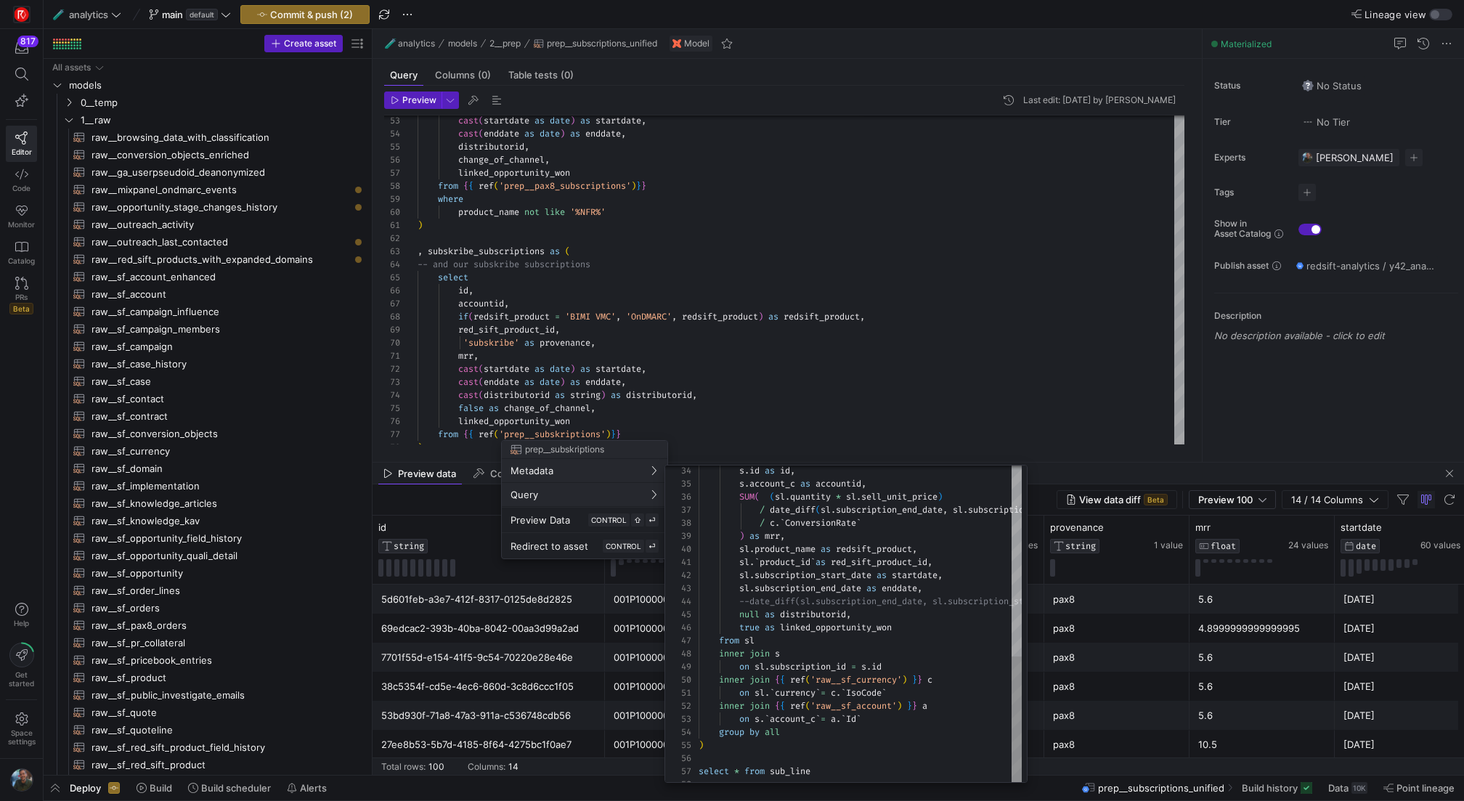
scroll to position [17, 0]
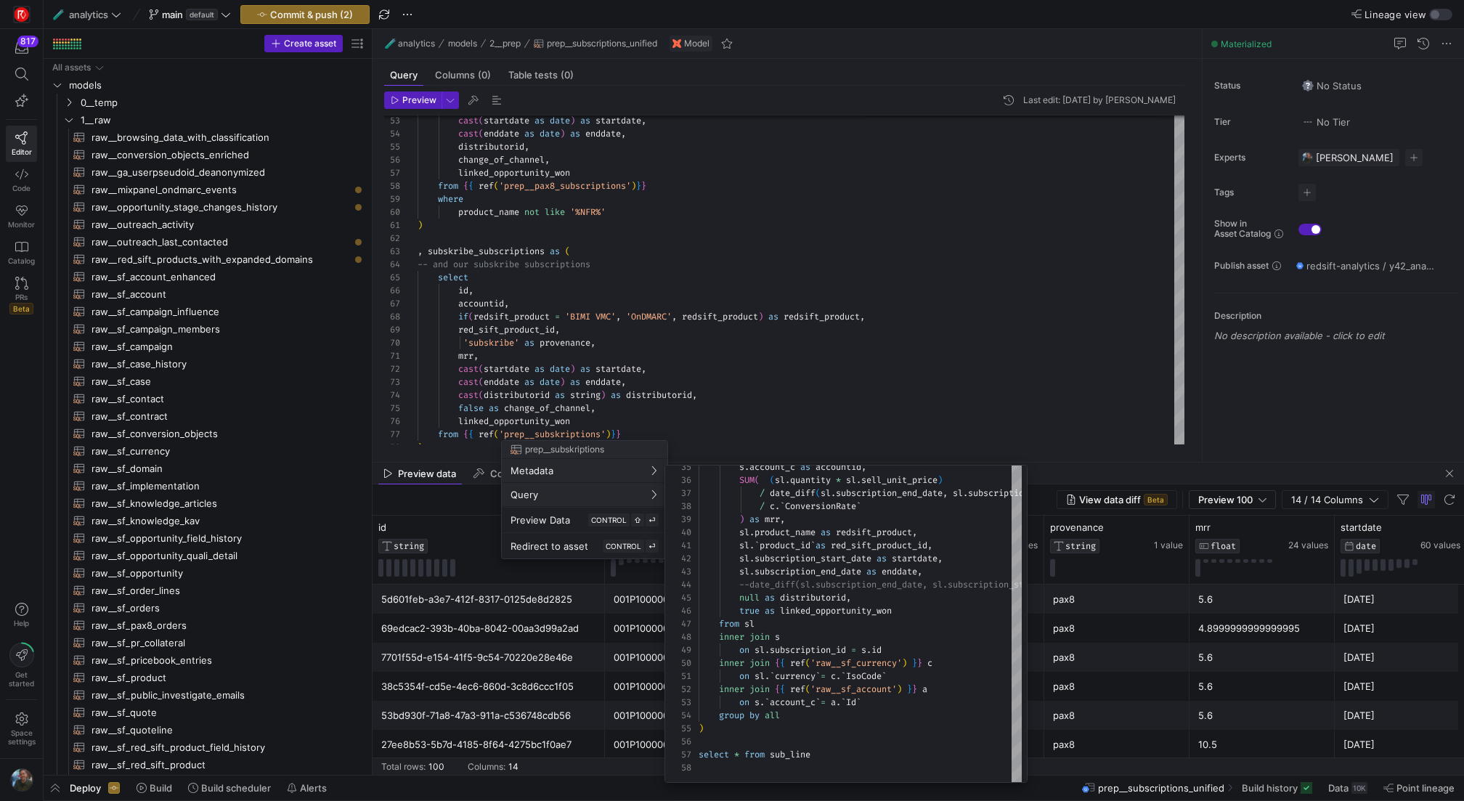
click at [802, 320] on div at bounding box center [732, 400] width 1464 height 801
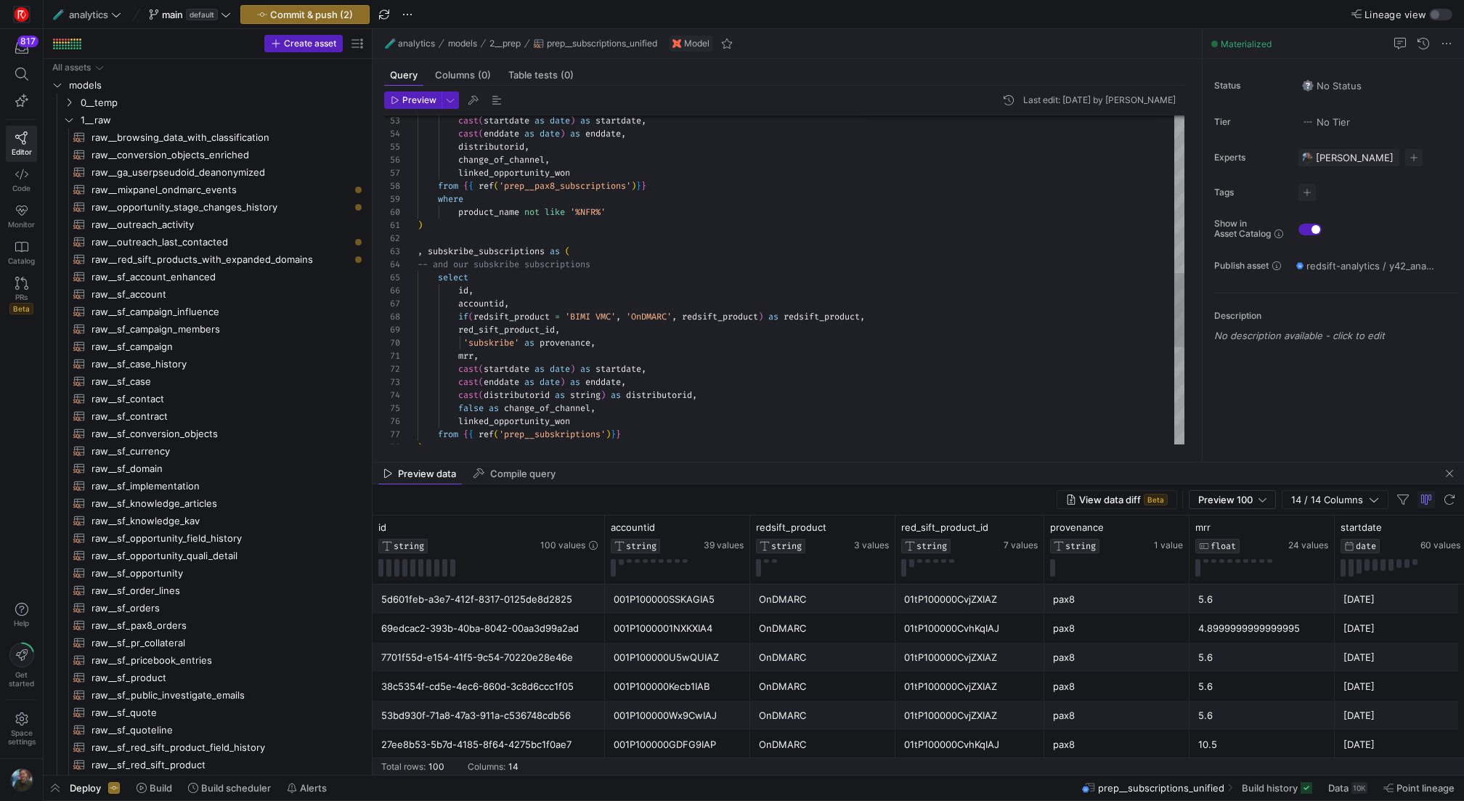
scroll to position [91, 459]
click at [891, 314] on div "cast ( startdate as date ) as startdate , cast ( enddate as date ) as enddate ,…" at bounding box center [800, 147] width 767 height 1449
drag, startPoint x: 799, startPoint y: 317, endPoint x: 463, endPoint y: 311, distance: 336.2
click at [463, 311] on div "cast ( startdate as date ) as startdate , cast ( enddate as date ) as enddate ,…" at bounding box center [800, 147] width 767 height 1449
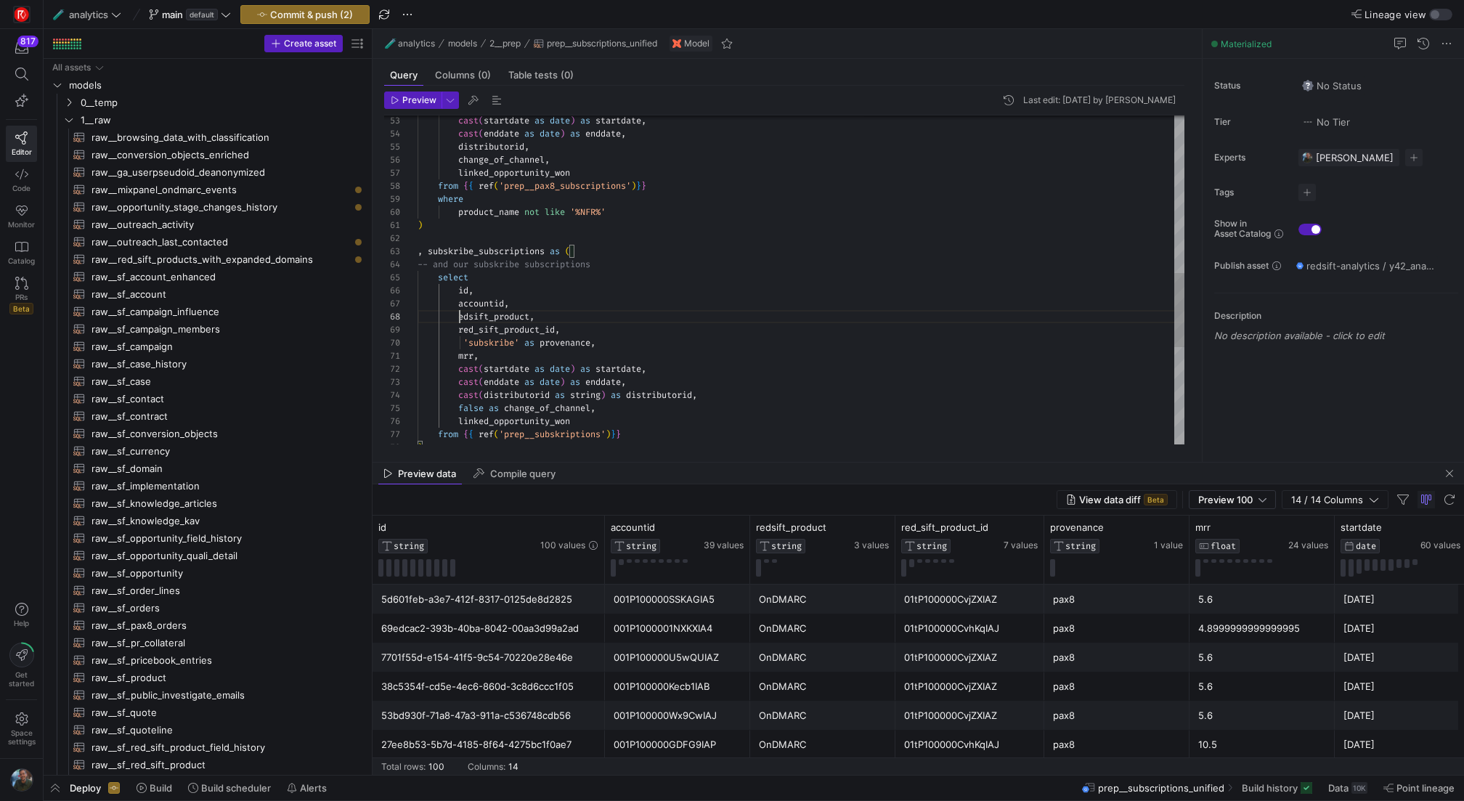
scroll to position [91, 42]
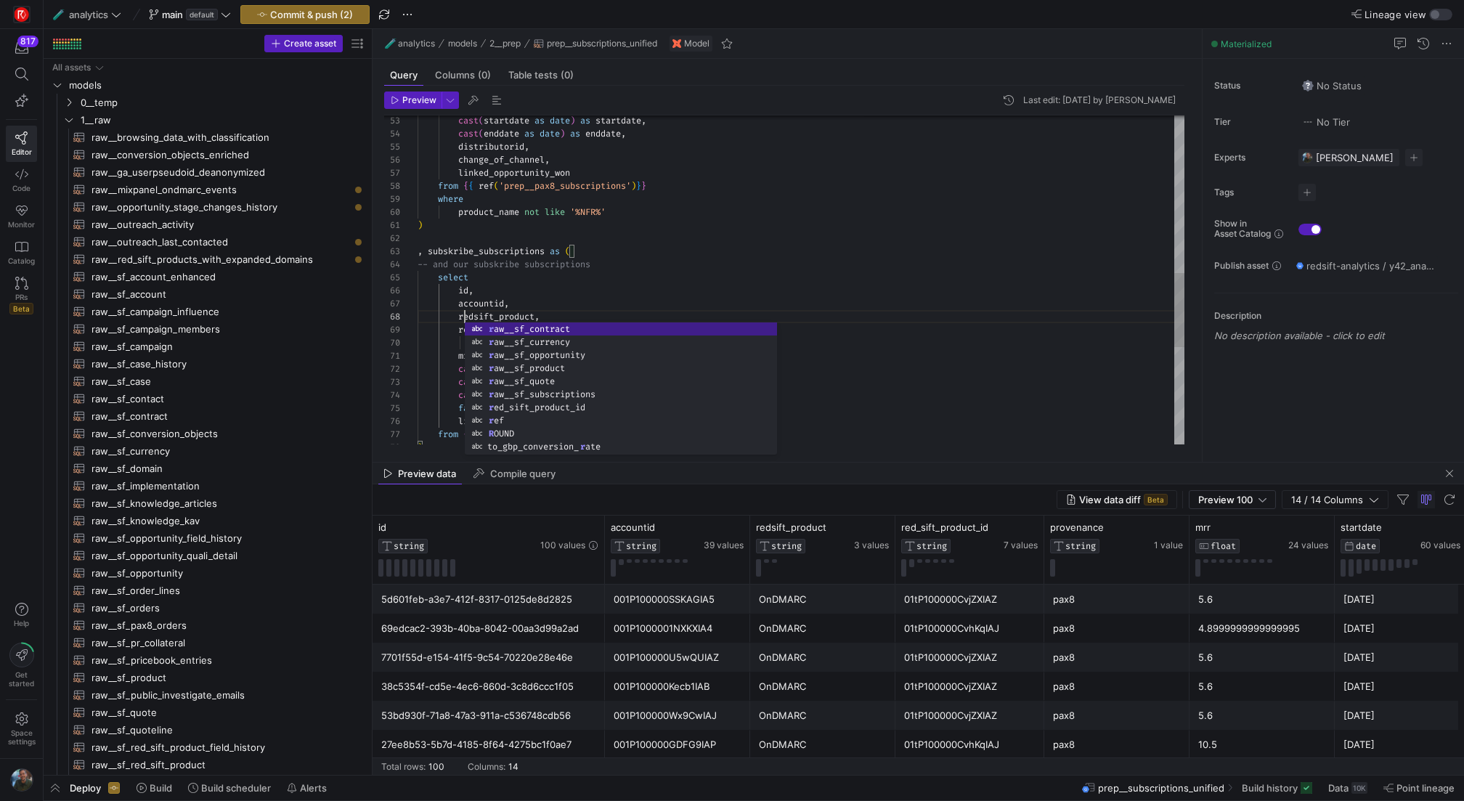
click at [747, 264] on div "cast ( startdate as date ) as startdate , cast ( enddate as date ) as enddate ,…" at bounding box center [800, 147] width 767 height 1449
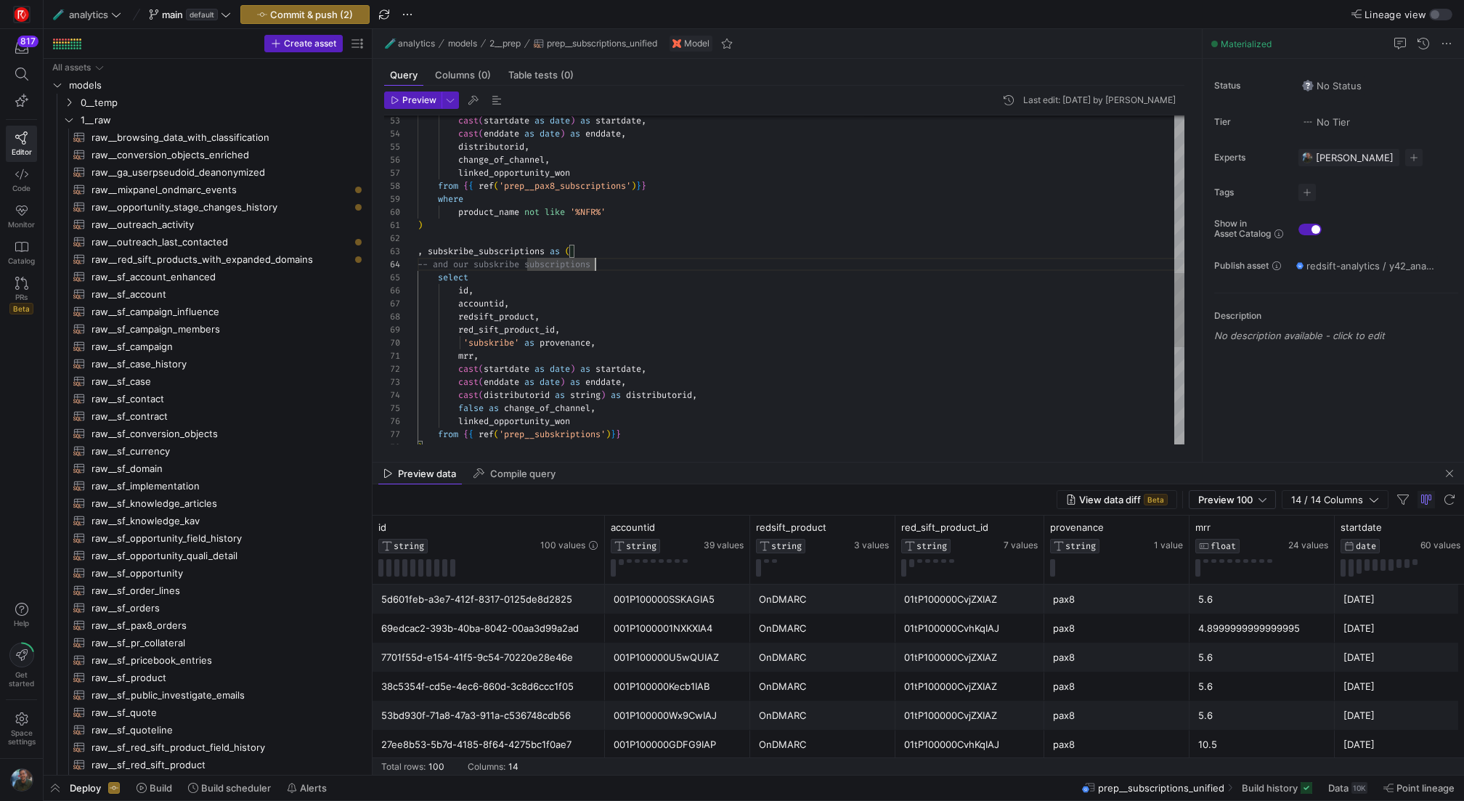
click at [745, 349] on div "cast ( startdate as date ) as startdate , cast ( enddate as date ) as enddate ,…" at bounding box center [800, 147] width 767 height 1449
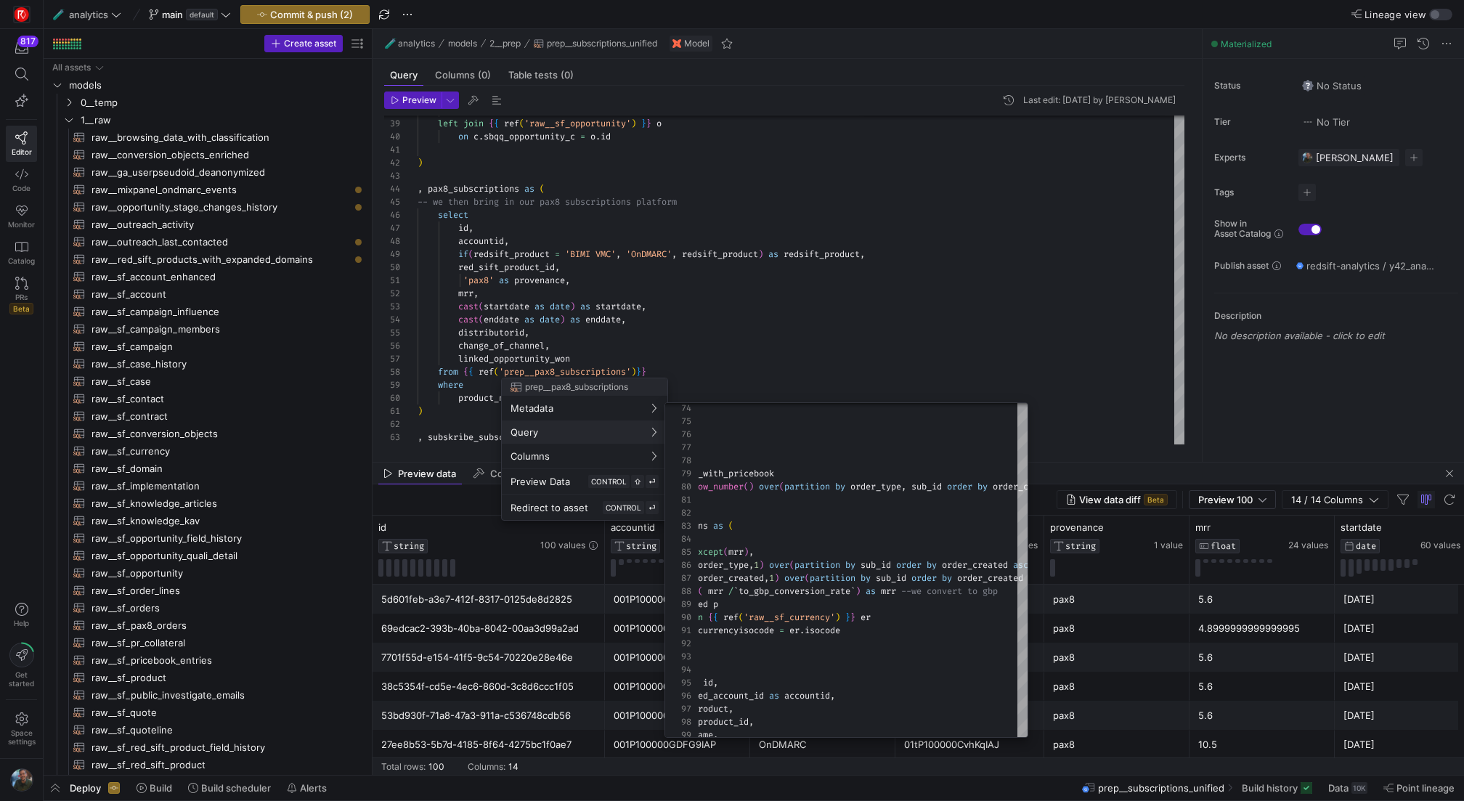
click at [579, 283] on div at bounding box center [732, 400] width 1464 height 801
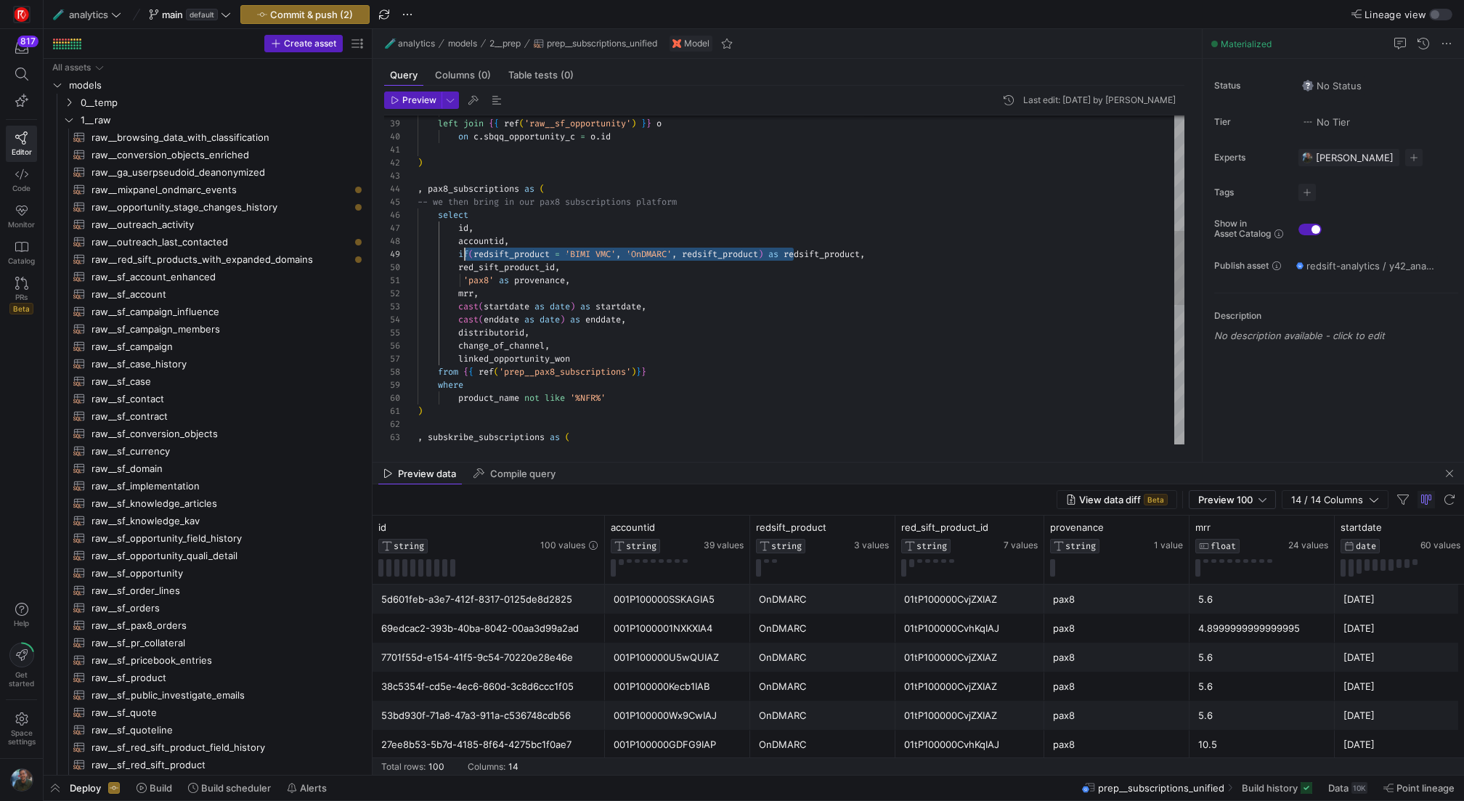
drag, startPoint x: 796, startPoint y: 253, endPoint x: 465, endPoint y: 247, distance: 331.1
click at [465, 247] on div "-- and our subskribe subscriptions , subskribe_subscriptions as ( ) product_nam…" at bounding box center [800, 333] width 767 height 1449
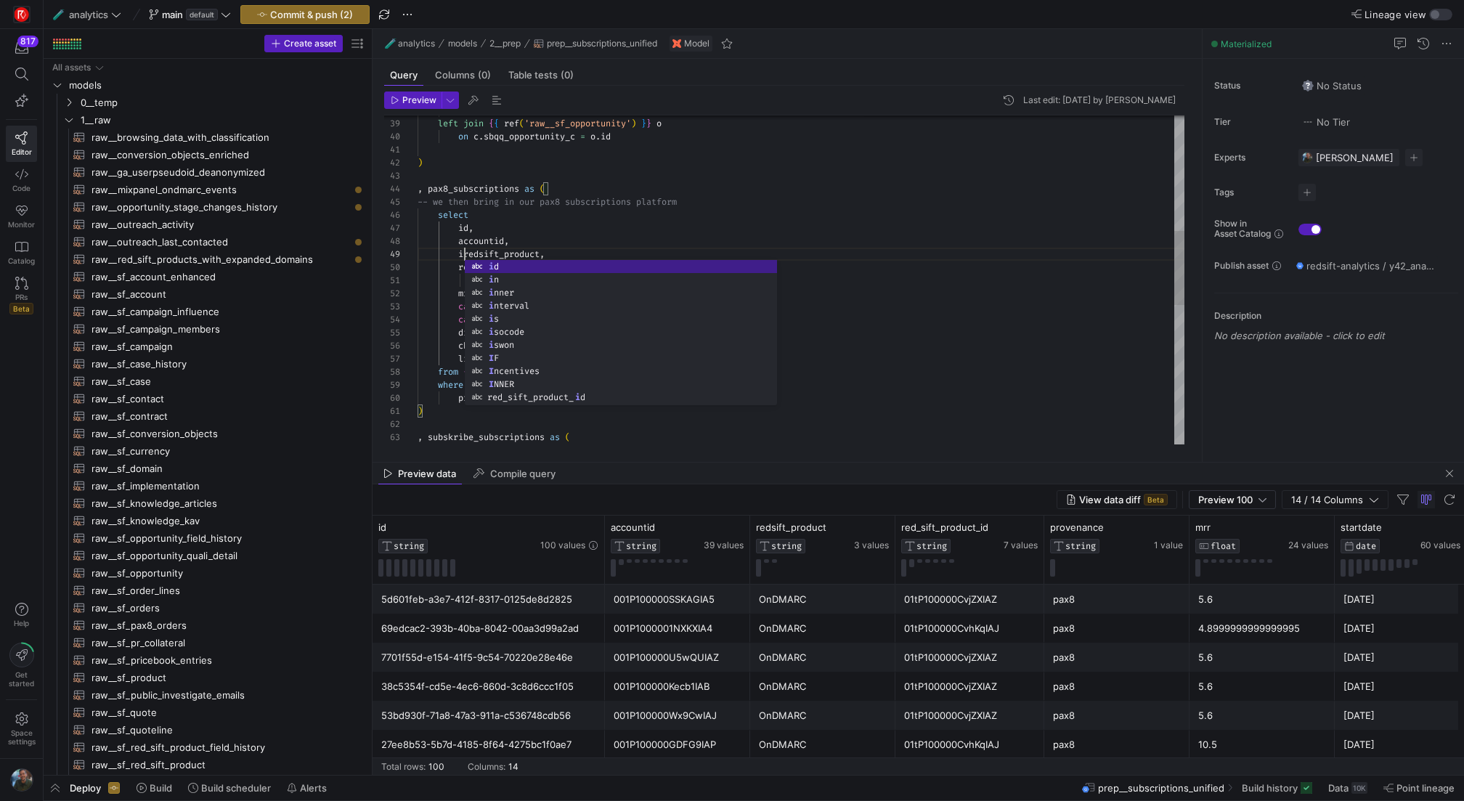
scroll to position [105, 42]
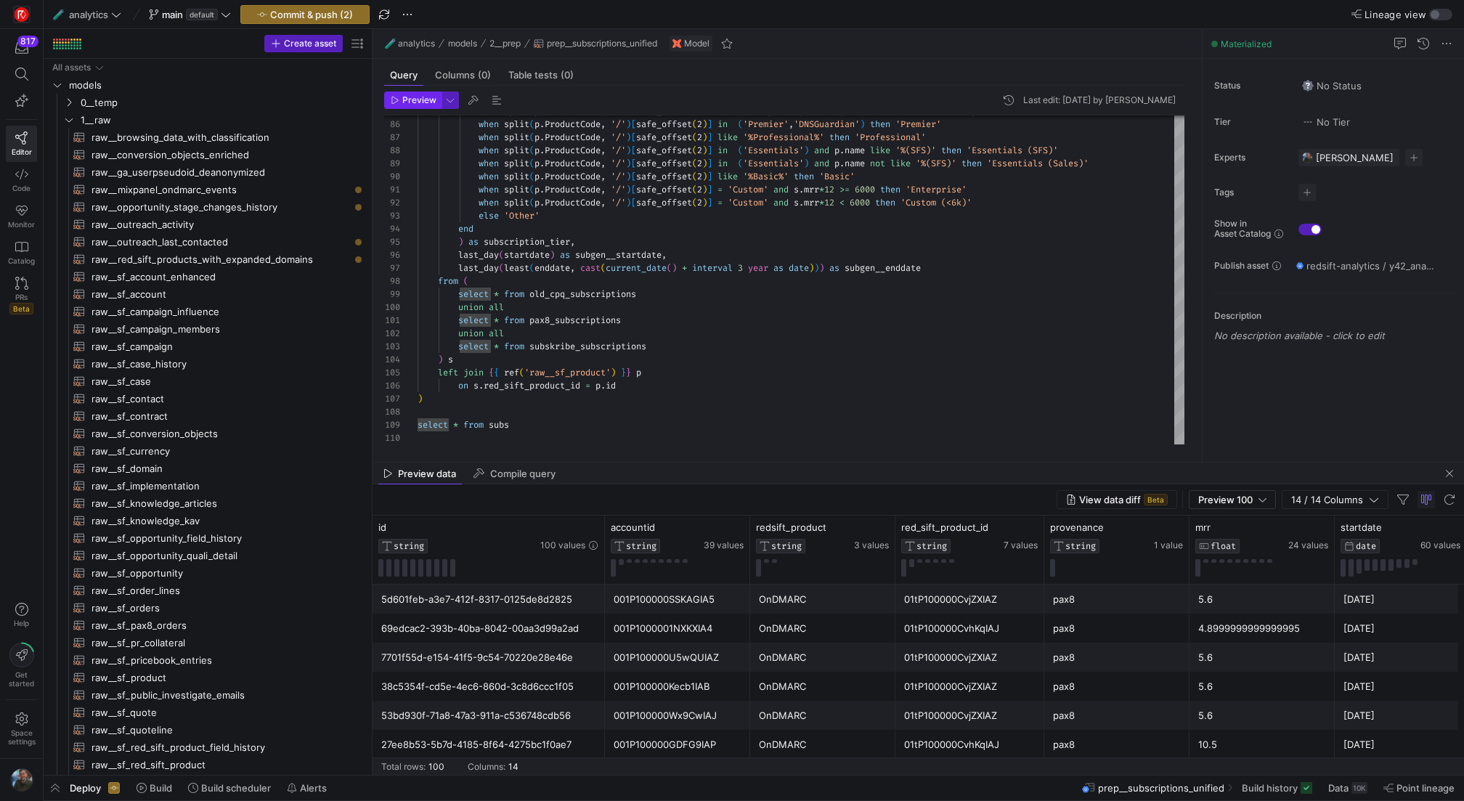
type textarea ", old_cpq_subscriptions as ( select [DOMAIN_NAME], s.accountid, s.redsift_produ…"
click at [406, 97] on span "Preview" at bounding box center [419, 100] width 34 height 10
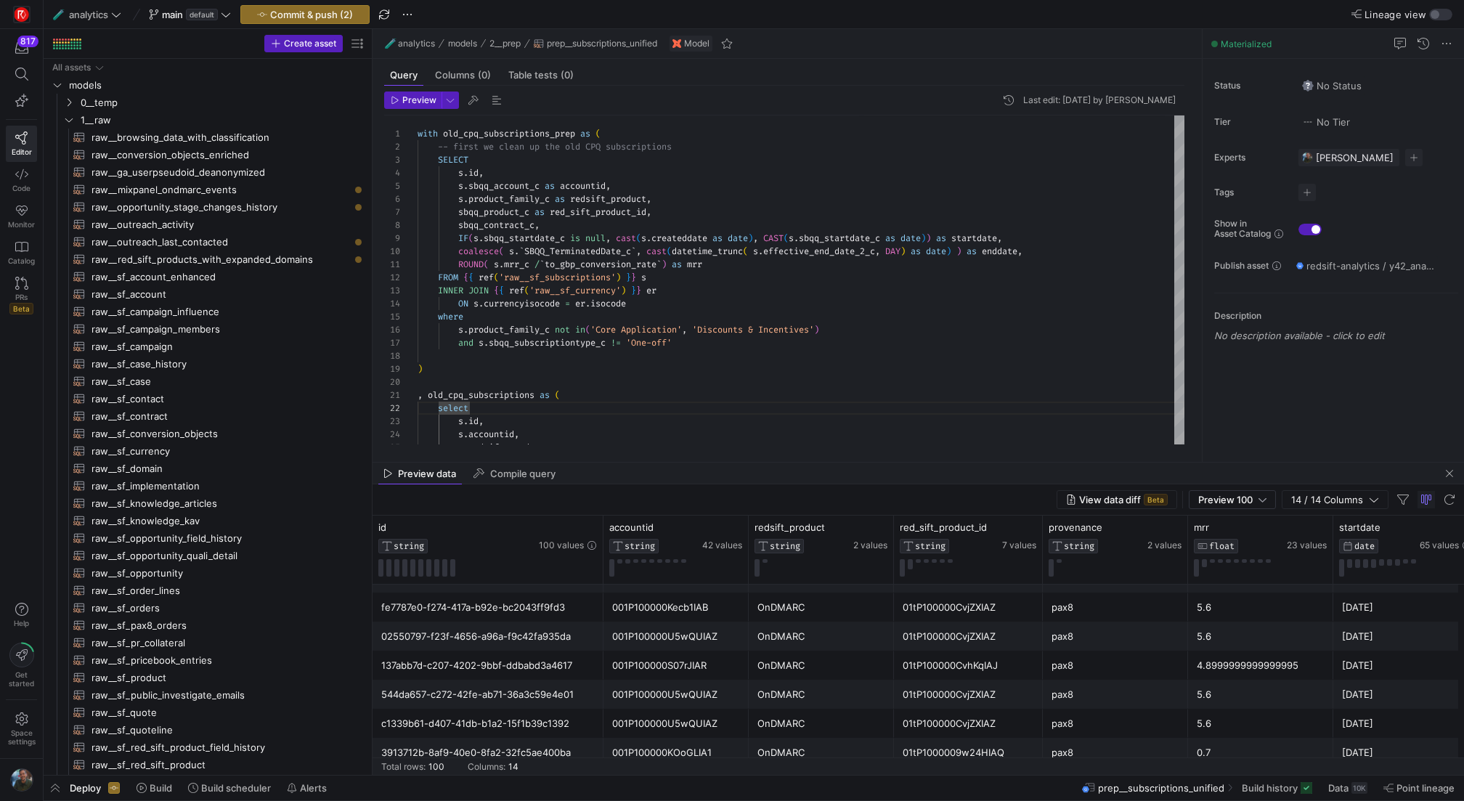
scroll to position [1700, 0]
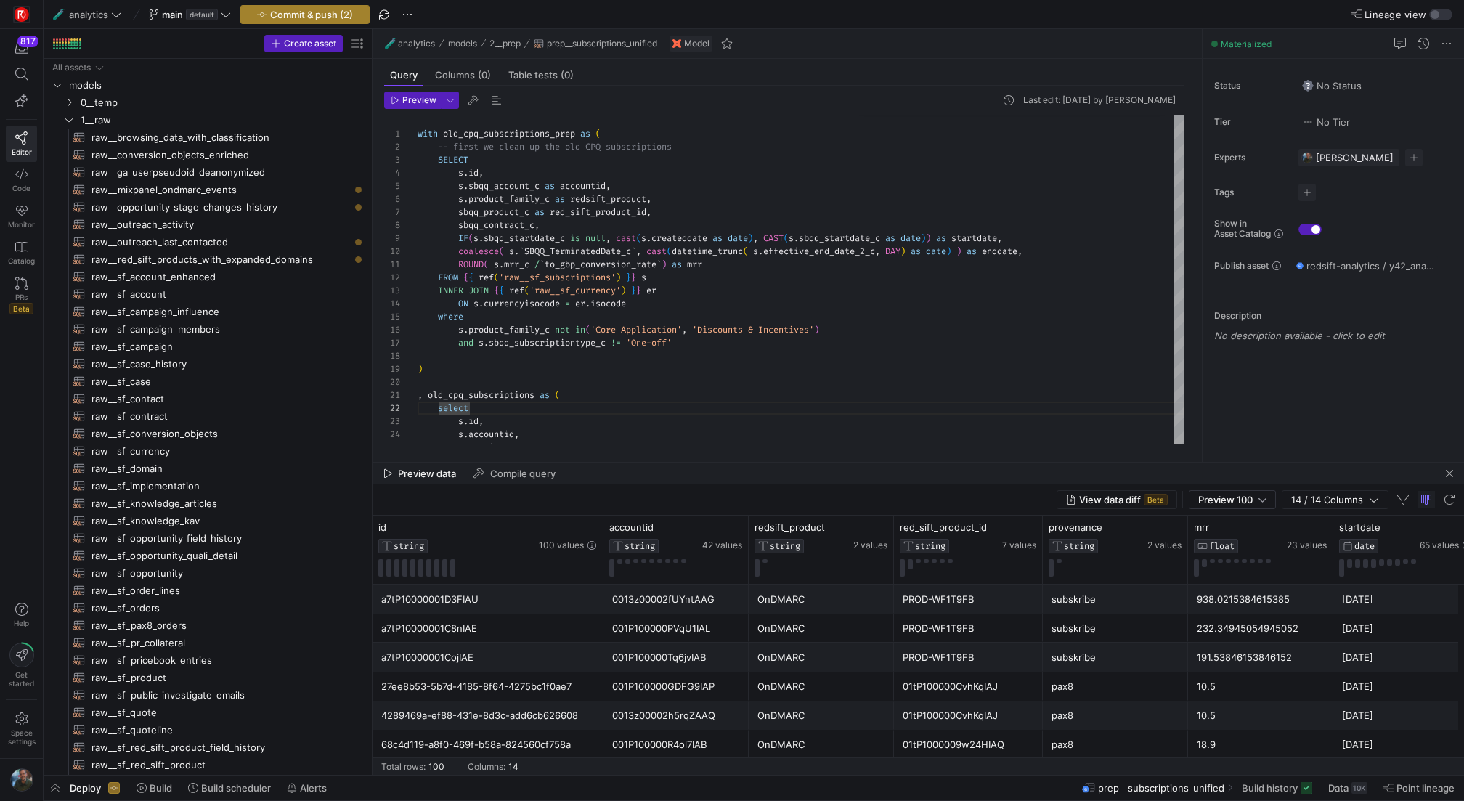
click at [296, 13] on span "Commit & push (2)" at bounding box center [311, 15] width 83 height 12
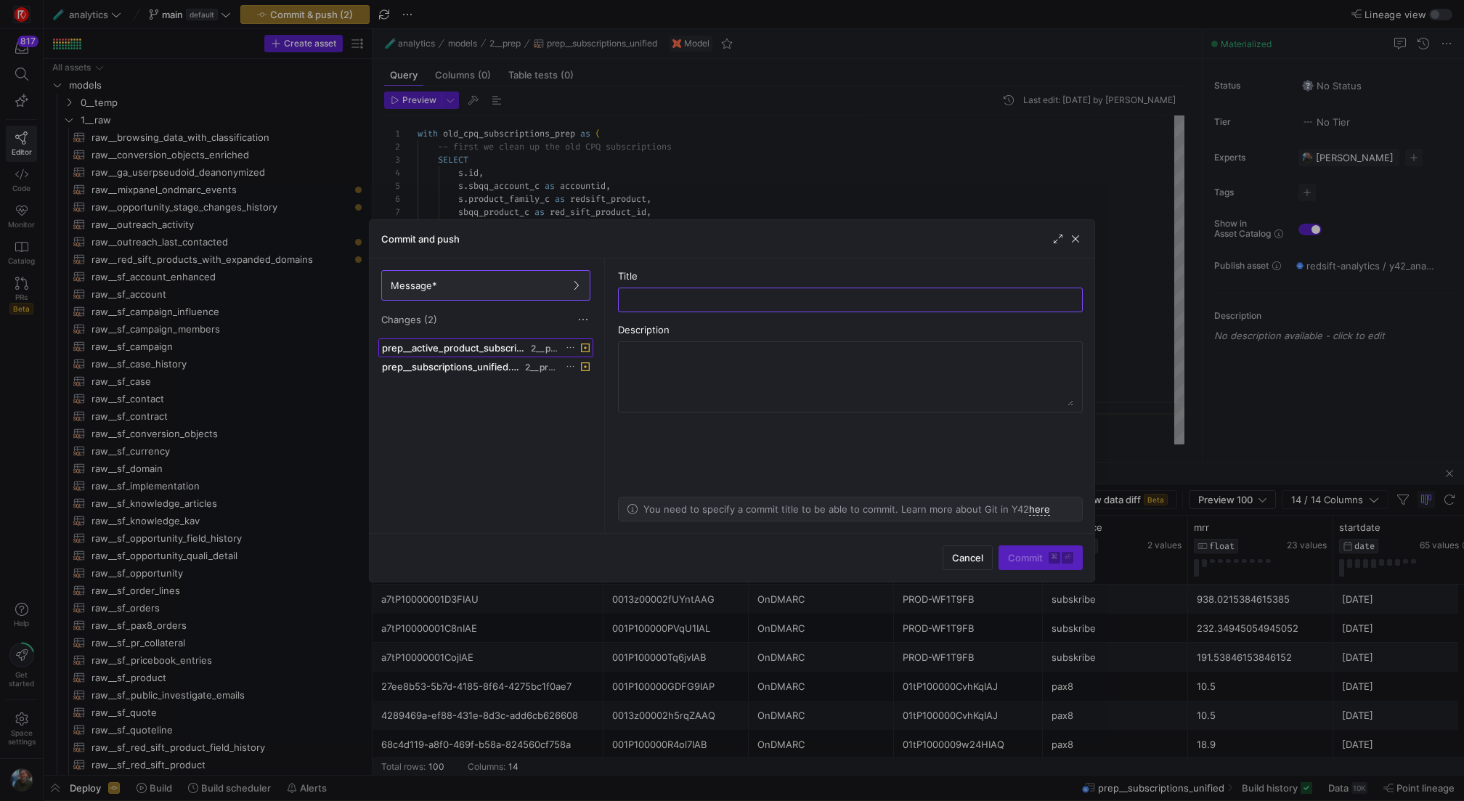
click at [480, 342] on span "prep__active_product_subscriptions.sql" at bounding box center [455, 348] width 146 height 12
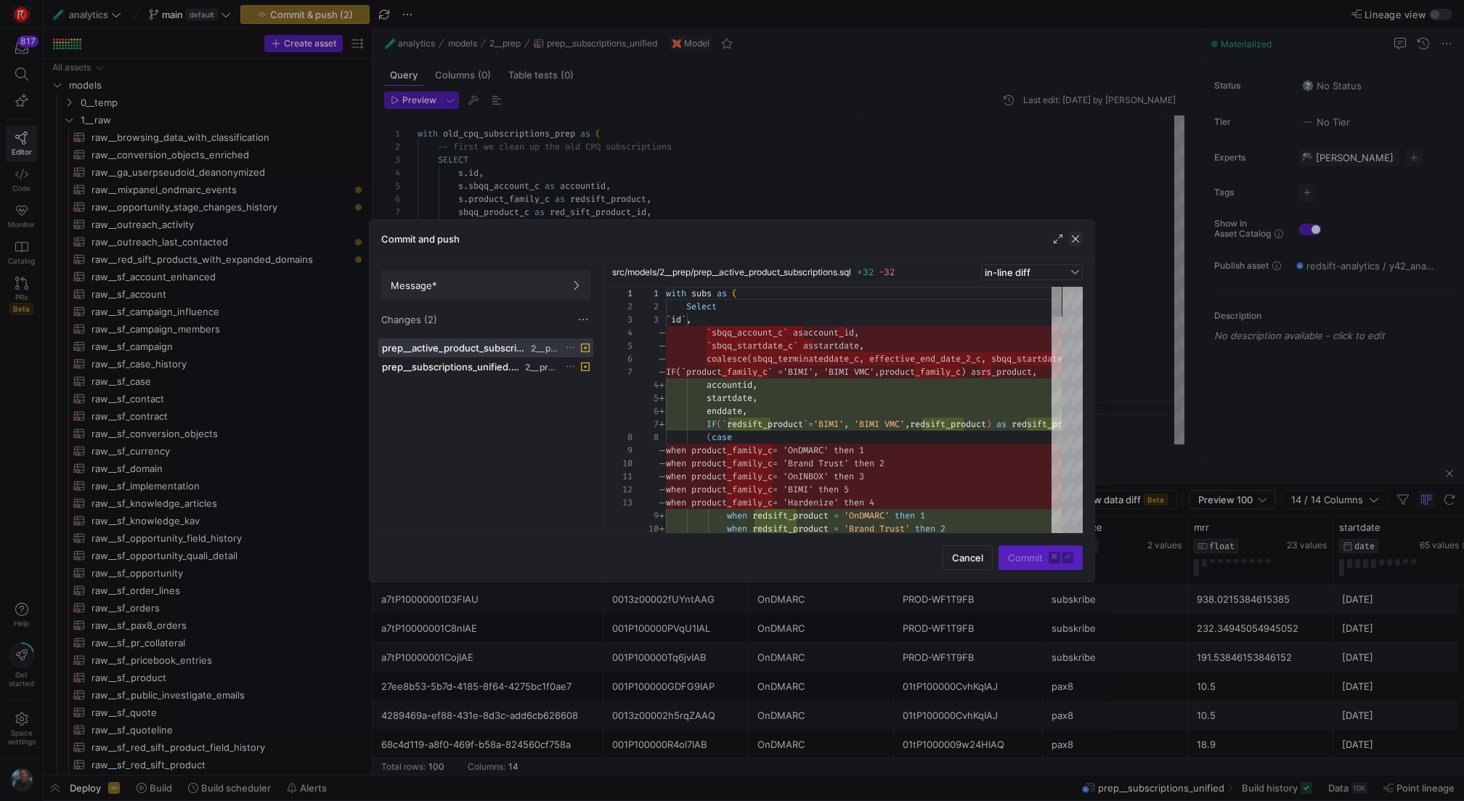
click at [1072, 232] on span "button" at bounding box center [1075, 239] width 15 height 15
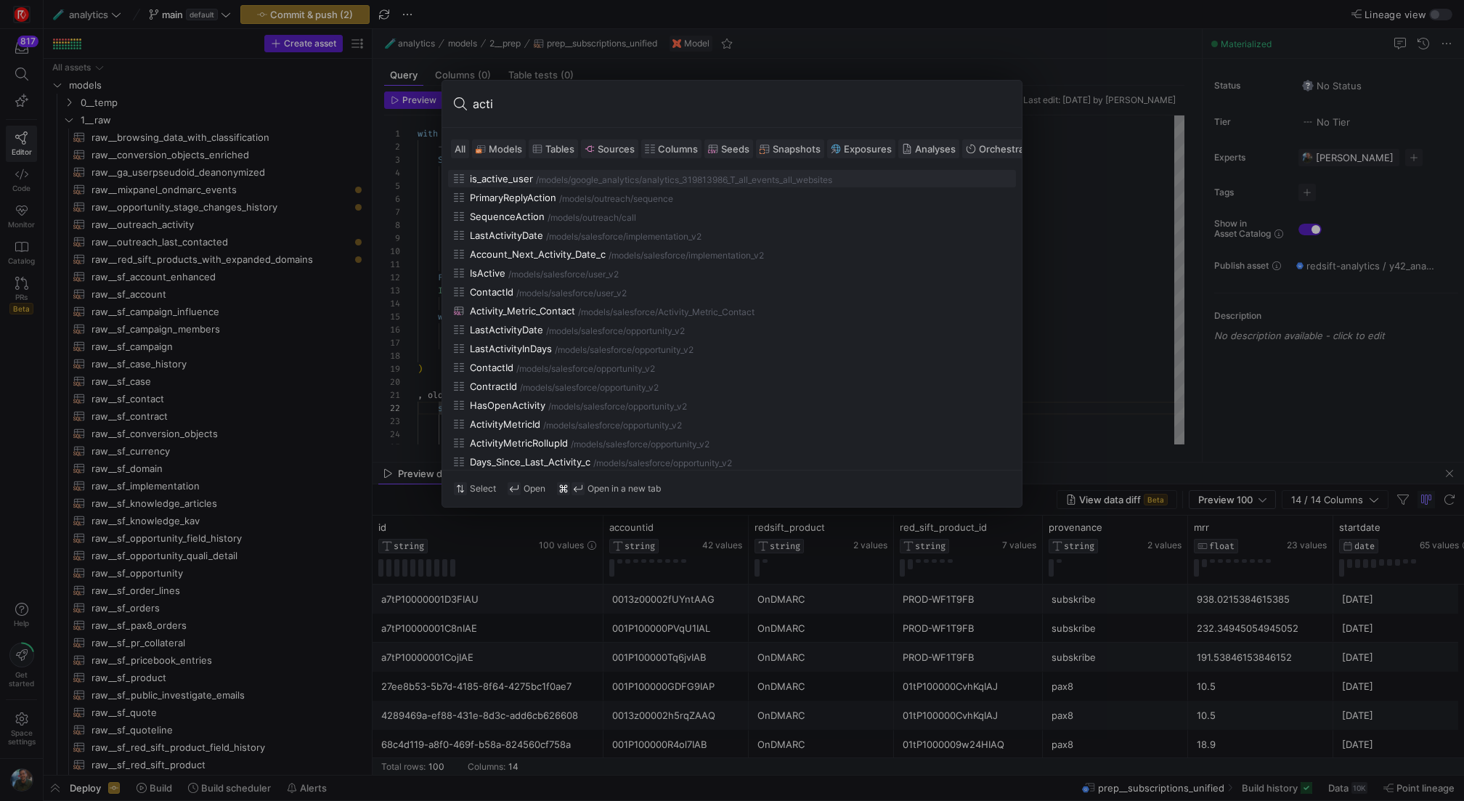
type input "acti"
click at [487, 139] on button "Models" at bounding box center [499, 148] width 54 height 19
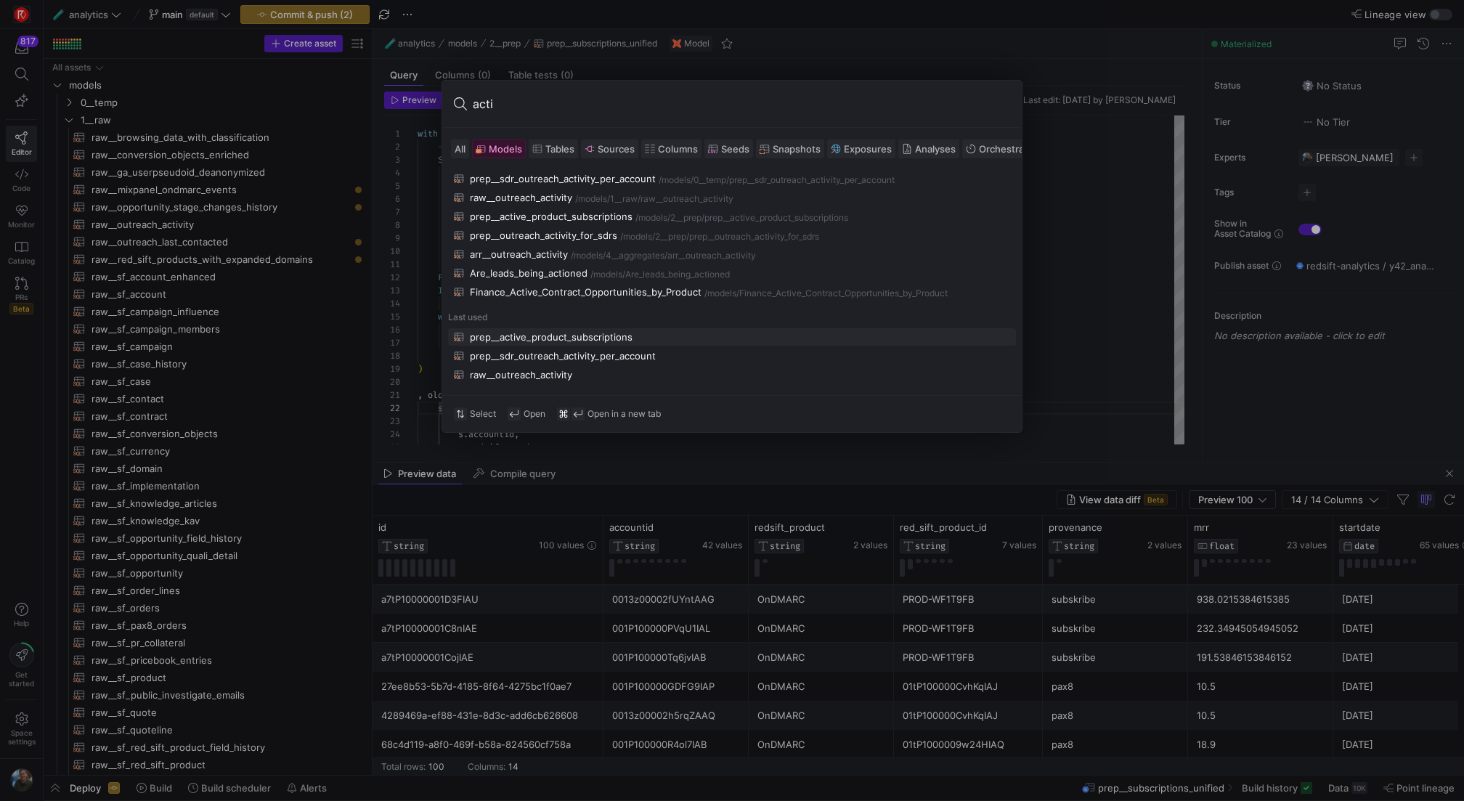
click at [560, 336] on div "prep__active_product_subscriptions" at bounding box center [551, 337] width 163 height 12
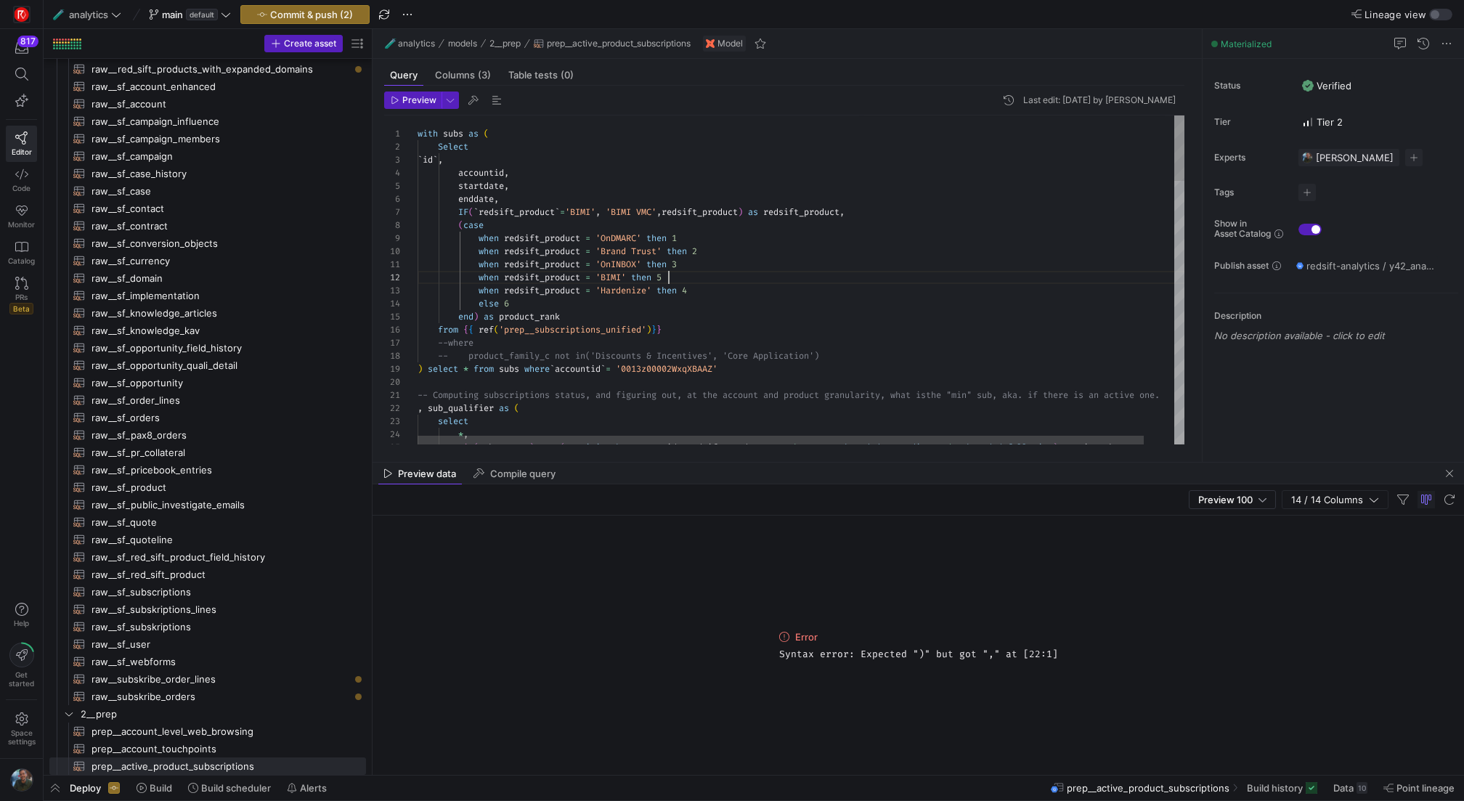
drag, startPoint x: 757, startPoint y: 372, endPoint x: 428, endPoint y: 370, distance: 328.9
type textarea "when redsift_product = 'OnINBOX' then 3 when redsift_product = 'BIMI' then 5 wh…"
click at [409, 102] on span "Preview" at bounding box center [419, 100] width 34 height 10
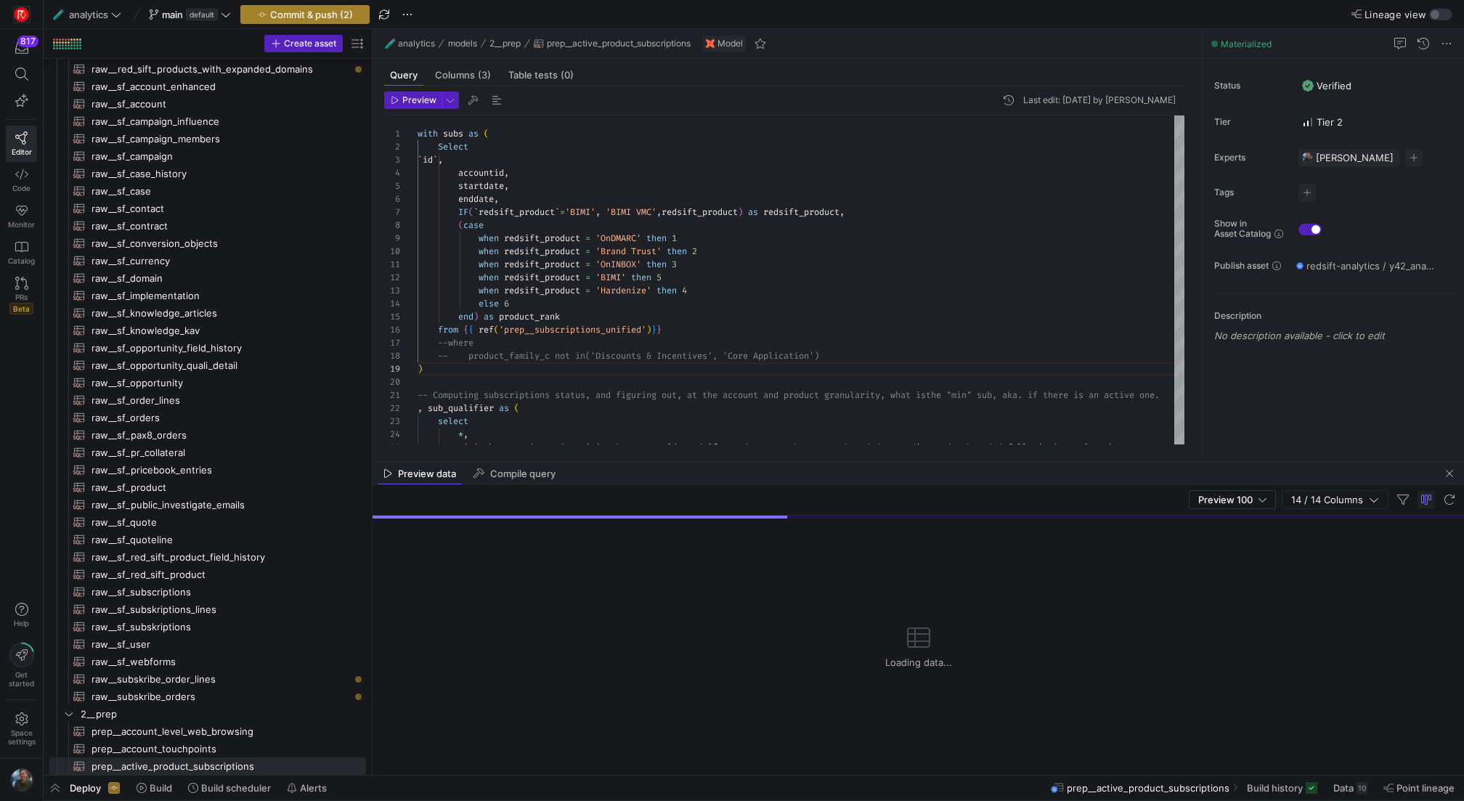
click at [293, 14] on span "Commit & push (2)" at bounding box center [311, 15] width 83 height 12
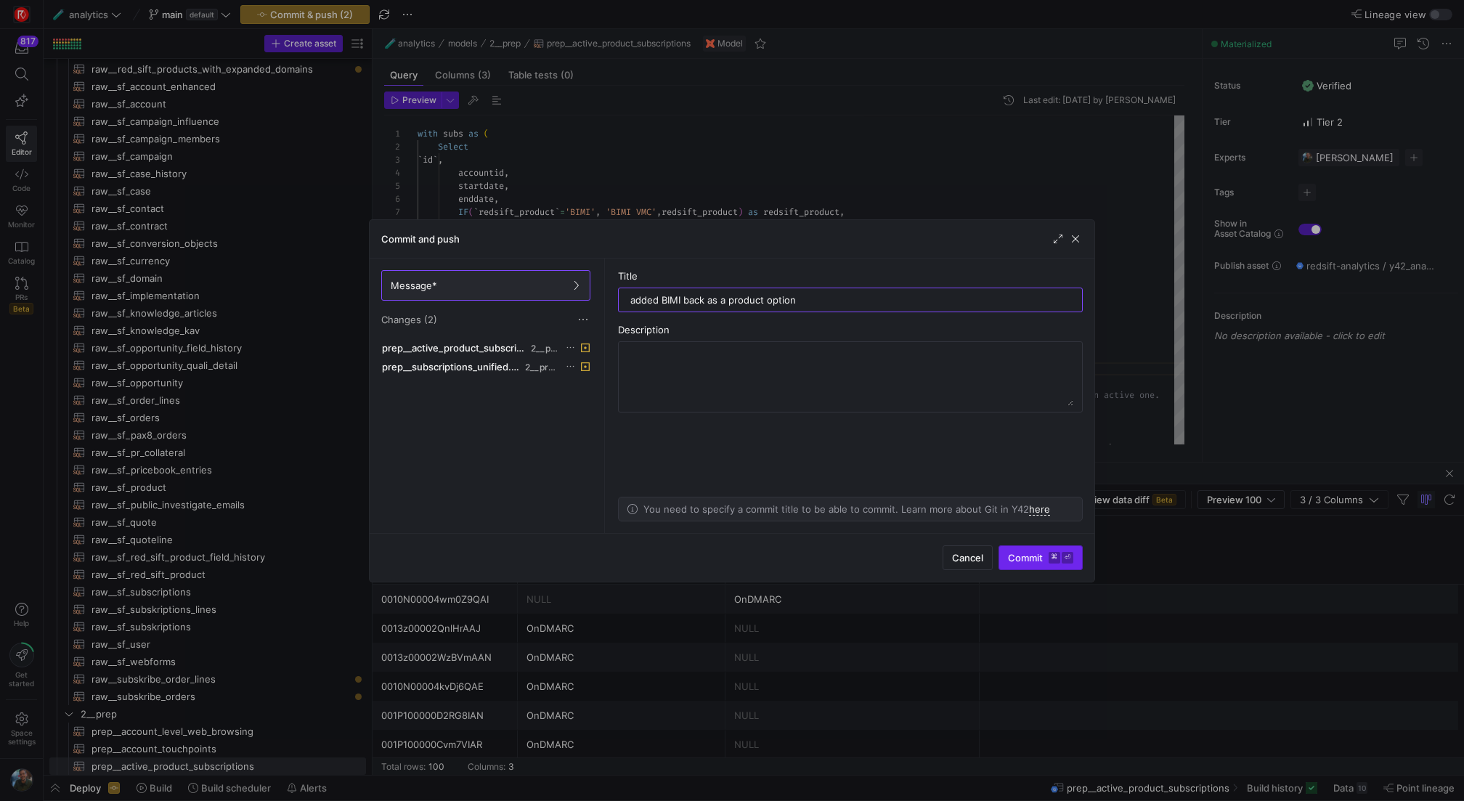
type input "added BIMI back as a product option"
click at [1018, 553] on span "Commit ⌘ ⏎" at bounding box center [1040, 558] width 65 height 12
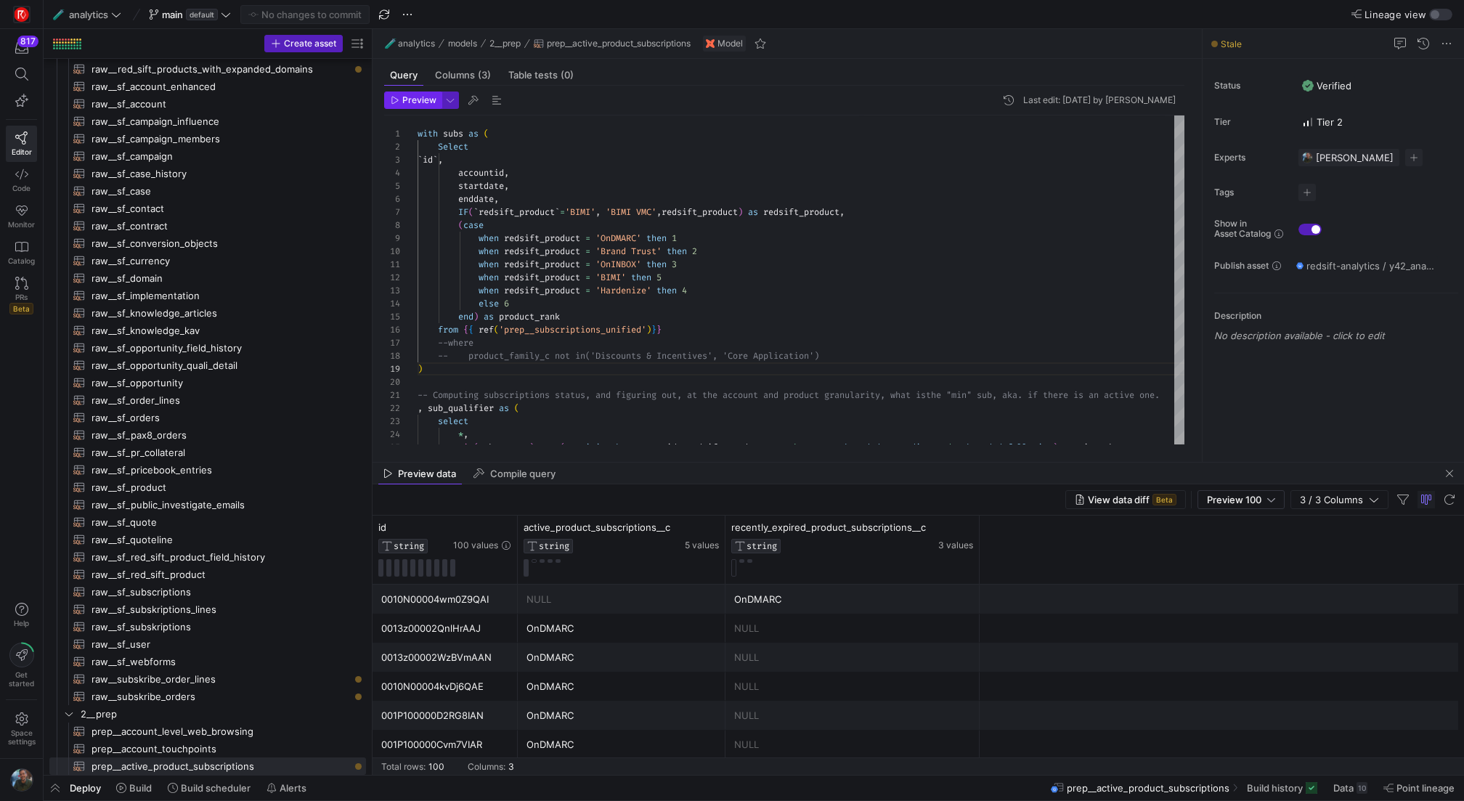
click at [406, 95] on span "Preview" at bounding box center [419, 100] width 34 height 10
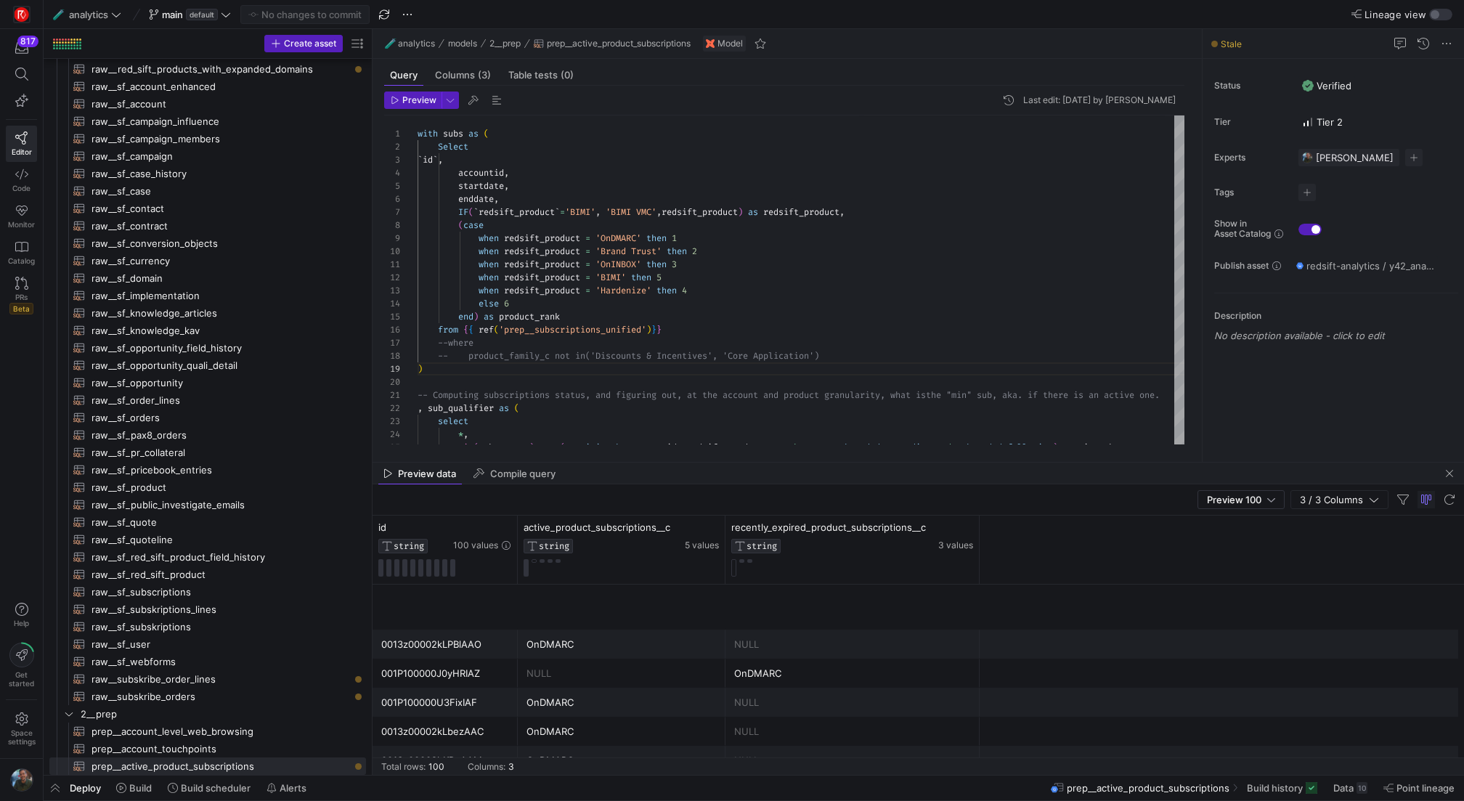
scroll to position [1465, 0]
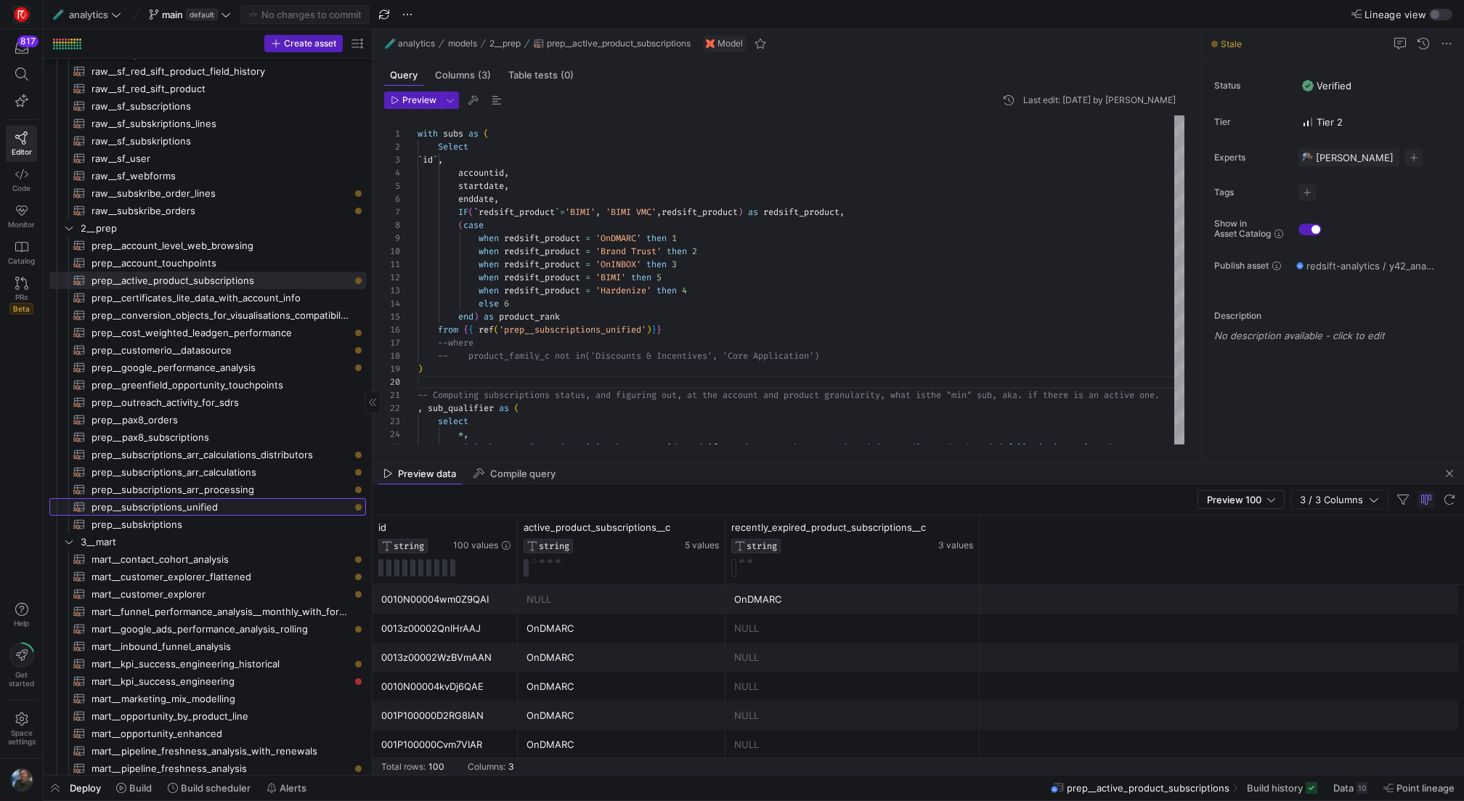
click at [238, 502] on span "prep__subscriptions_unified​​​​​​​​​​" at bounding box center [220, 507] width 258 height 17
type textarea "with old_cpq_subscriptions_prep as ( -- first we clean up the old CPQ subscript…"
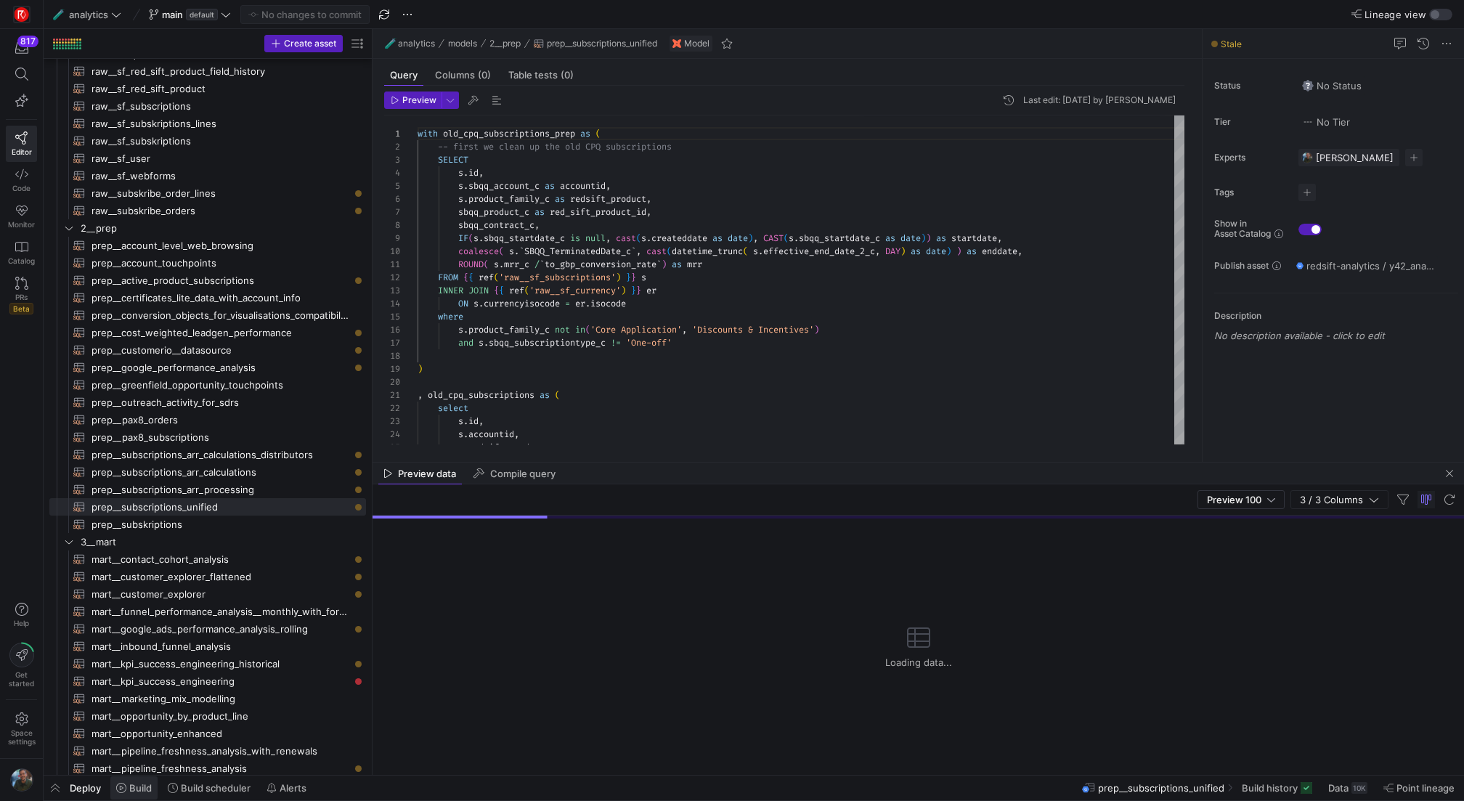
click at [129, 786] on span "Build" at bounding box center [140, 788] width 23 height 12
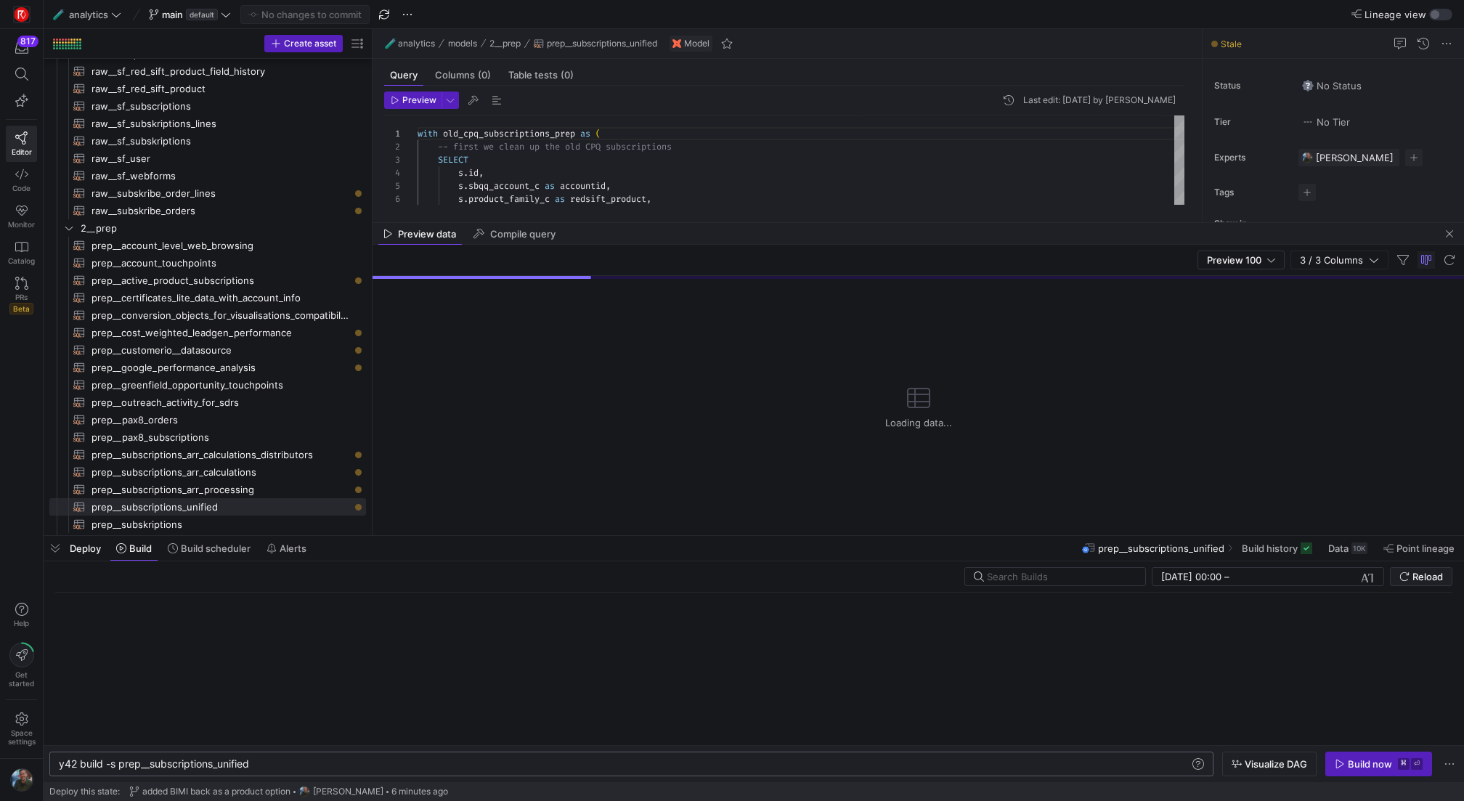
click at [421, 756] on div "y42 build -s prep__subscriptions_unified y42 build -s prep__subscriptions_unifi…" at bounding box center [631, 763] width 1164 height 25
click at [408, 769] on div "y42 build -s prep__subscriptions_unified" at bounding box center [625, 764] width 1132 height 12
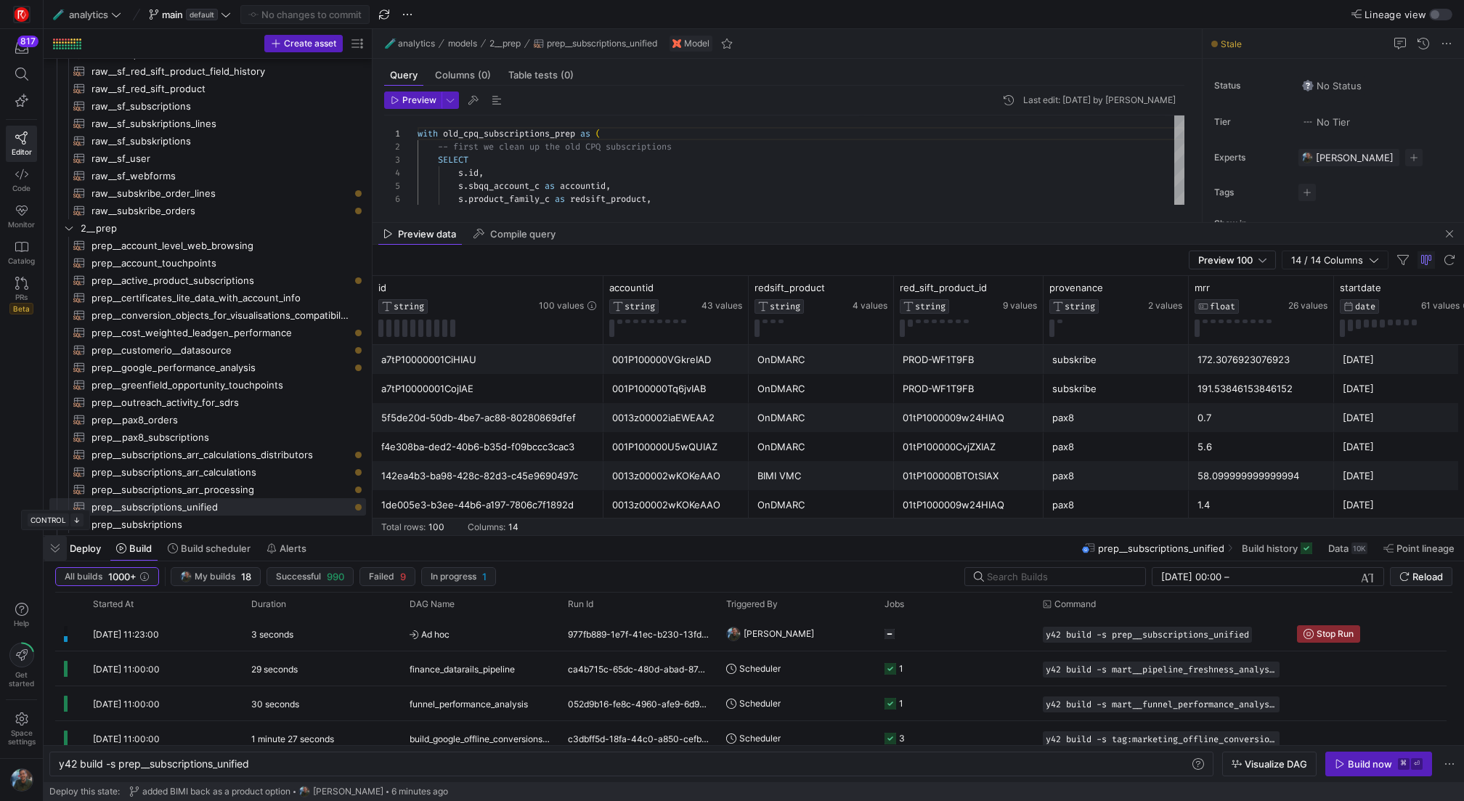
click at [62, 545] on span "button" at bounding box center [55, 548] width 23 height 25
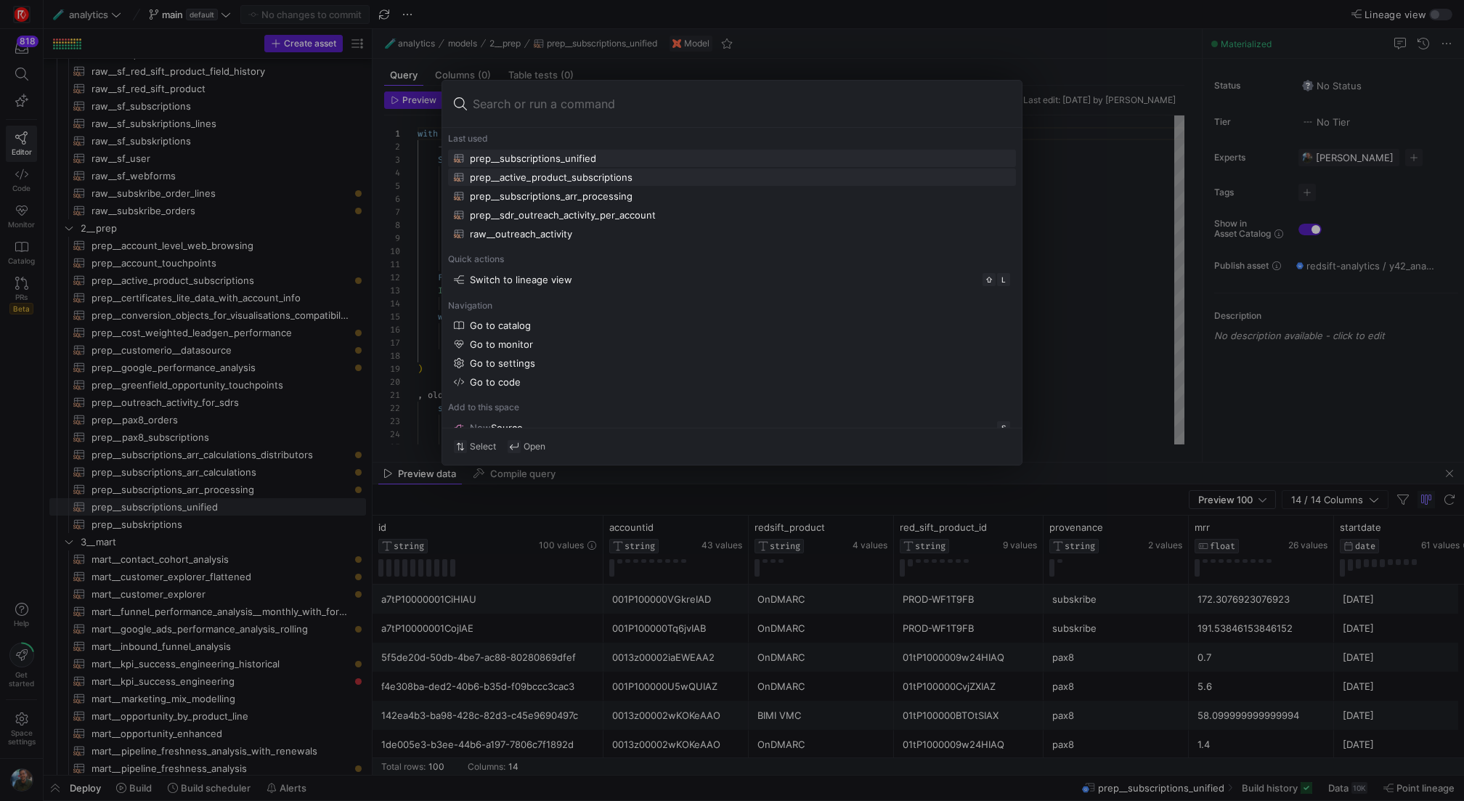
click at [553, 177] on div "prep__active_product_subscriptions" at bounding box center [551, 177] width 163 height 12
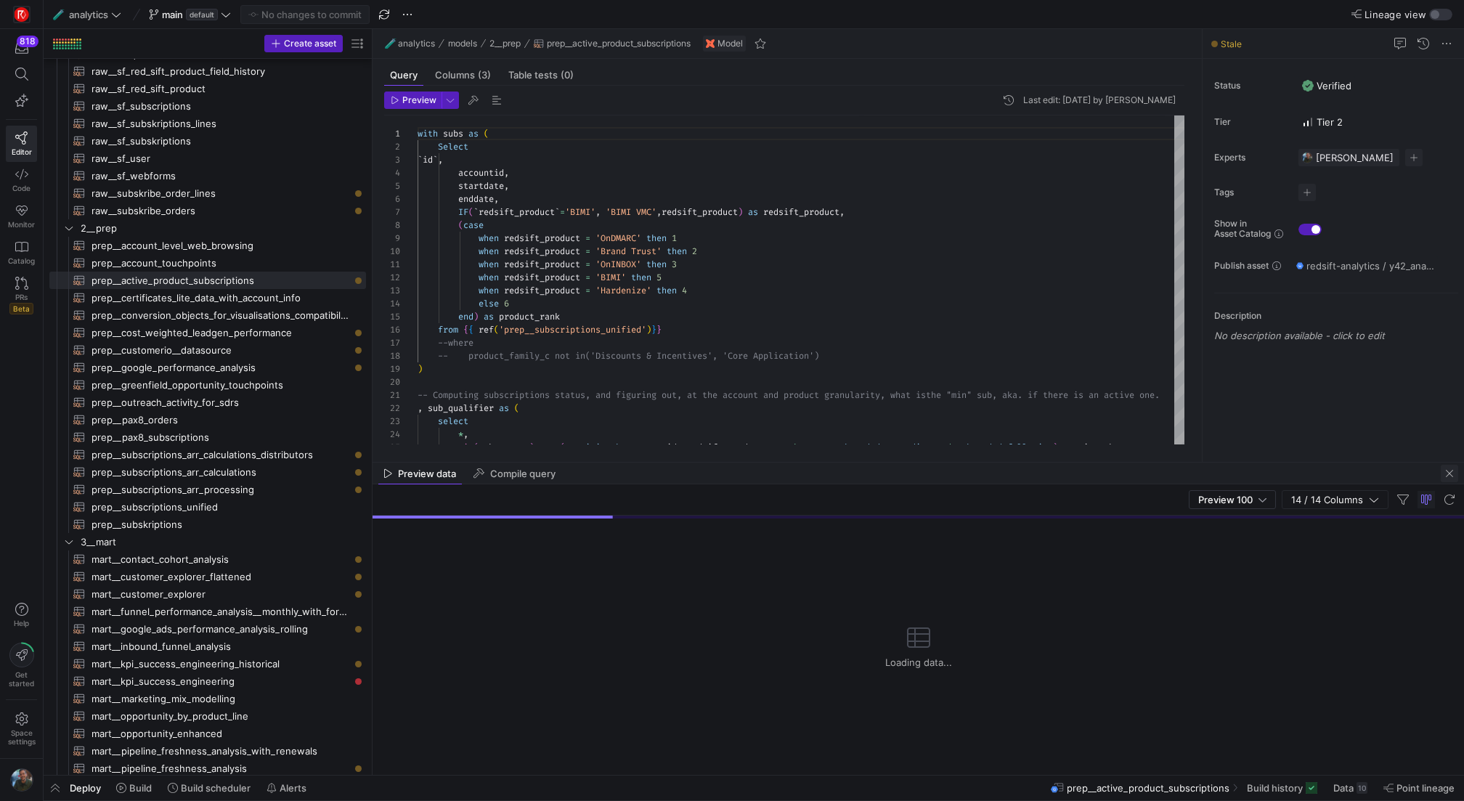
click at [1443, 472] on span "button" at bounding box center [1449, 473] width 17 height 17
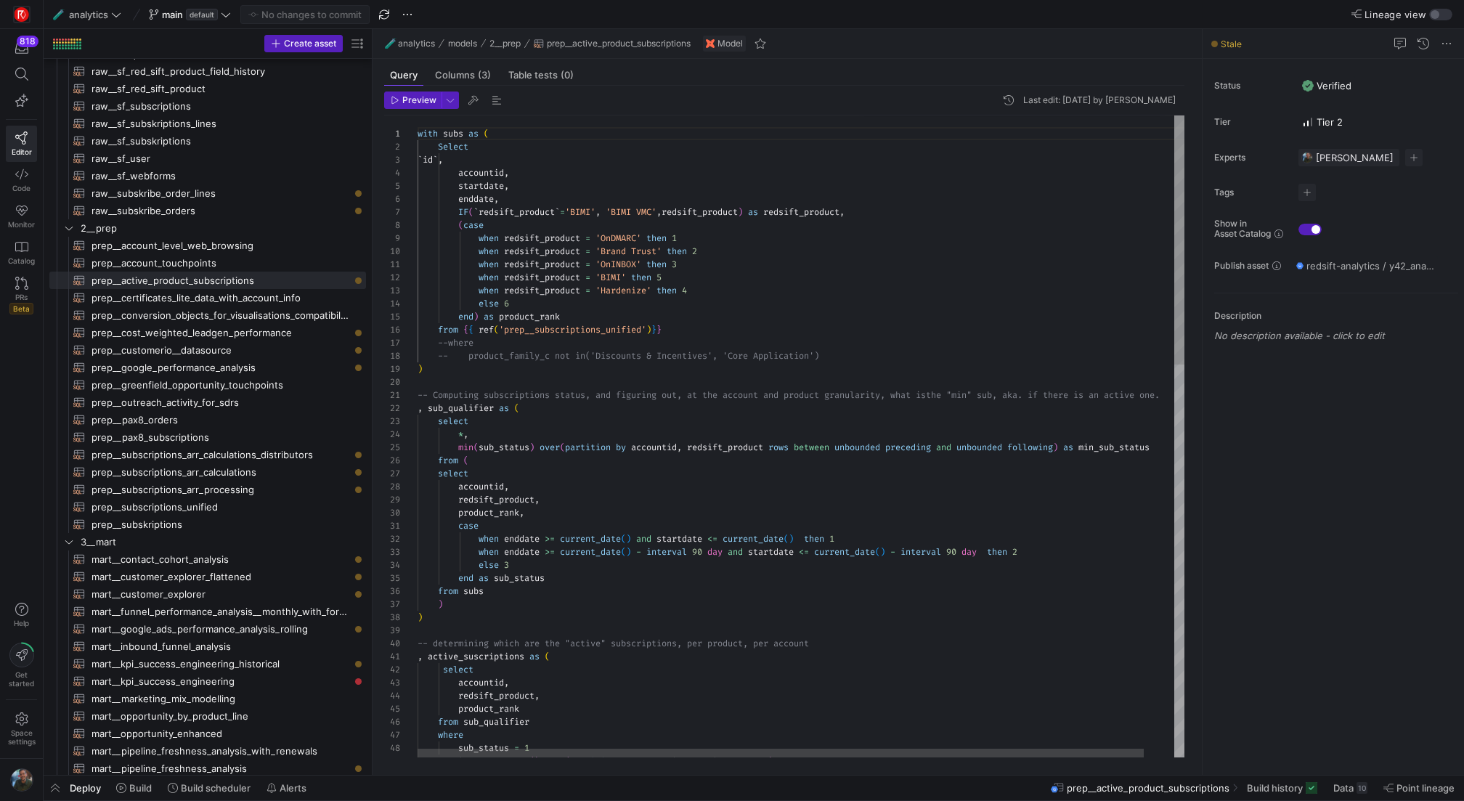
type textarea "when redsift_product = 'OnINBOX' then 3 when redsift_product = 'BIMI' then 5 wh…"
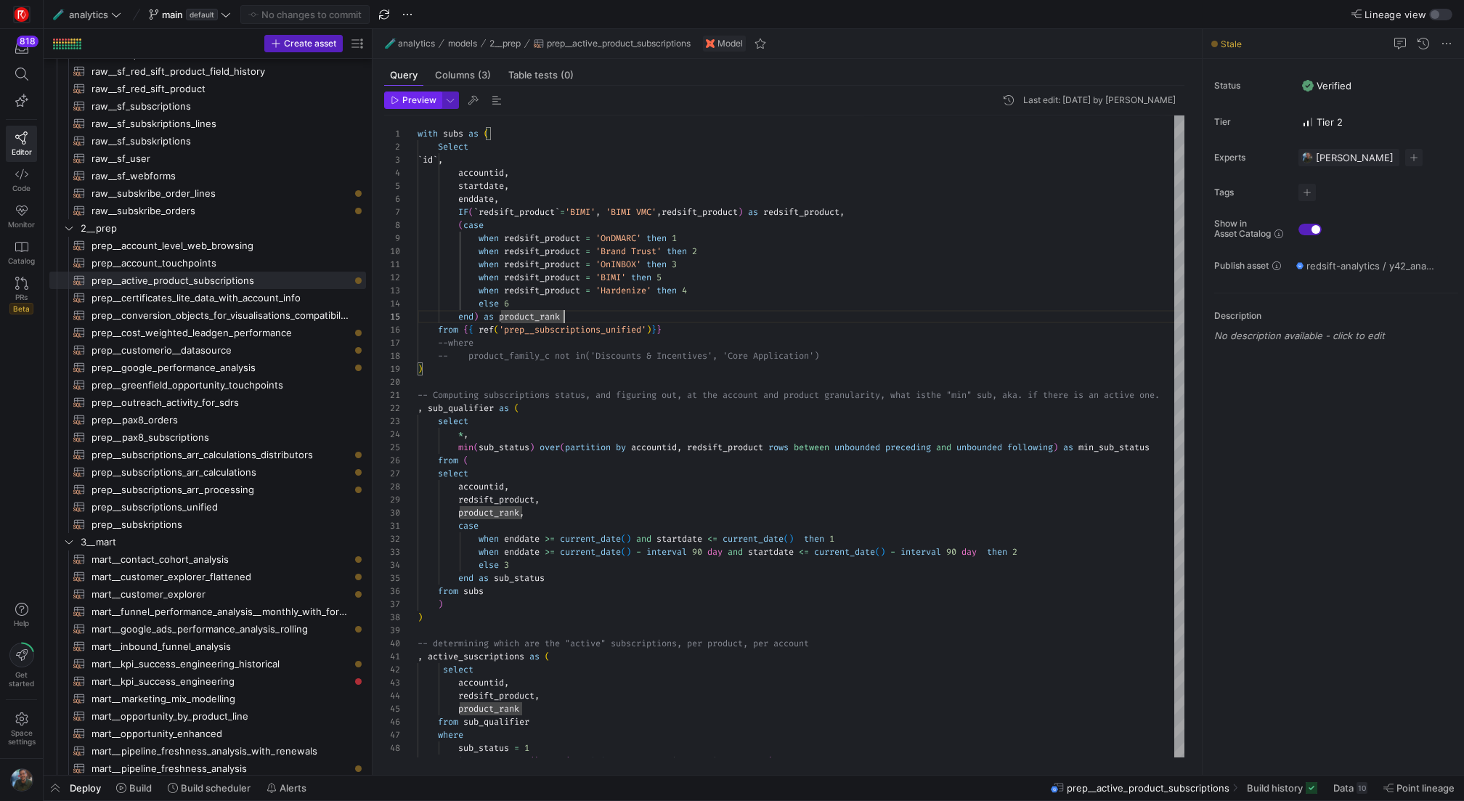
click at [404, 95] on span "Preview" at bounding box center [419, 100] width 34 height 10
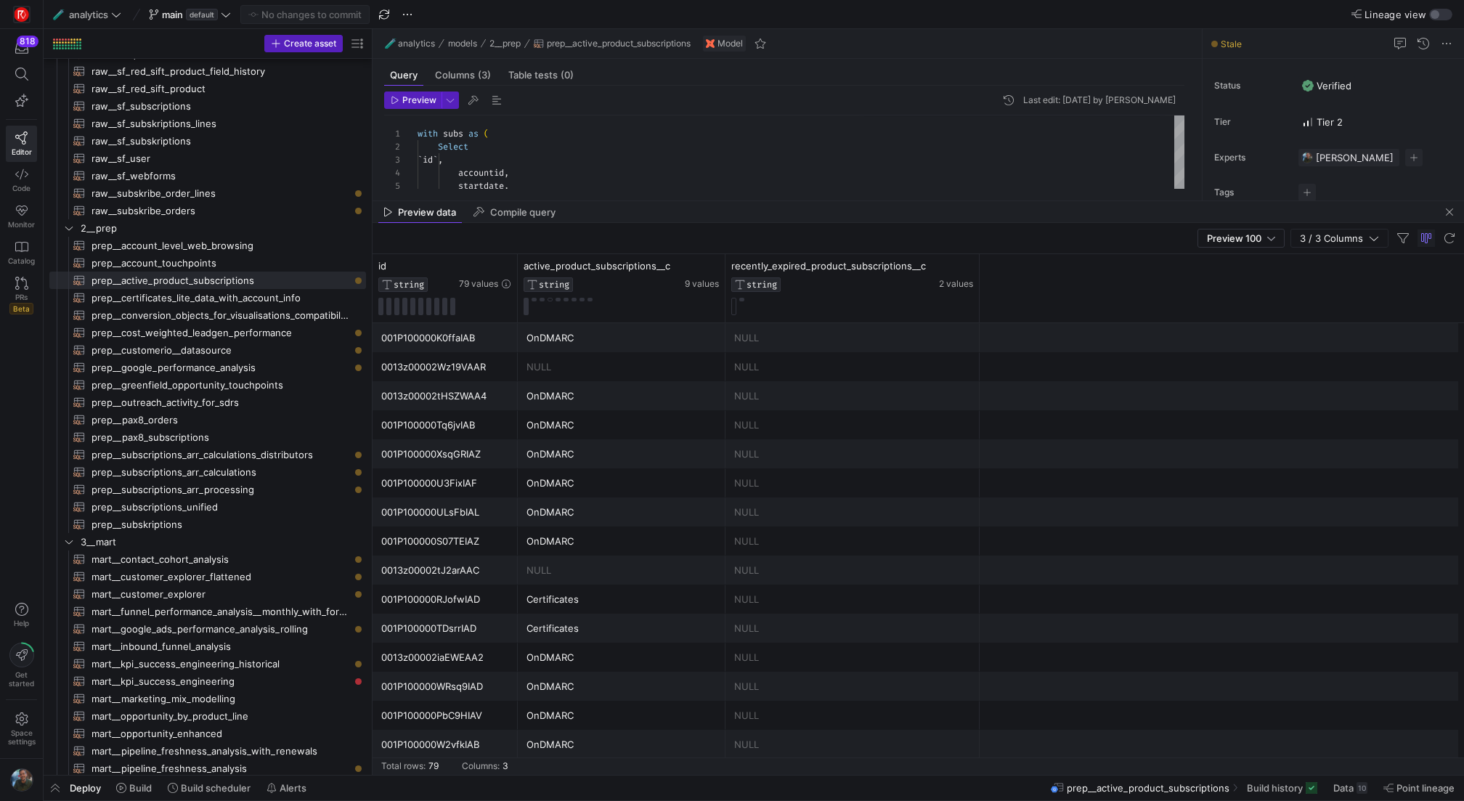
drag, startPoint x: 691, startPoint y: 518, endPoint x: 714, endPoint y: 199, distance: 320.3
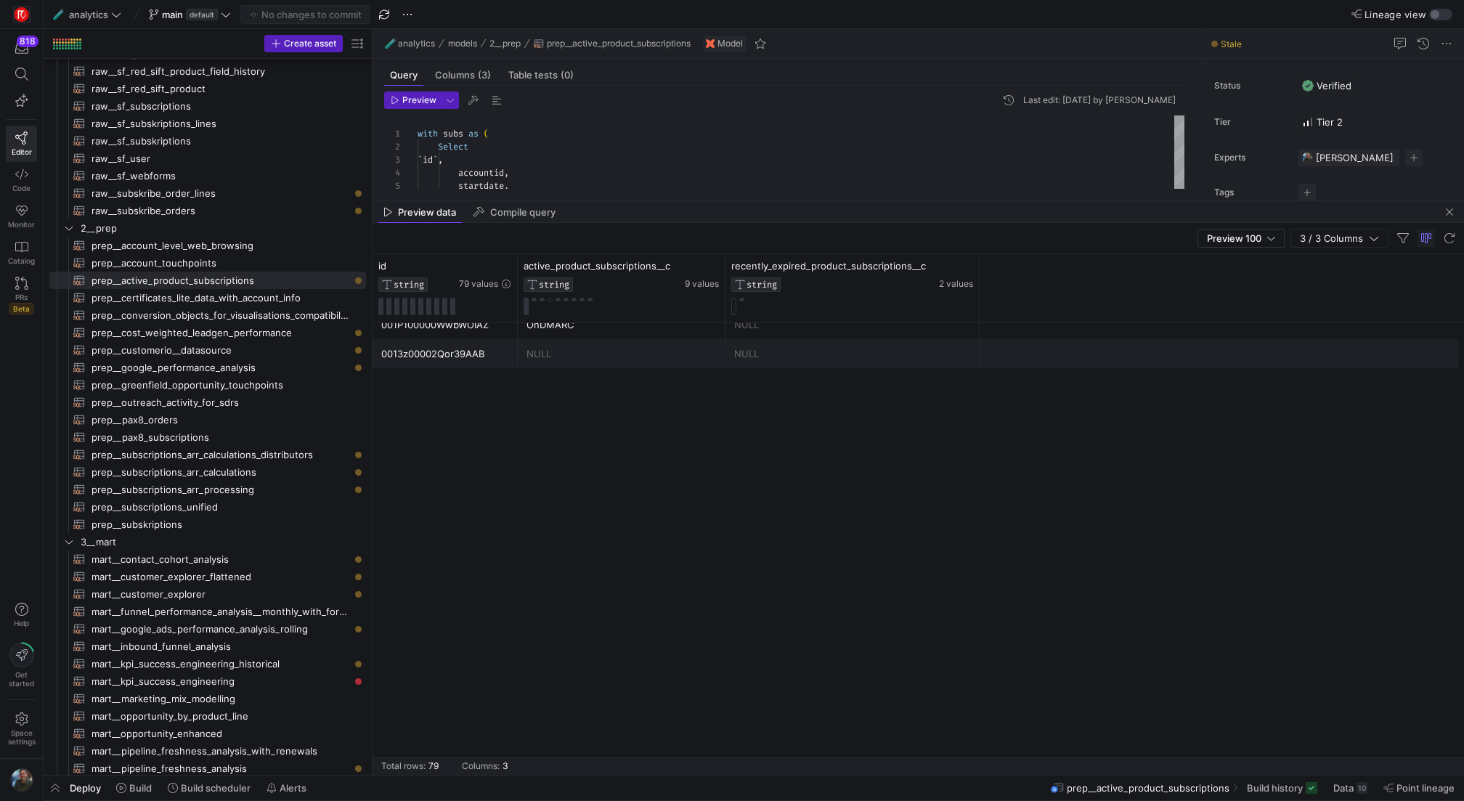
scroll to position [1101, 0]
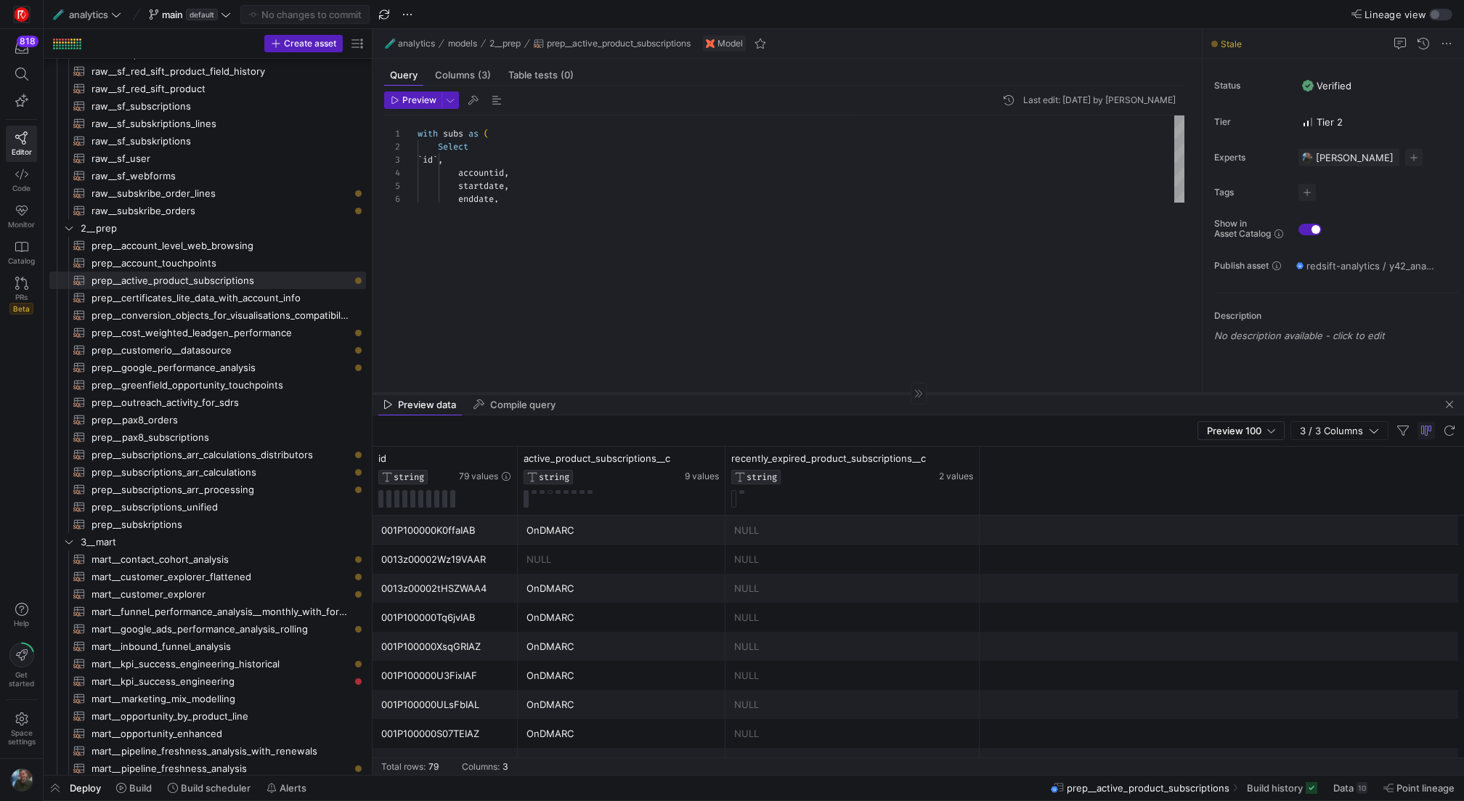
drag, startPoint x: 685, startPoint y: 200, endPoint x: 653, endPoint y: 413, distance: 215.8
click at [653, 394] on div at bounding box center [917, 393] width 1091 height 1
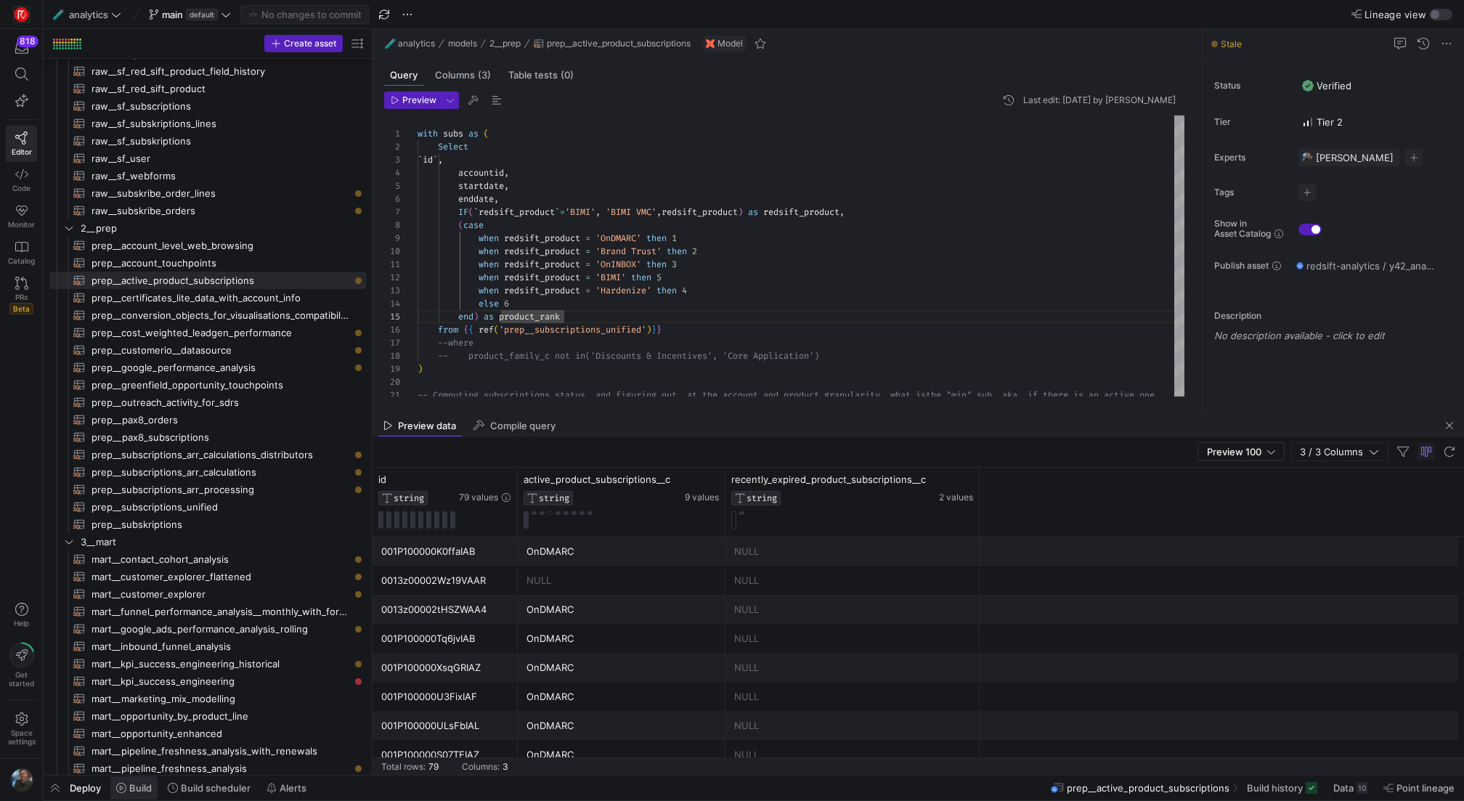
click at [156, 788] on span at bounding box center [133, 787] width 47 height 23
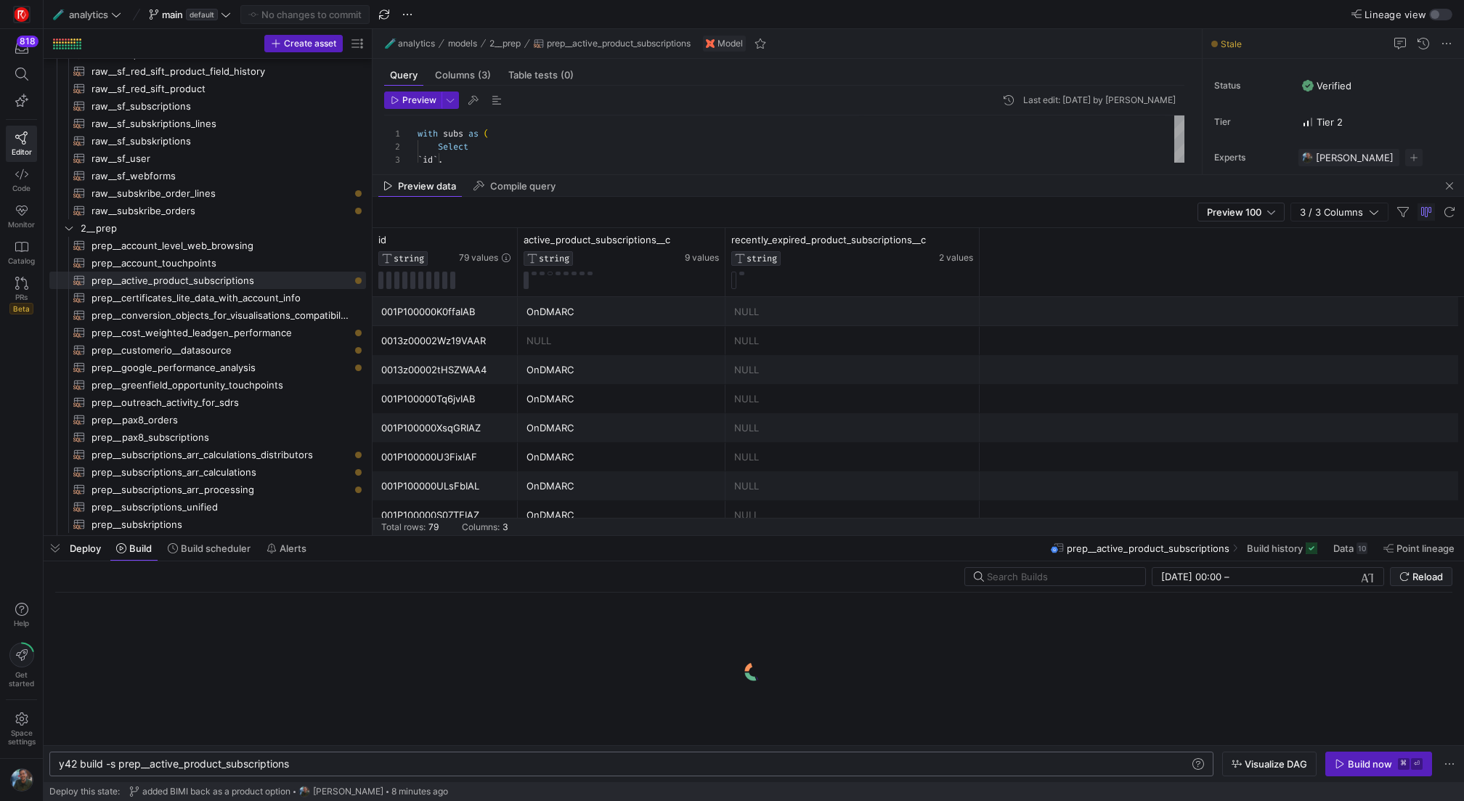
click at [313, 765] on div "y42 build -s prep__active_product_subscriptions" at bounding box center [625, 764] width 1132 height 12
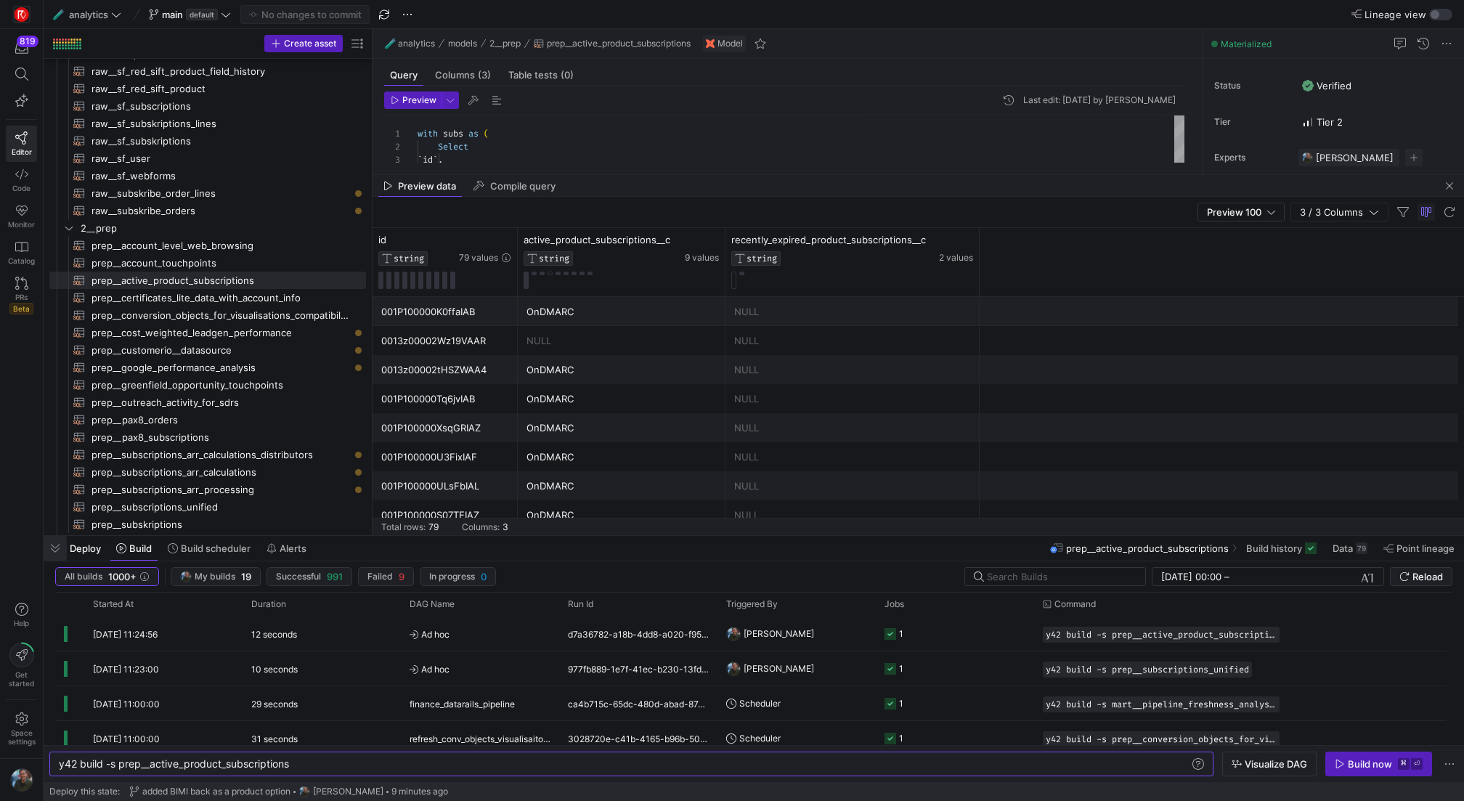
click at [56, 547] on span "button" at bounding box center [55, 548] width 23 height 25
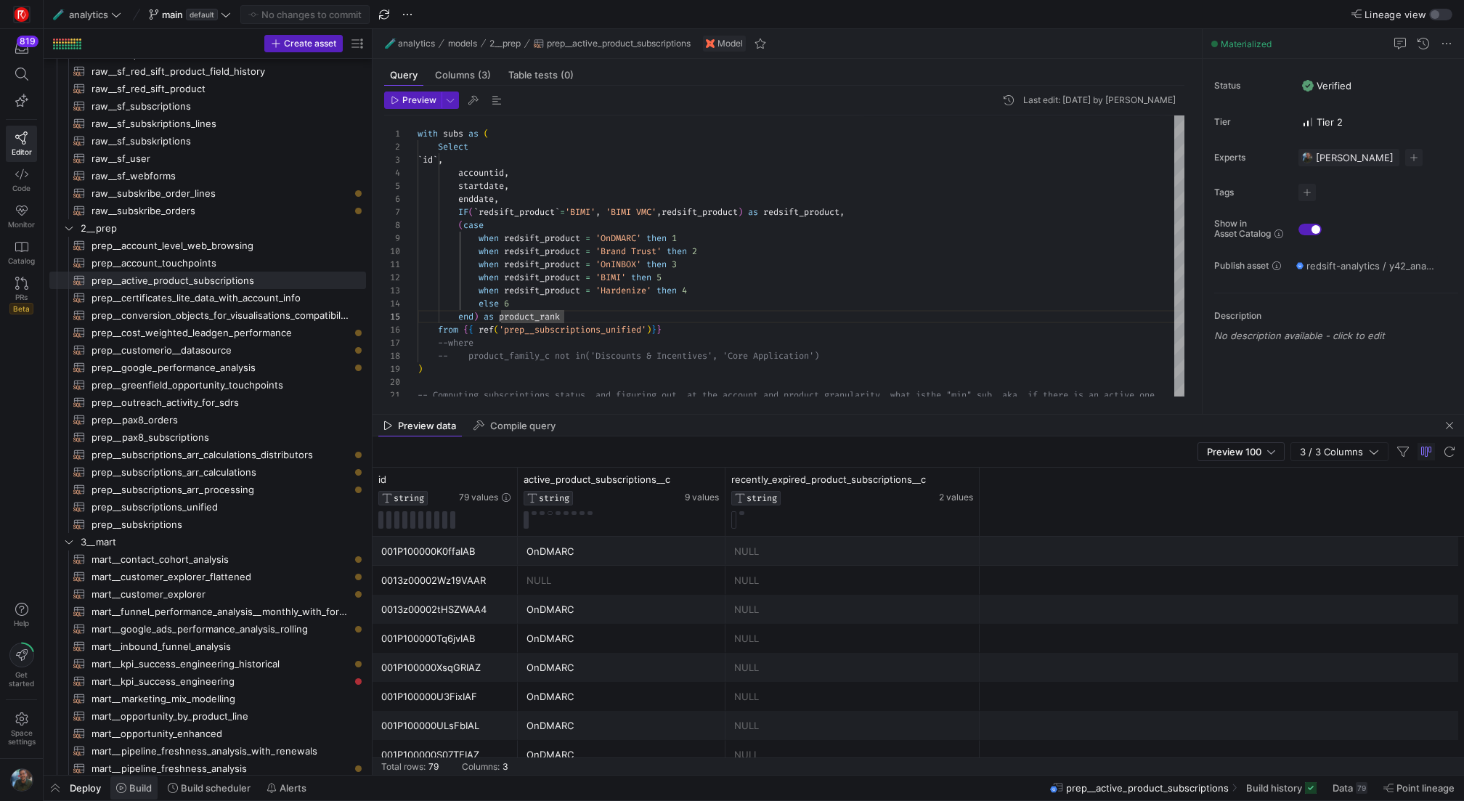
click at [137, 789] on span "Build" at bounding box center [140, 788] width 23 height 12
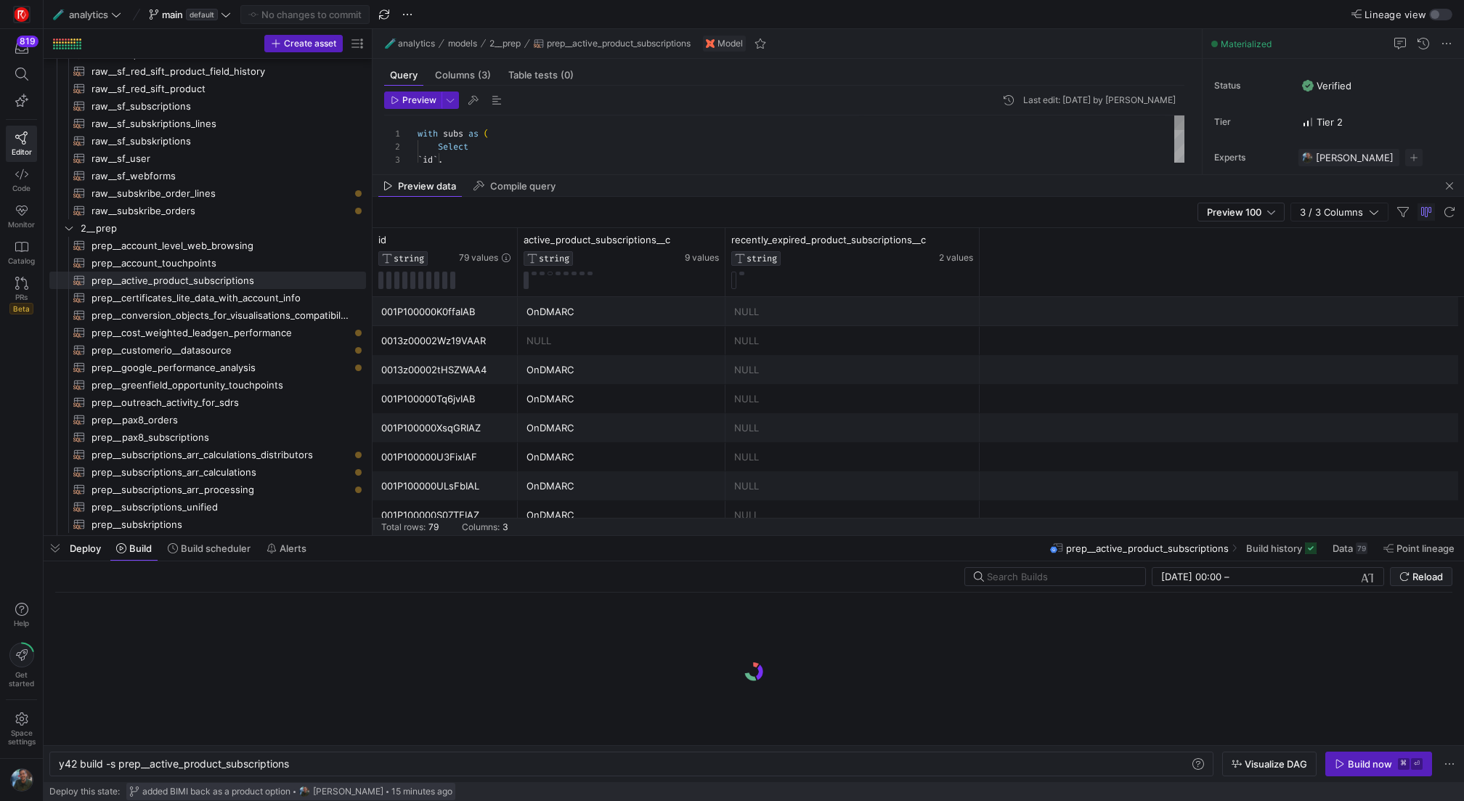
scroll to position [0, 231]
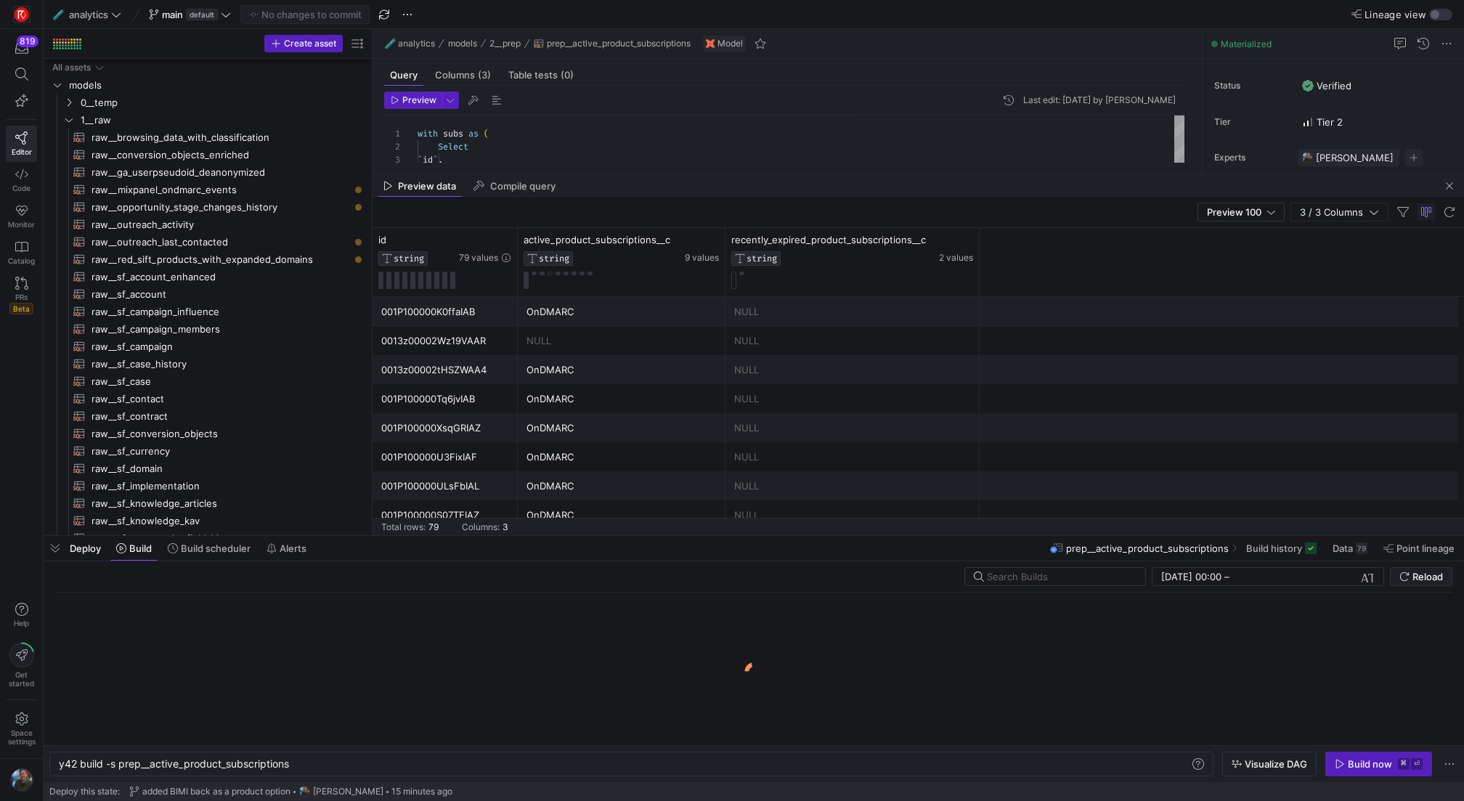
scroll to position [0, 231]
